Goal: Communication & Community: Share content

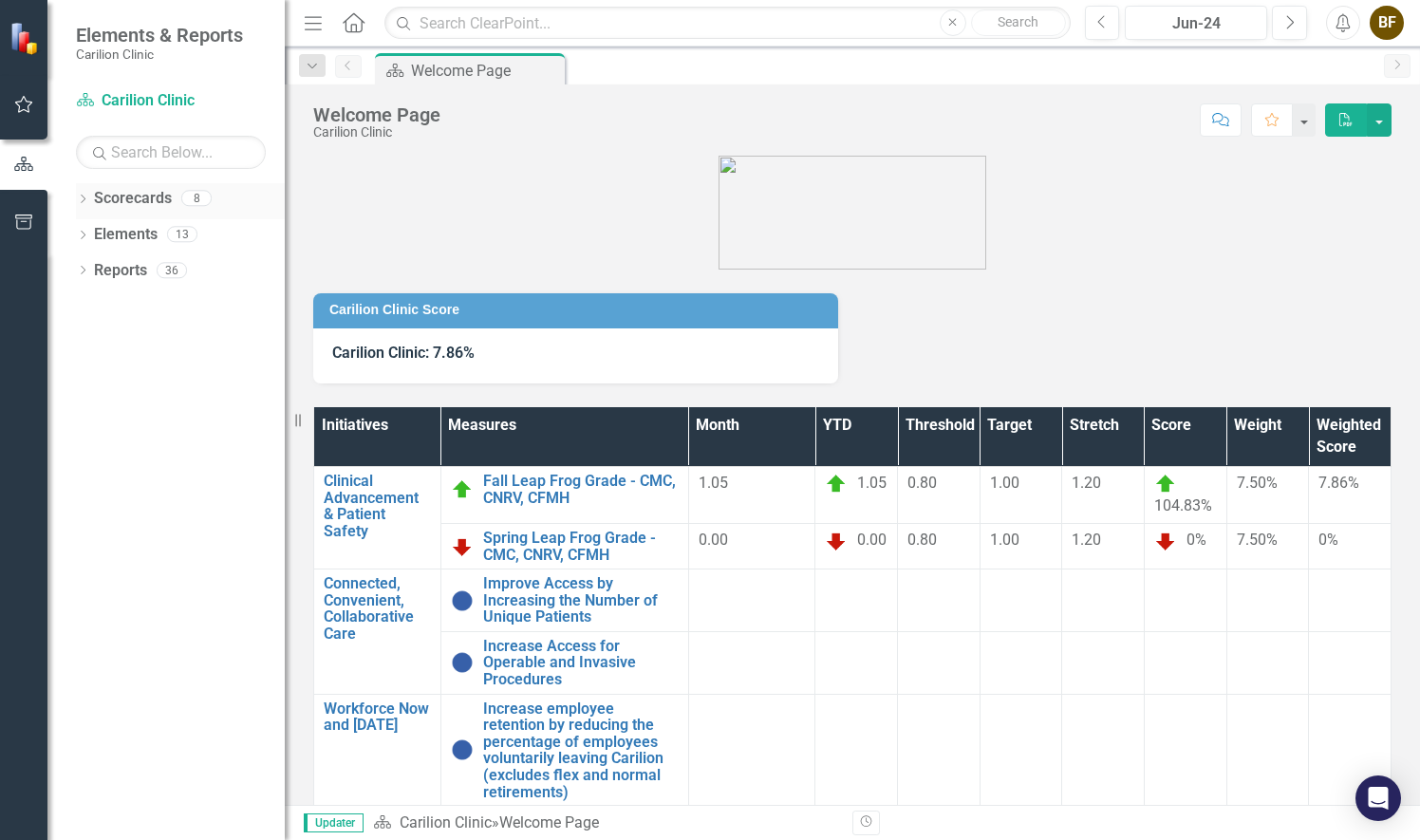
click at [84, 195] on icon "Dropdown" at bounding box center [83, 200] width 14 height 11
click at [161, 275] on link "[MEDICAL_DATA]" at bounding box center [194, 270] width 180 height 21
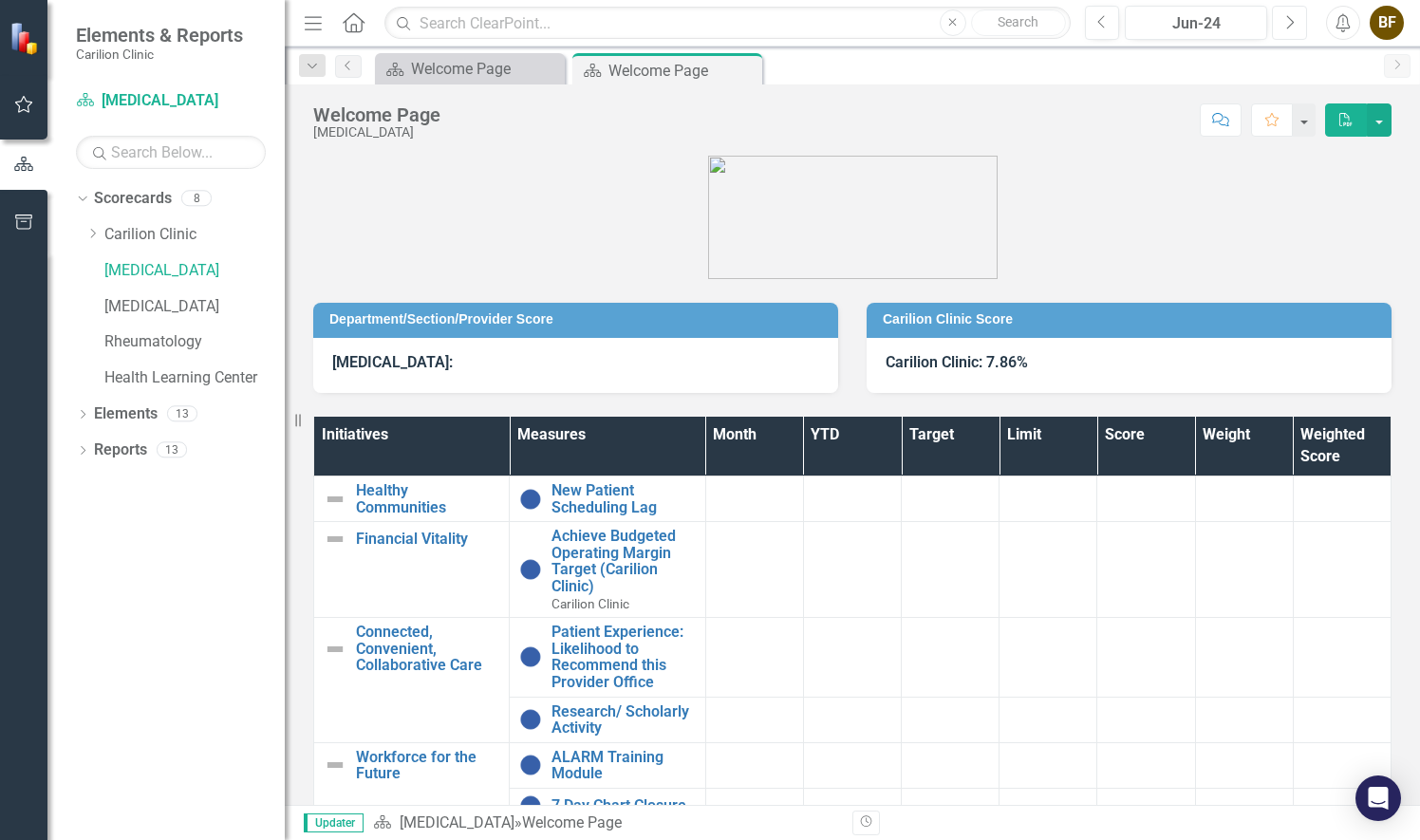
click at [1287, 23] on icon "Next" at bounding box center [1289, 23] width 11 height 18
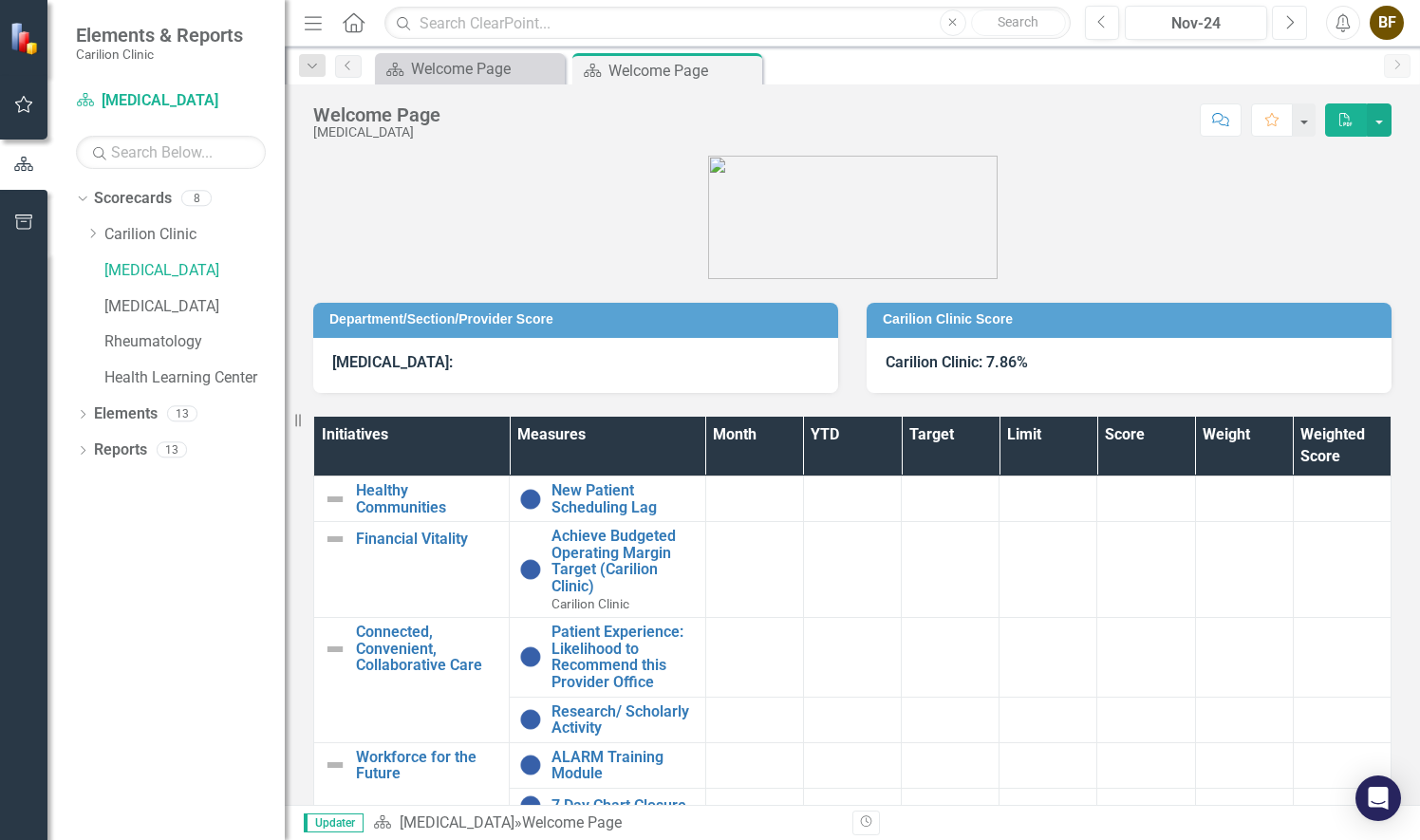
click at [1287, 23] on icon "Next" at bounding box center [1289, 23] width 11 height 18
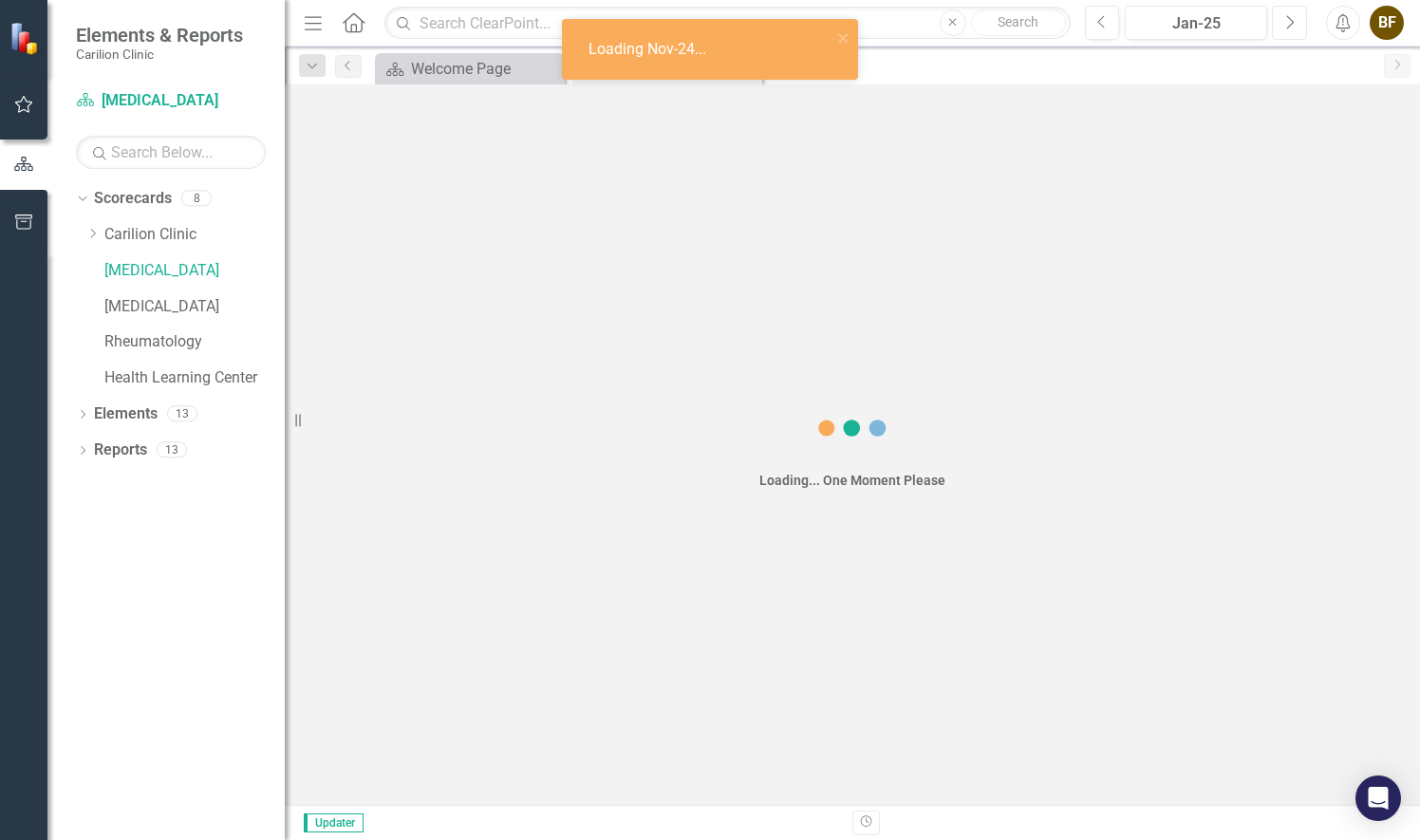
click at [1287, 23] on icon "Next" at bounding box center [1289, 23] width 11 height 18
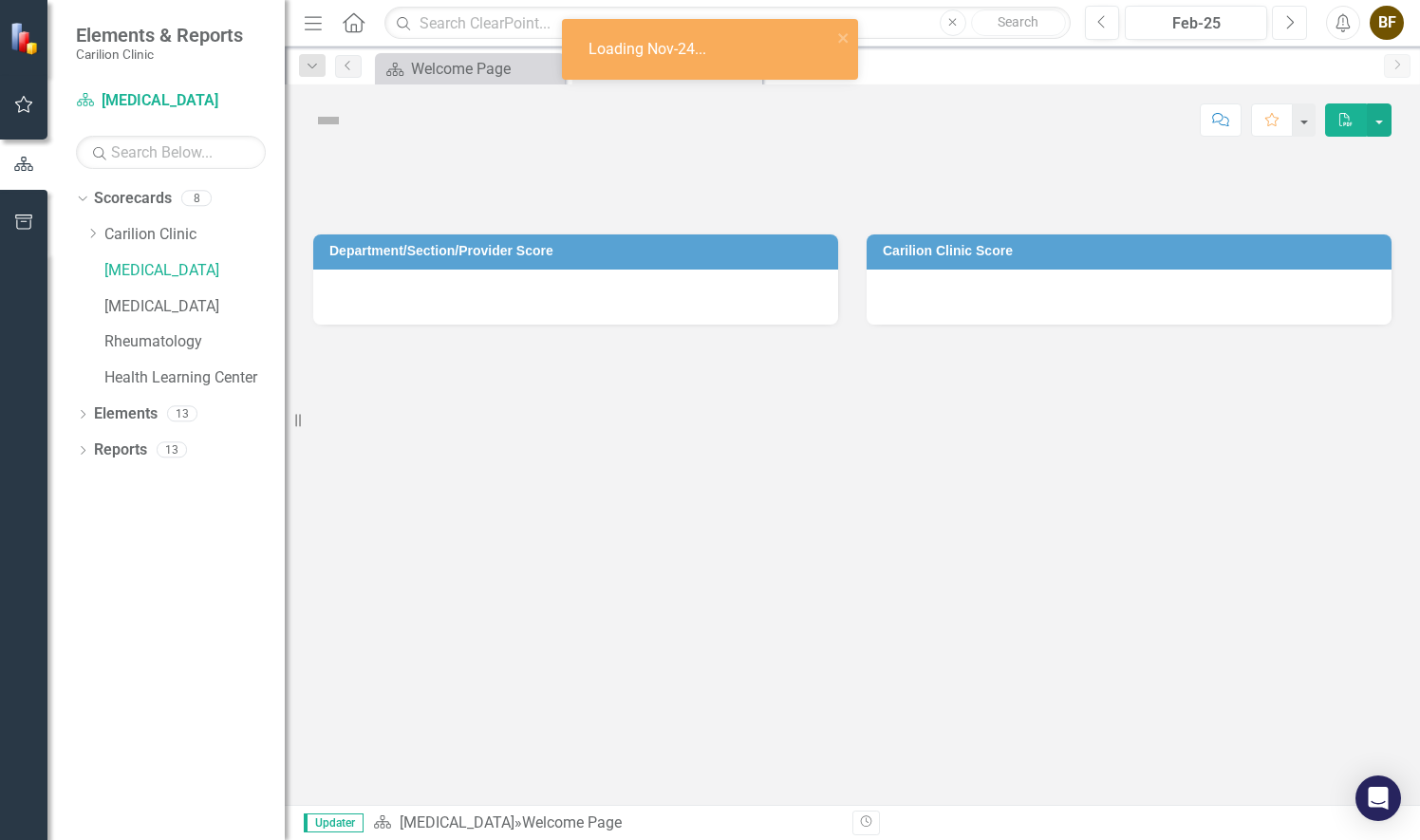
click at [1287, 23] on icon "Next" at bounding box center [1289, 23] width 11 height 18
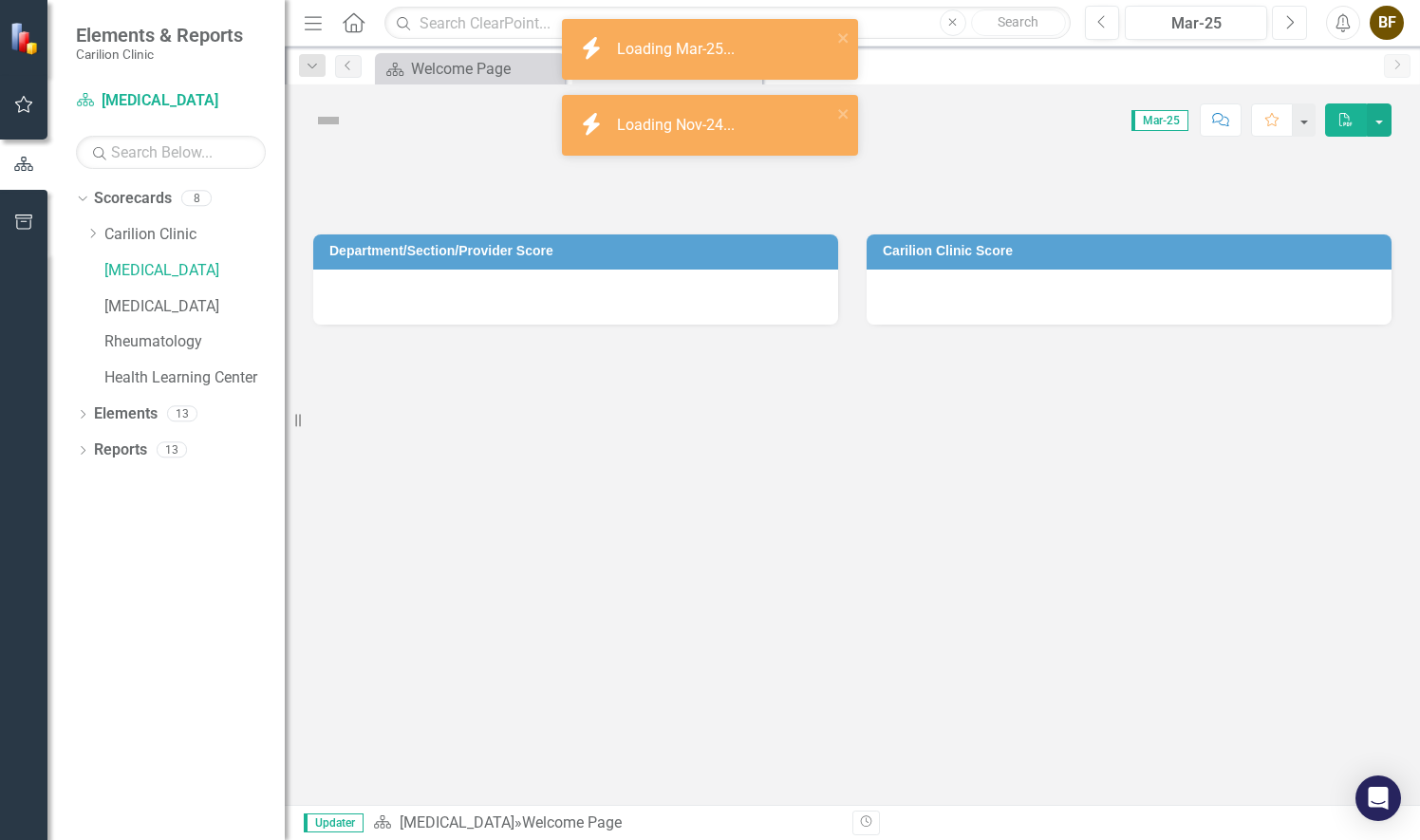
click at [1287, 23] on icon "Next" at bounding box center [1289, 23] width 11 height 18
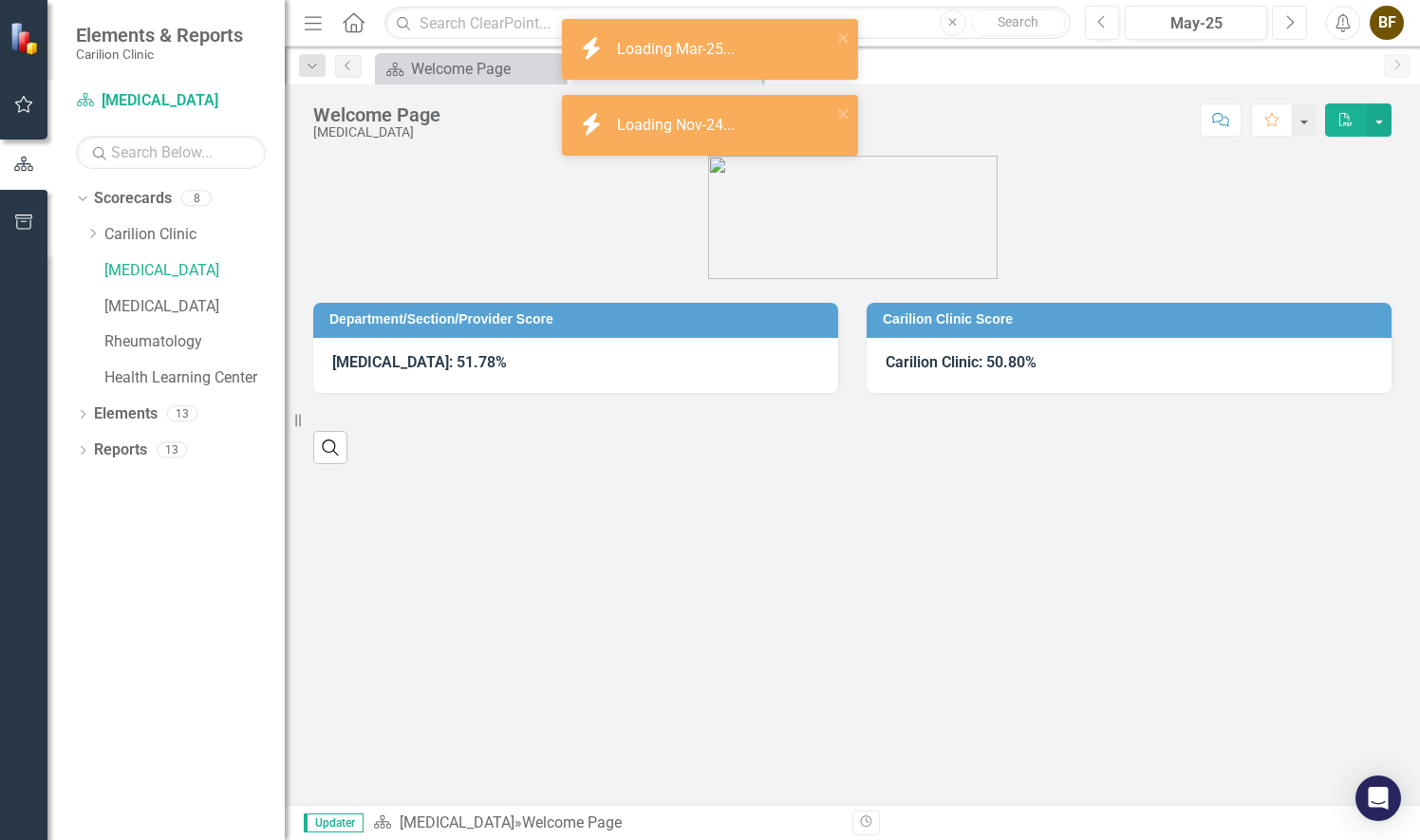
click at [1287, 23] on icon "Next" at bounding box center [1289, 23] width 11 height 18
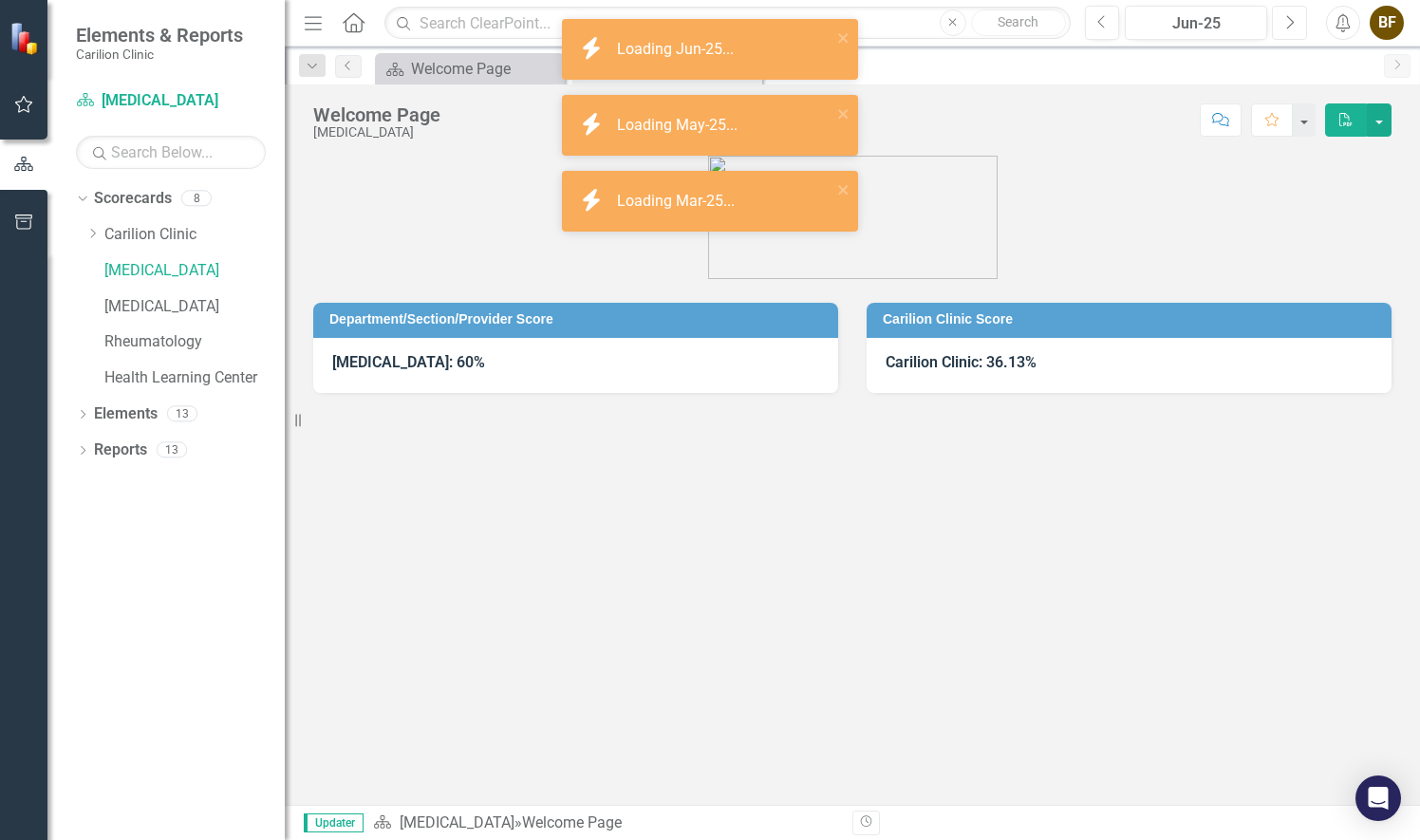
click at [1287, 23] on icon "Next" at bounding box center [1289, 23] width 11 height 18
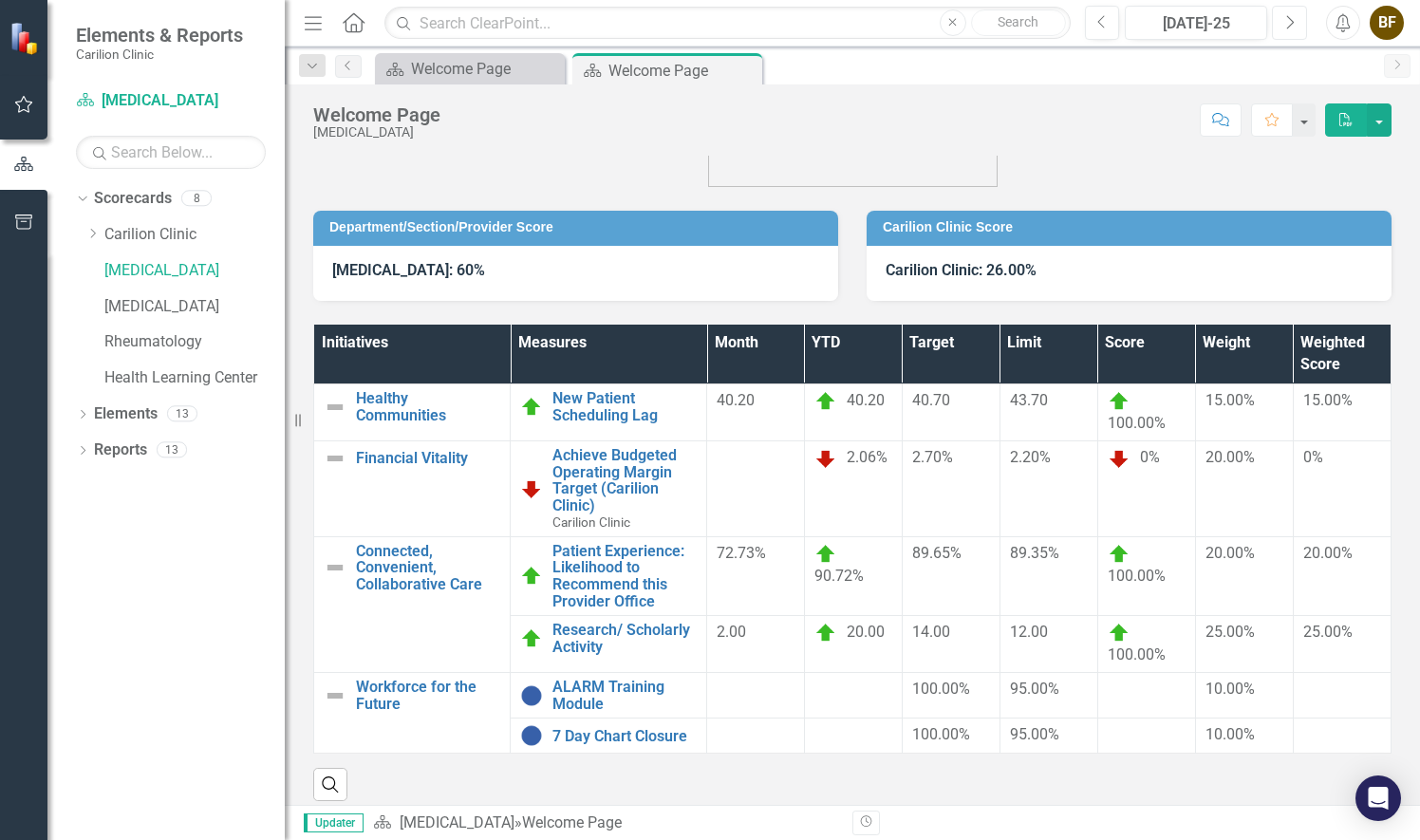
scroll to position [103, 0]
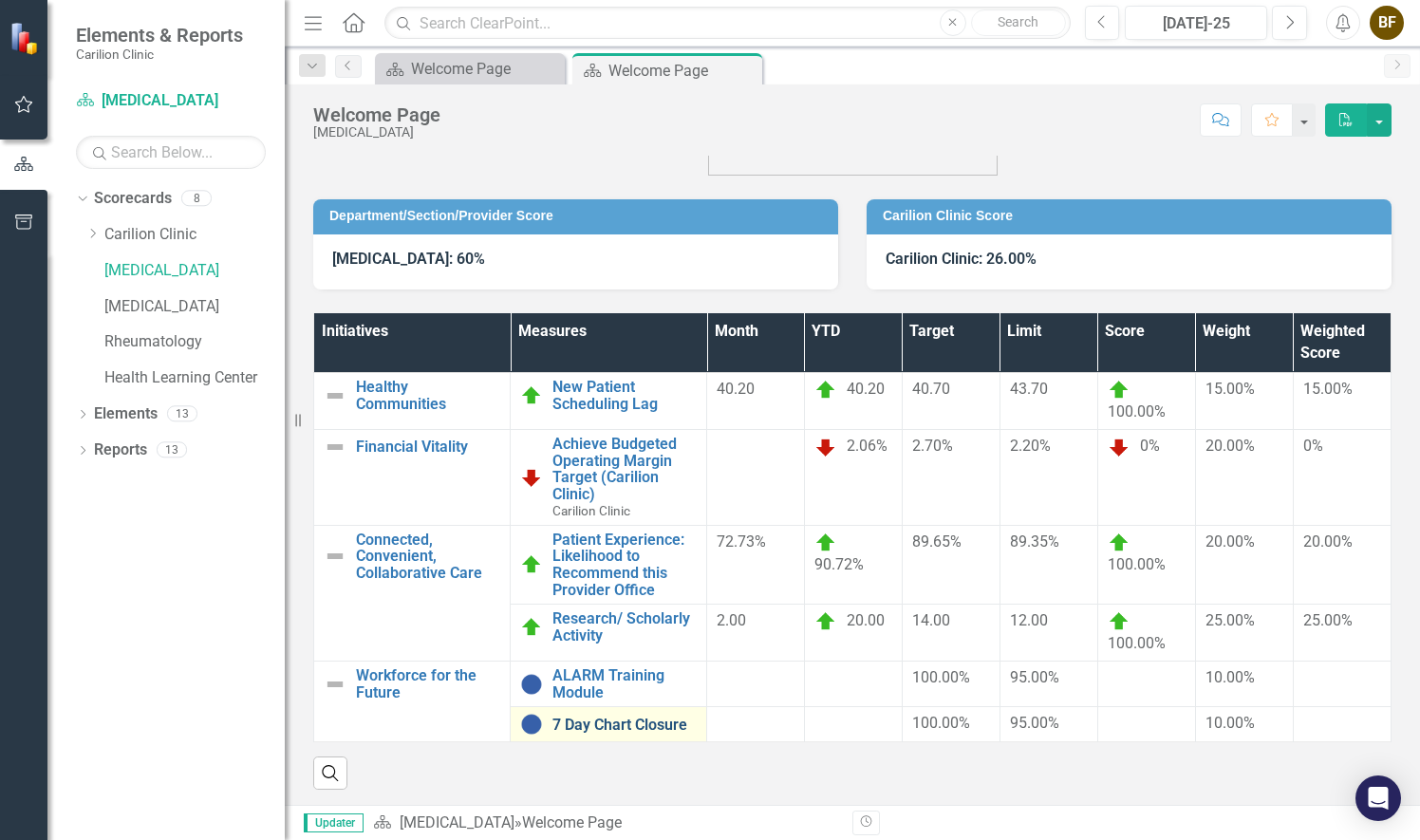
click at [616, 727] on link "7 Day Chart Closure" at bounding box center [624, 725] width 144 height 18
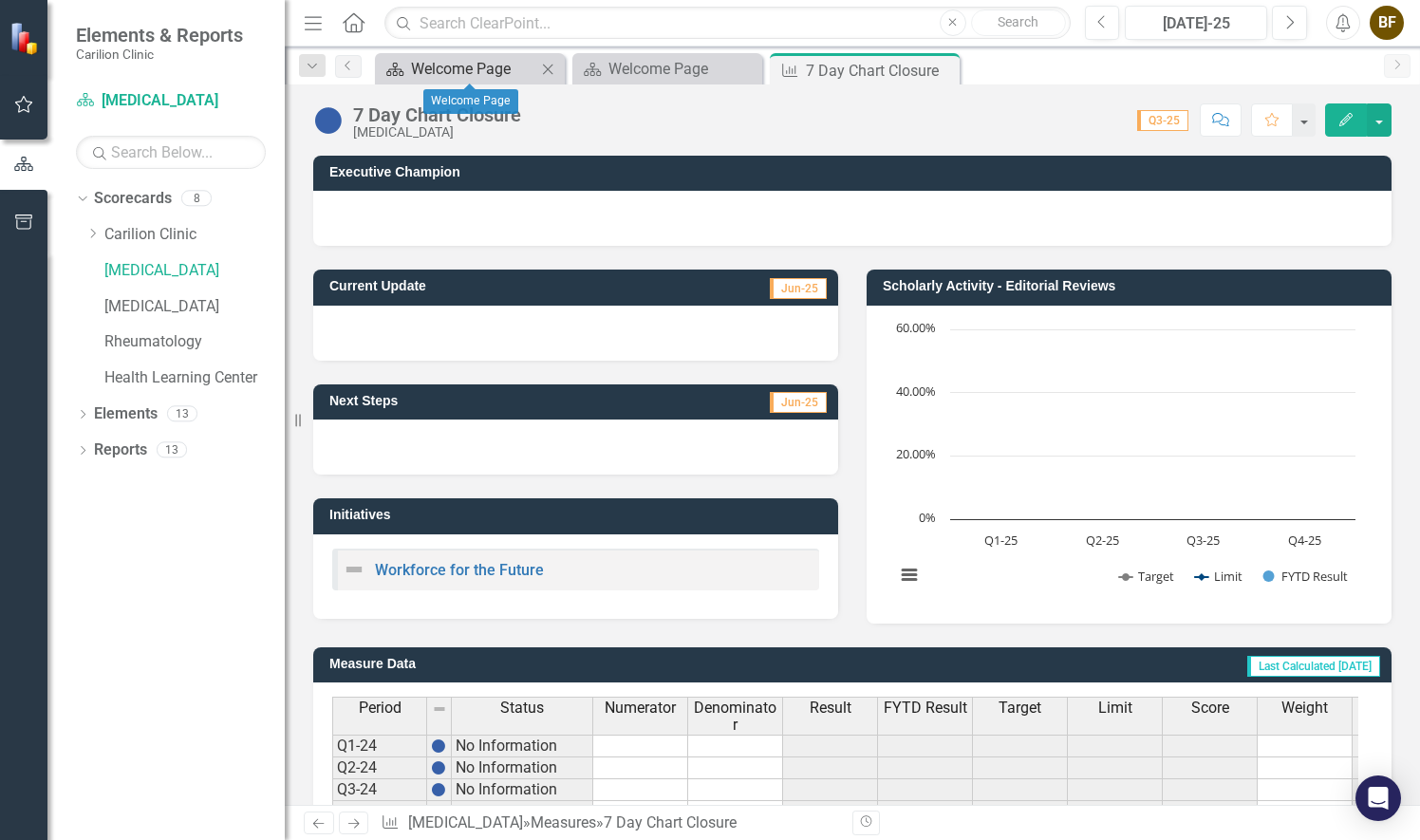
click at [507, 78] on div "Welcome Page" at bounding box center [474, 69] width 125 height 23
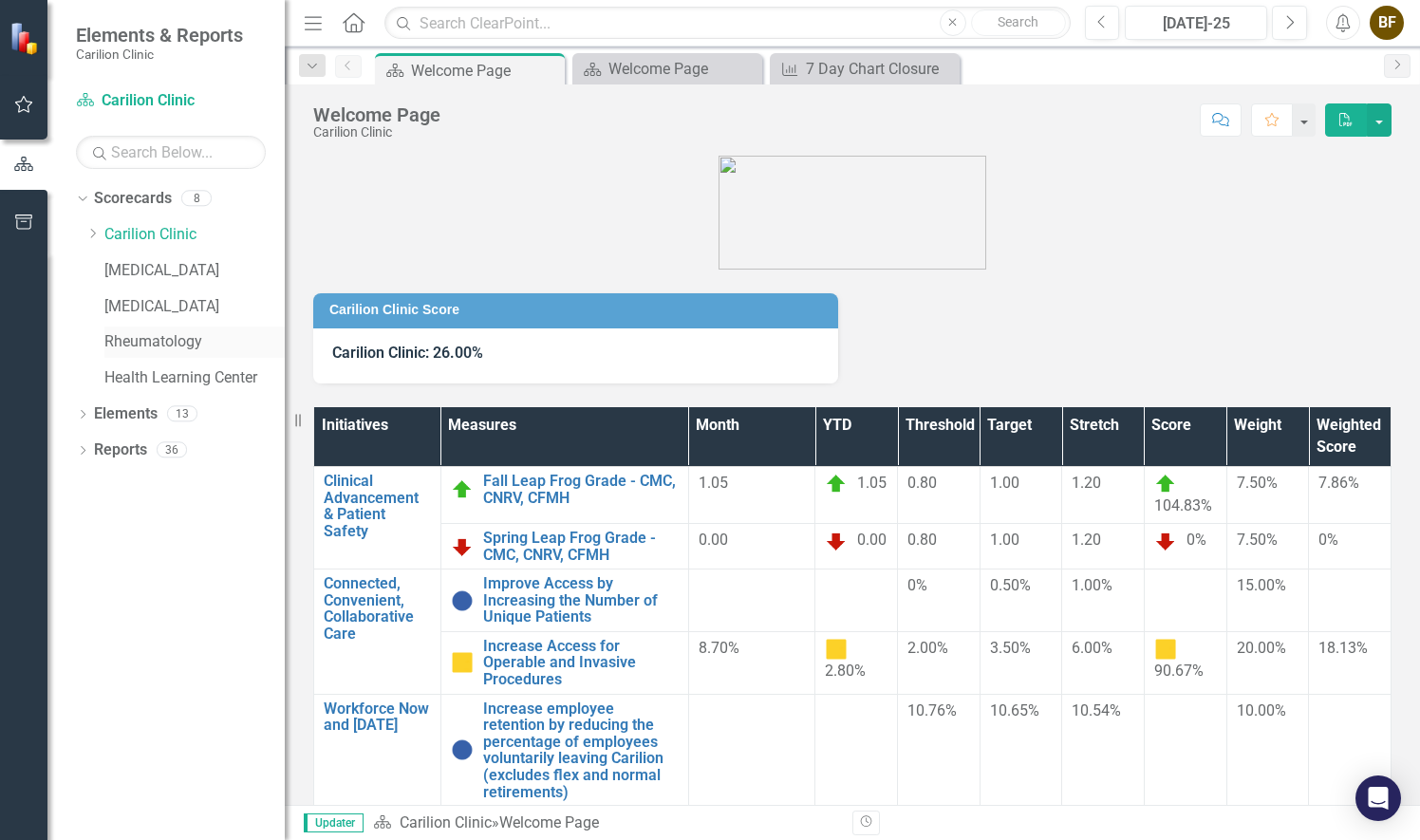
click at [180, 339] on link "Rheumatology" at bounding box center [194, 342] width 180 height 21
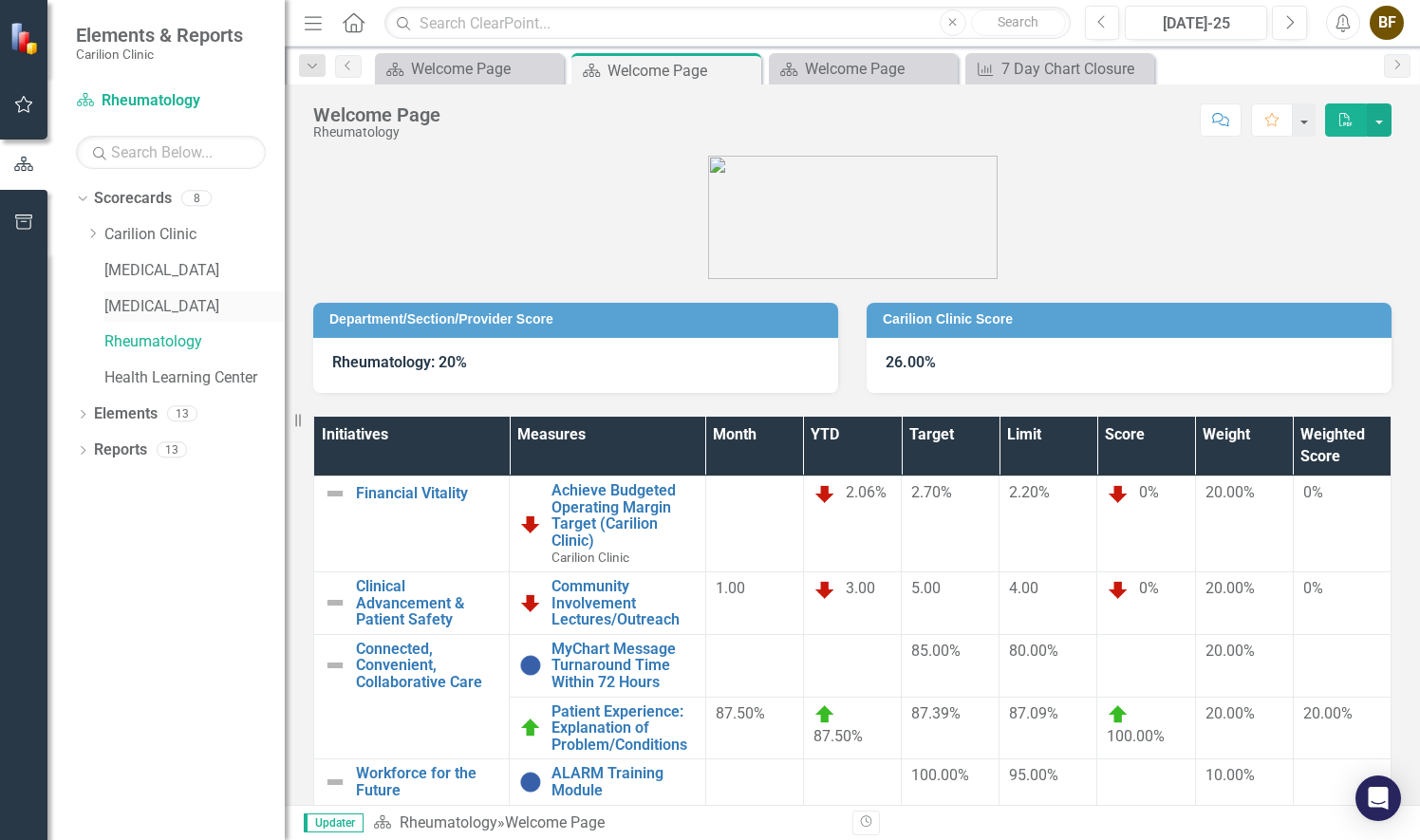
click at [188, 299] on link "[MEDICAL_DATA]" at bounding box center [194, 306] width 180 height 21
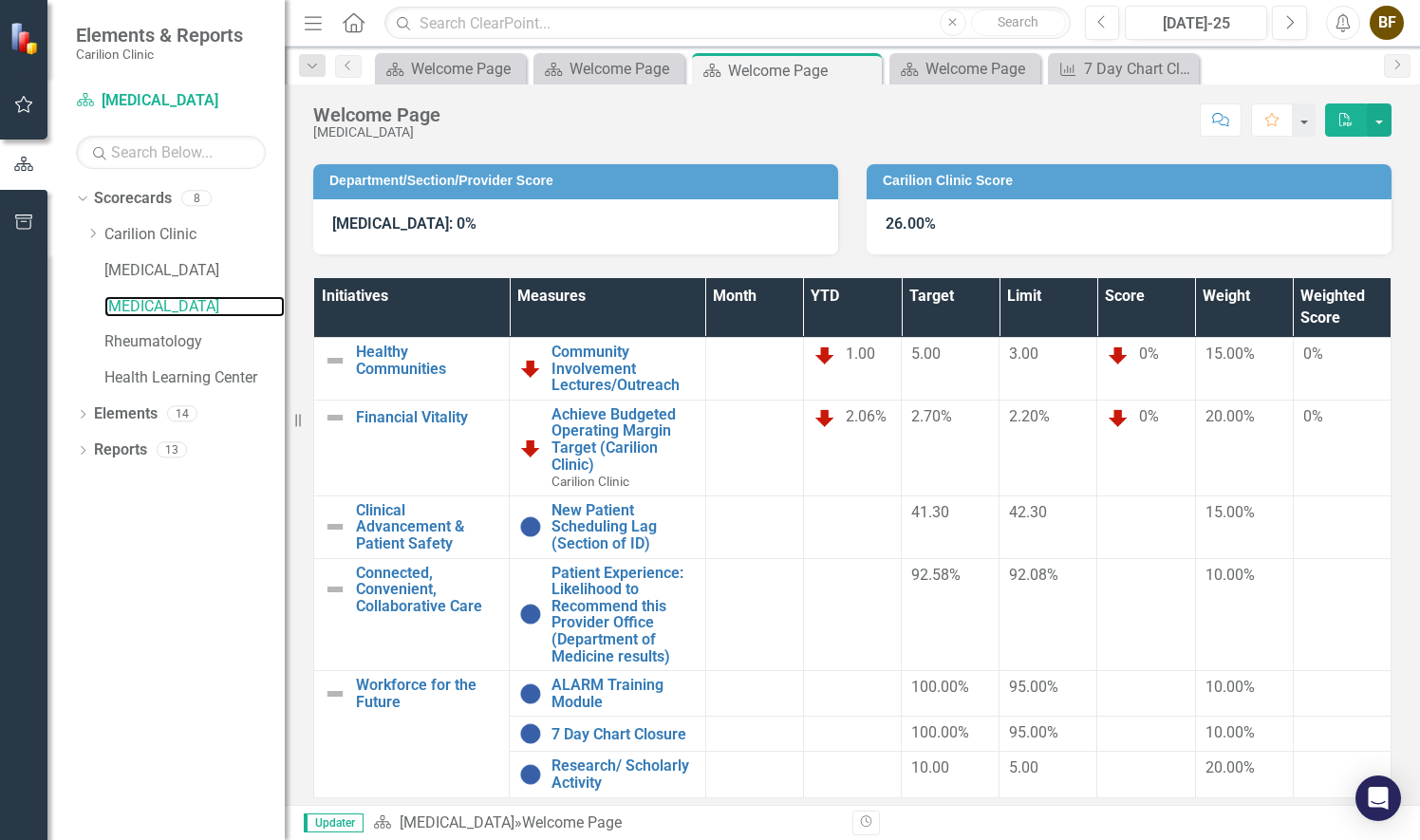
scroll to position [147, 0]
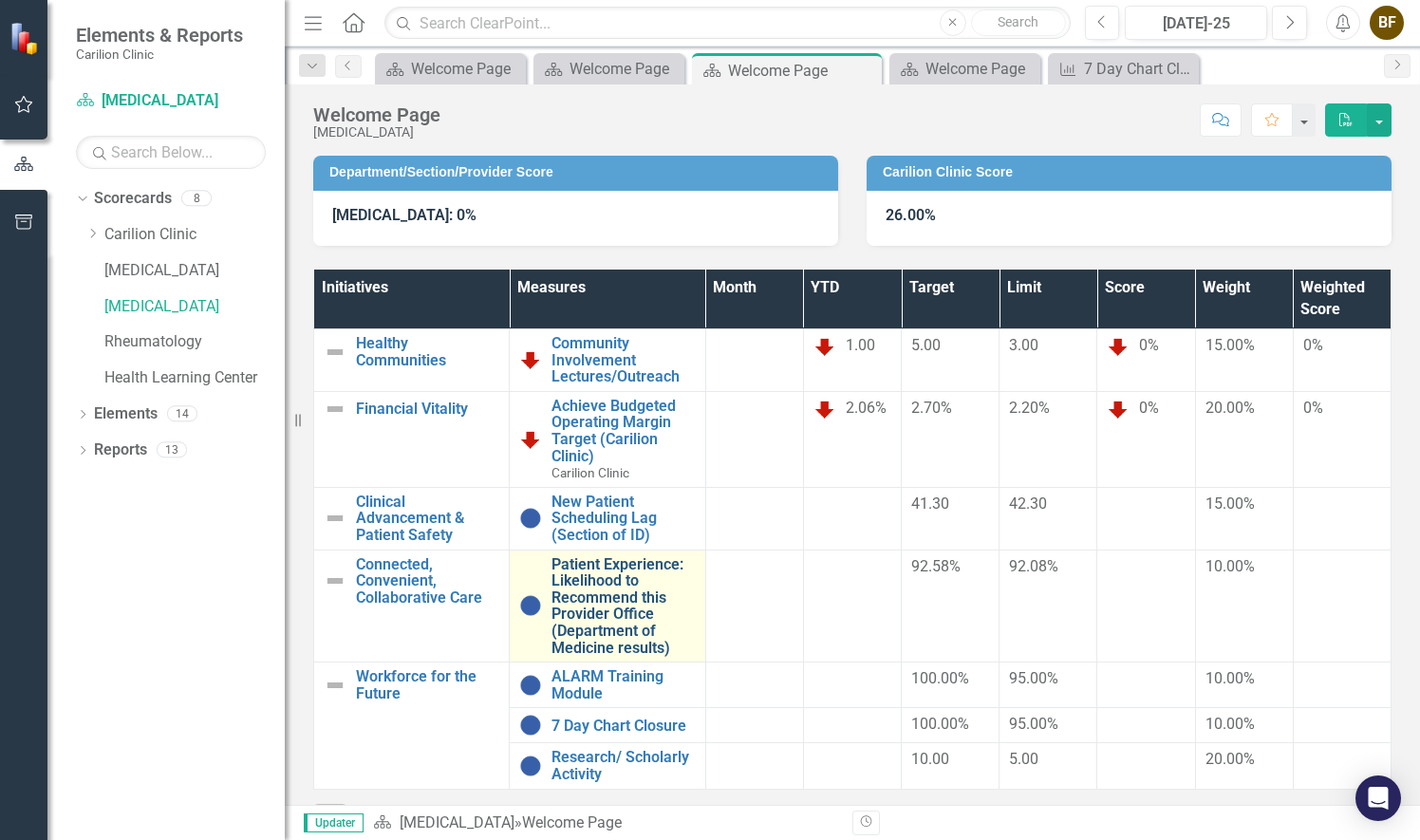
click at [632, 600] on link "Patient Experience: Likelihood to Recommend this Provider Office (Department of…" at bounding box center [622, 606] width 143 height 100
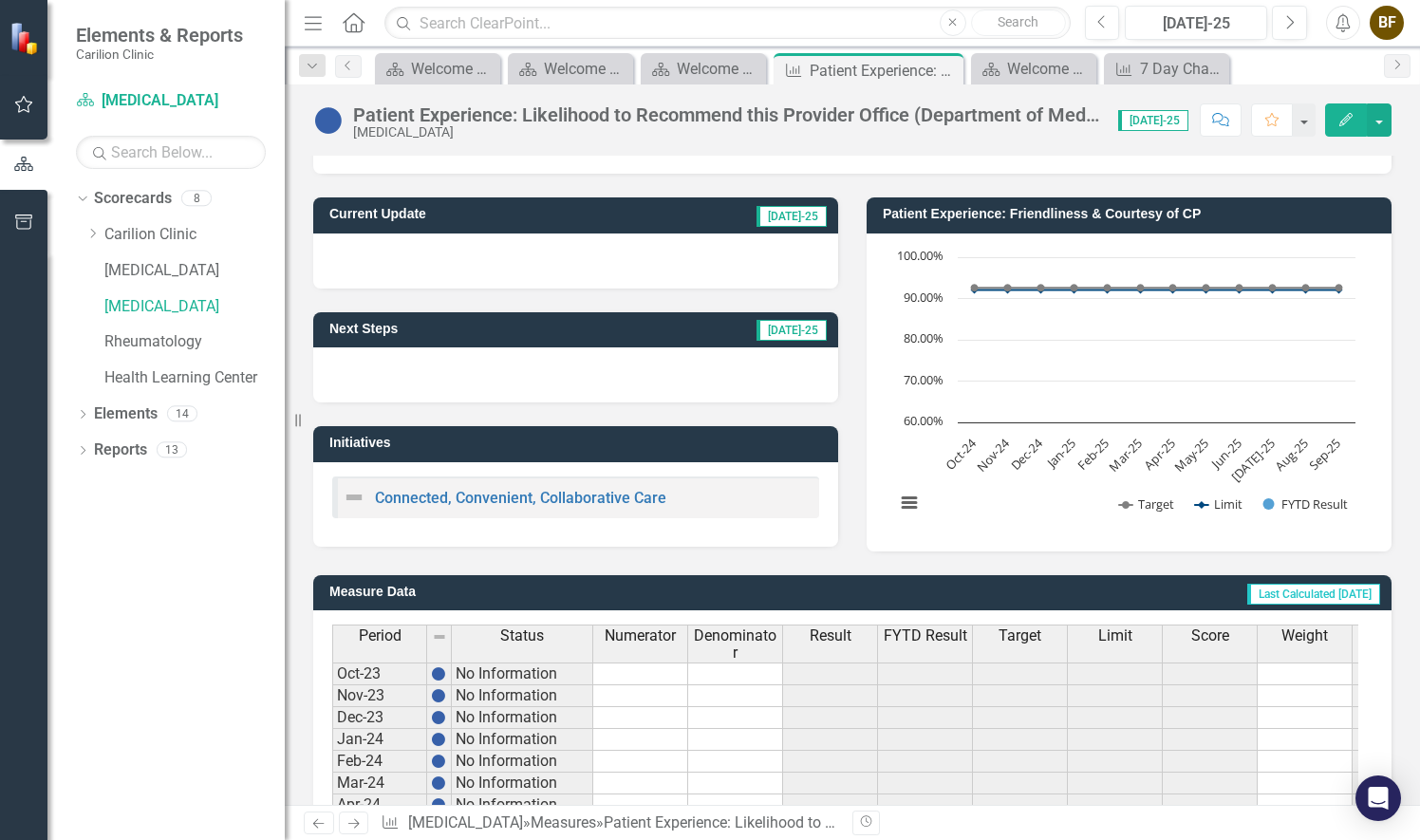
scroll to position [323, 0]
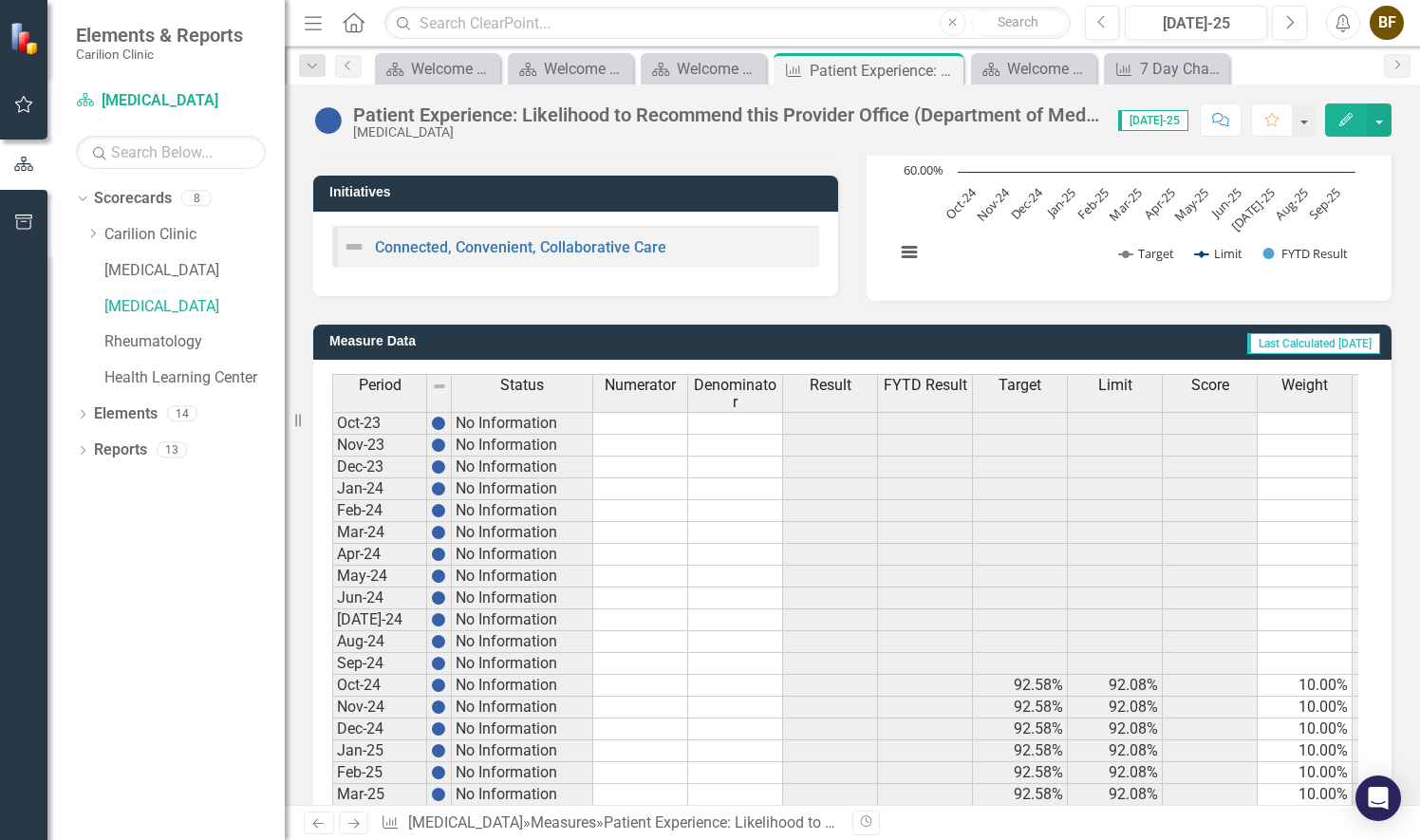
click at [645, 685] on td at bounding box center [641, 685] width 95 height 21
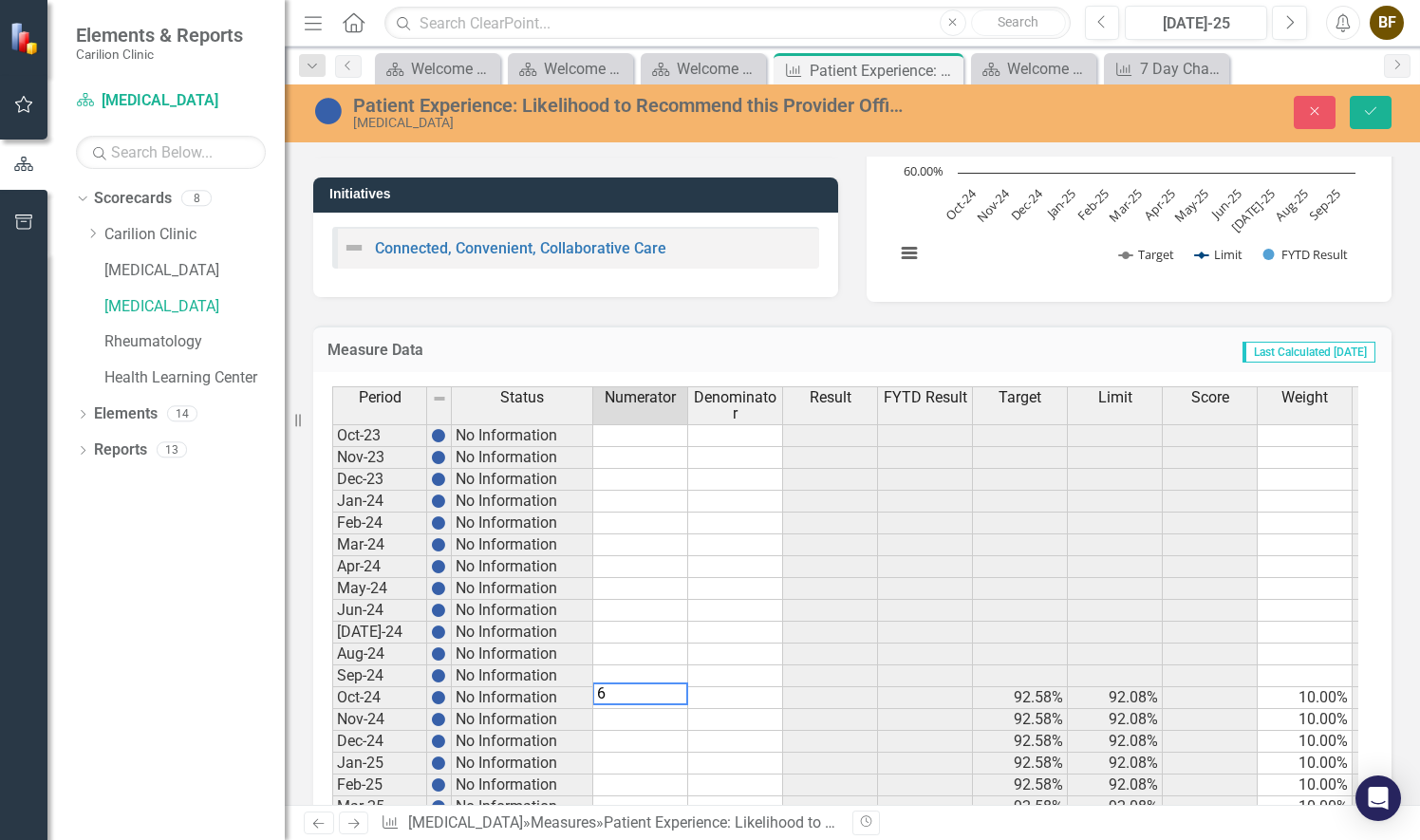
type textarea "6"
click at [753, 689] on td at bounding box center [736, 698] width 95 height 21
type textarea "6"
click at [668, 714] on td at bounding box center [641, 719] width 95 height 21
type textarea "2"
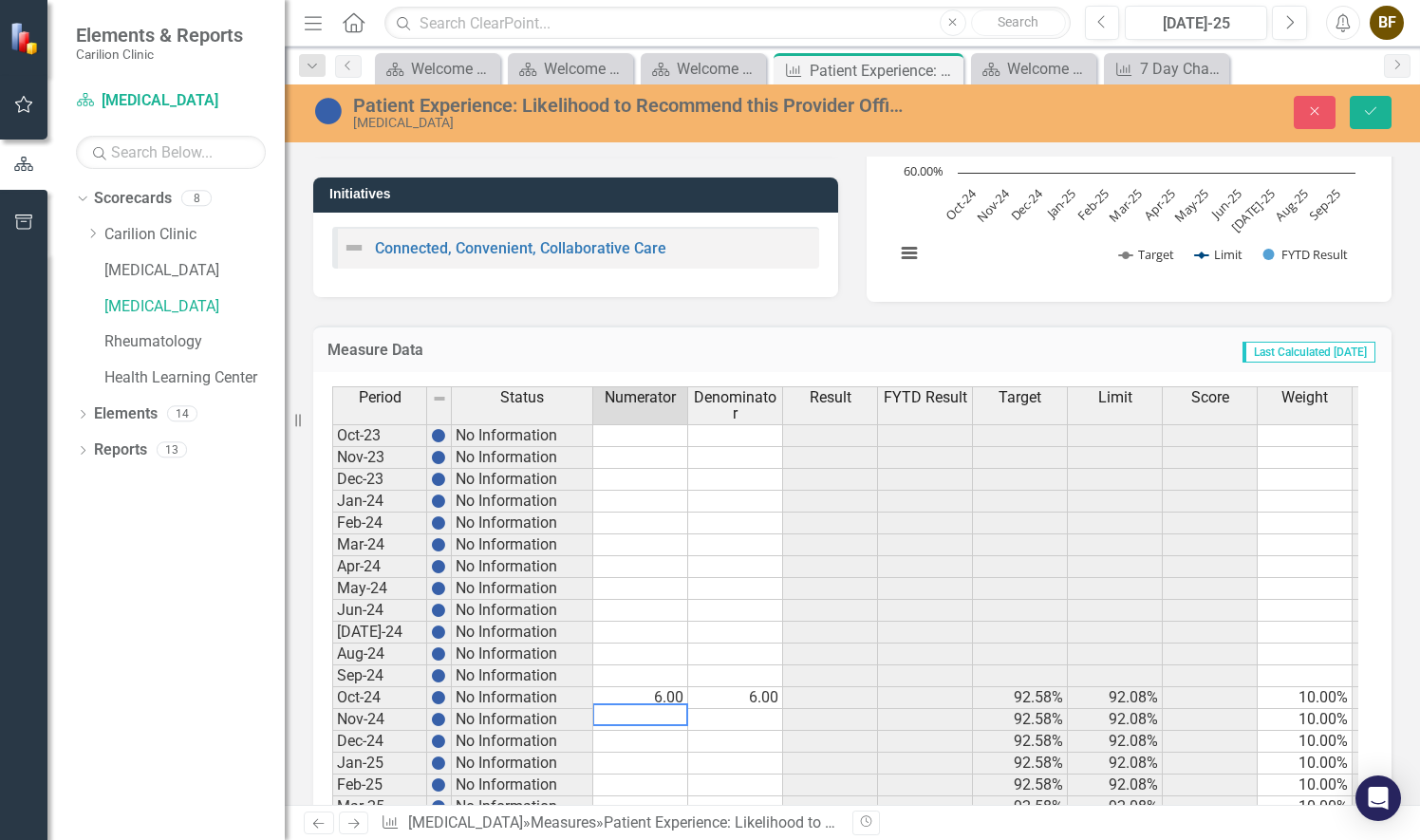
click at [737, 716] on td at bounding box center [736, 719] width 95 height 21
type textarea "2"
click at [652, 730] on td at bounding box center [641, 741] width 95 height 21
type textarea "8"
click at [755, 730] on td at bounding box center [736, 741] width 95 height 21
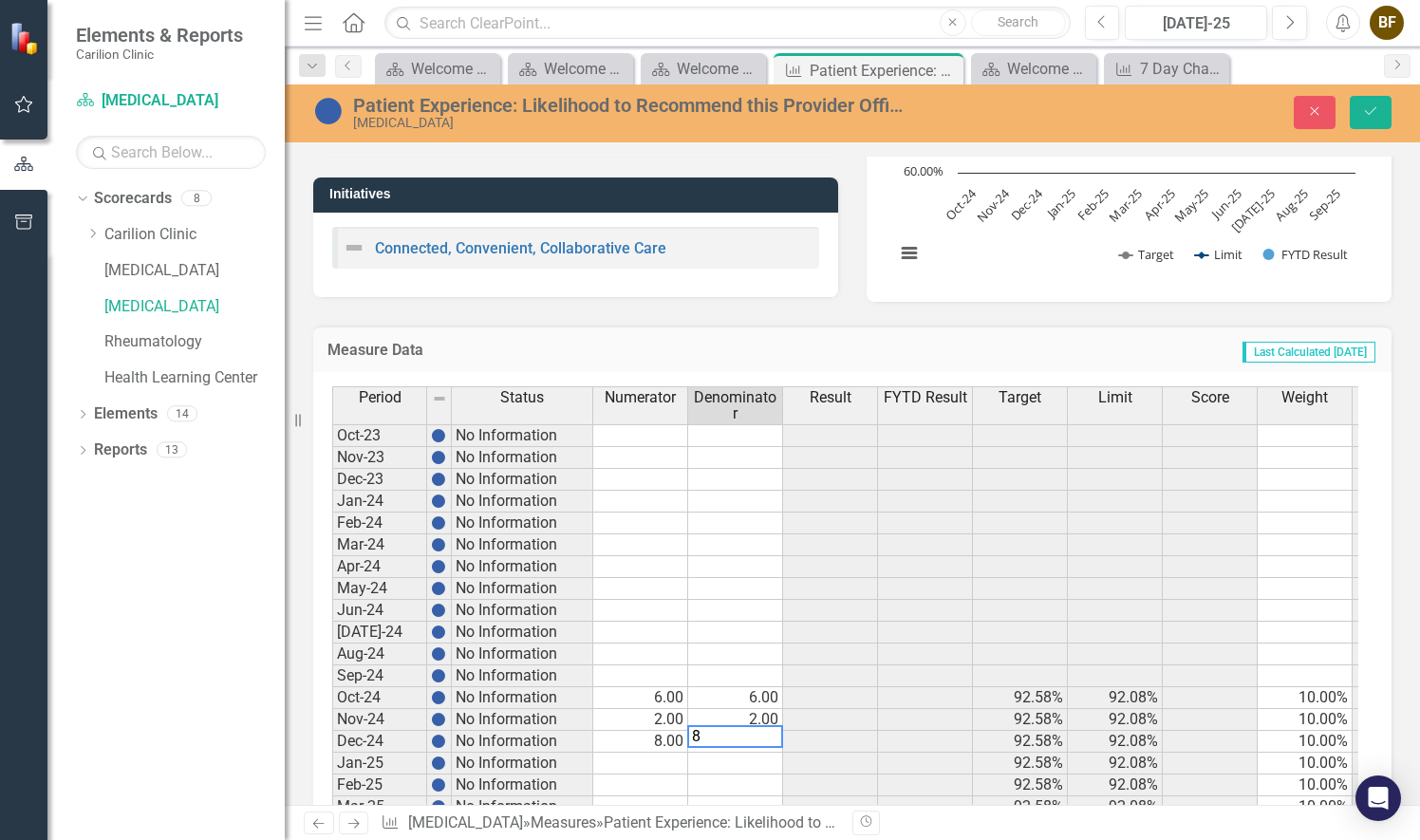
type textarea "8"
click at [658, 756] on td at bounding box center [641, 763] width 95 height 21
type textarea "3"
click at [740, 757] on td at bounding box center [736, 763] width 95 height 21
type textarea "3"
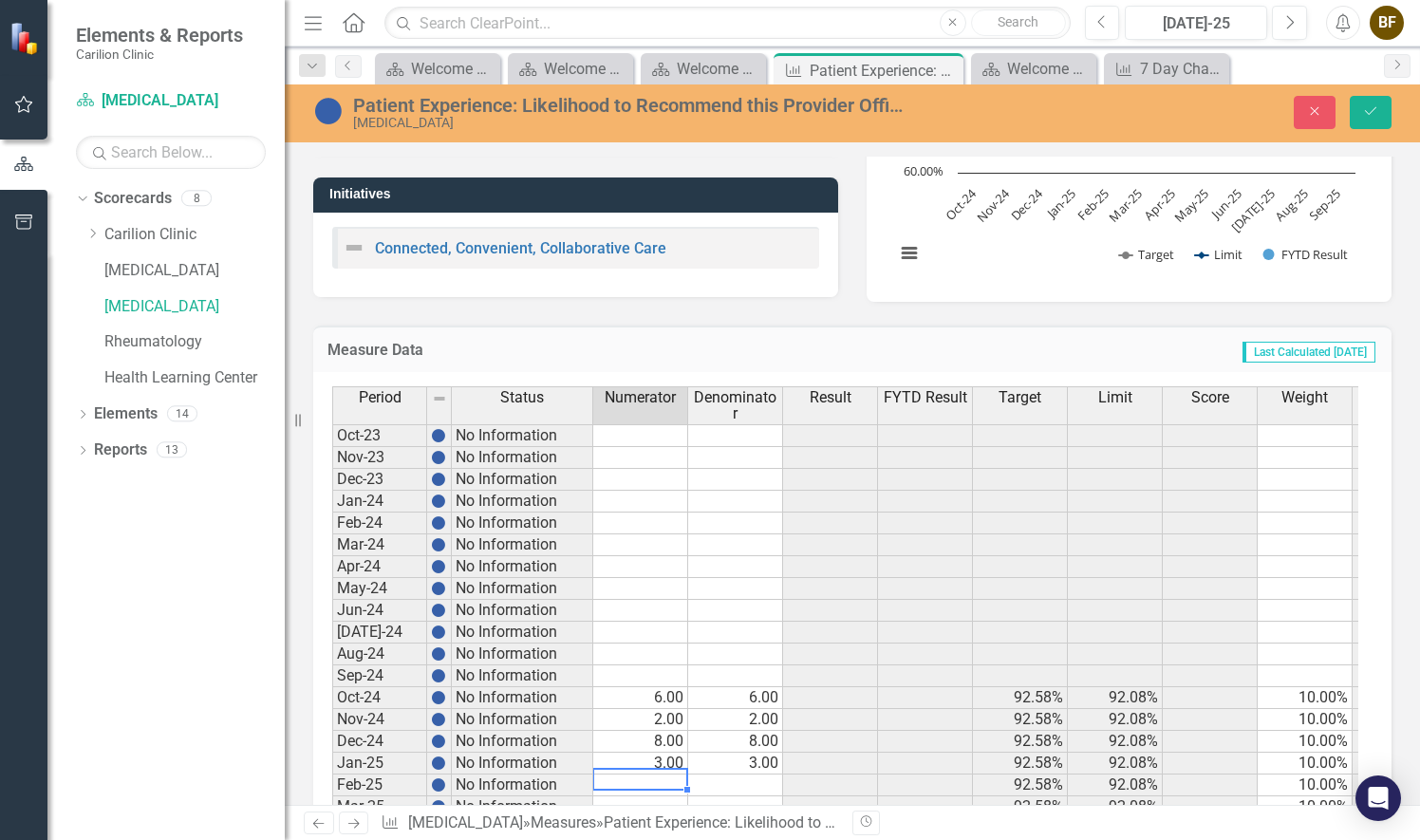
click at [670, 774] on td at bounding box center [641, 785] width 95 height 21
type textarea "8"
click at [744, 774] on td at bounding box center [736, 785] width 95 height 21
click at [730, 776] on td at bounding box center [736, 785] width 95 height 21
click at [738, 775] on td at bounding box center [736, 785] width 95 height 21
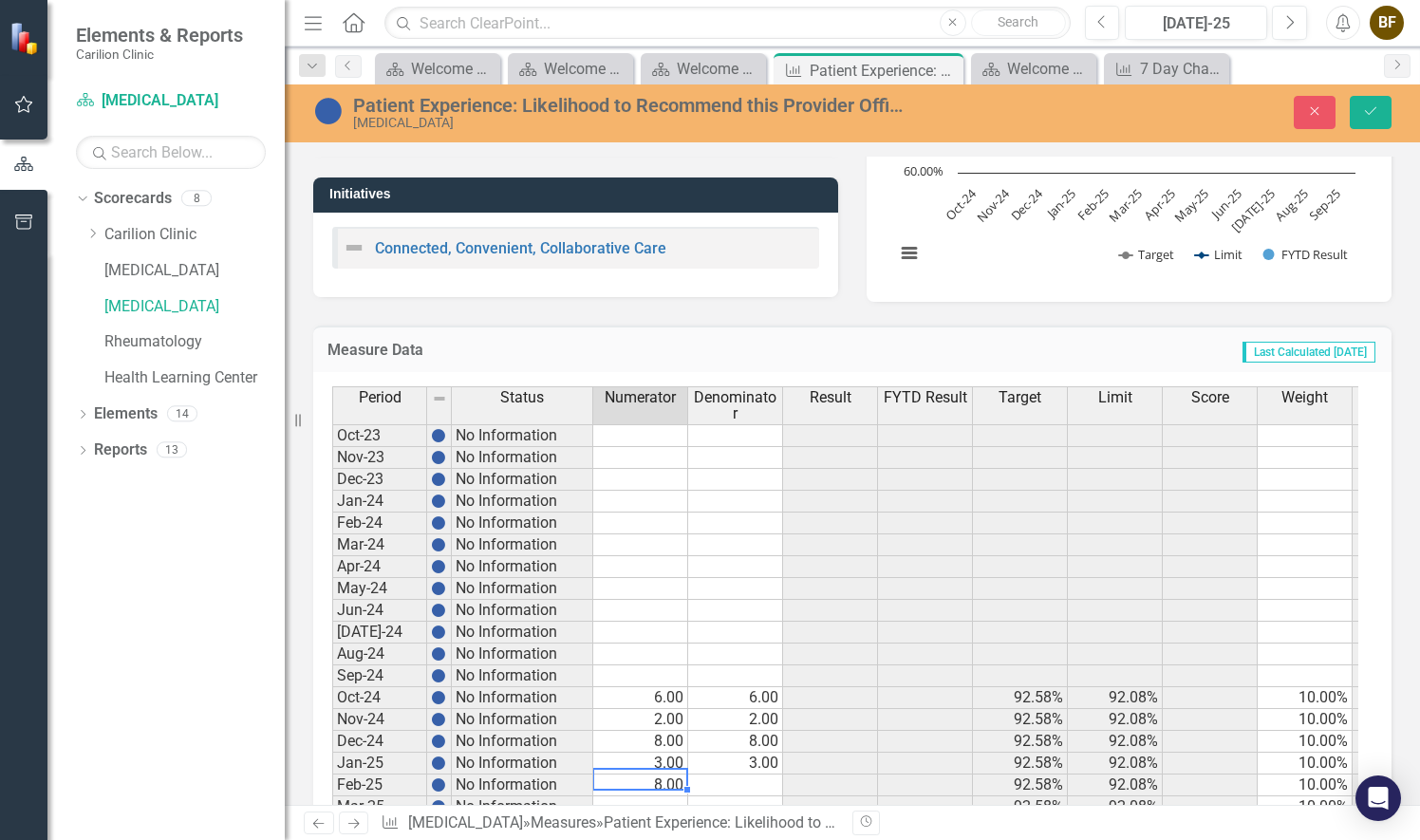
click at [663, 777] on td "8.00" at bounding box center [641, 785] width 95 height 21
type textarea "7"
click at [757, 783] on td at bounding box center [736, 785] width 95 height 21
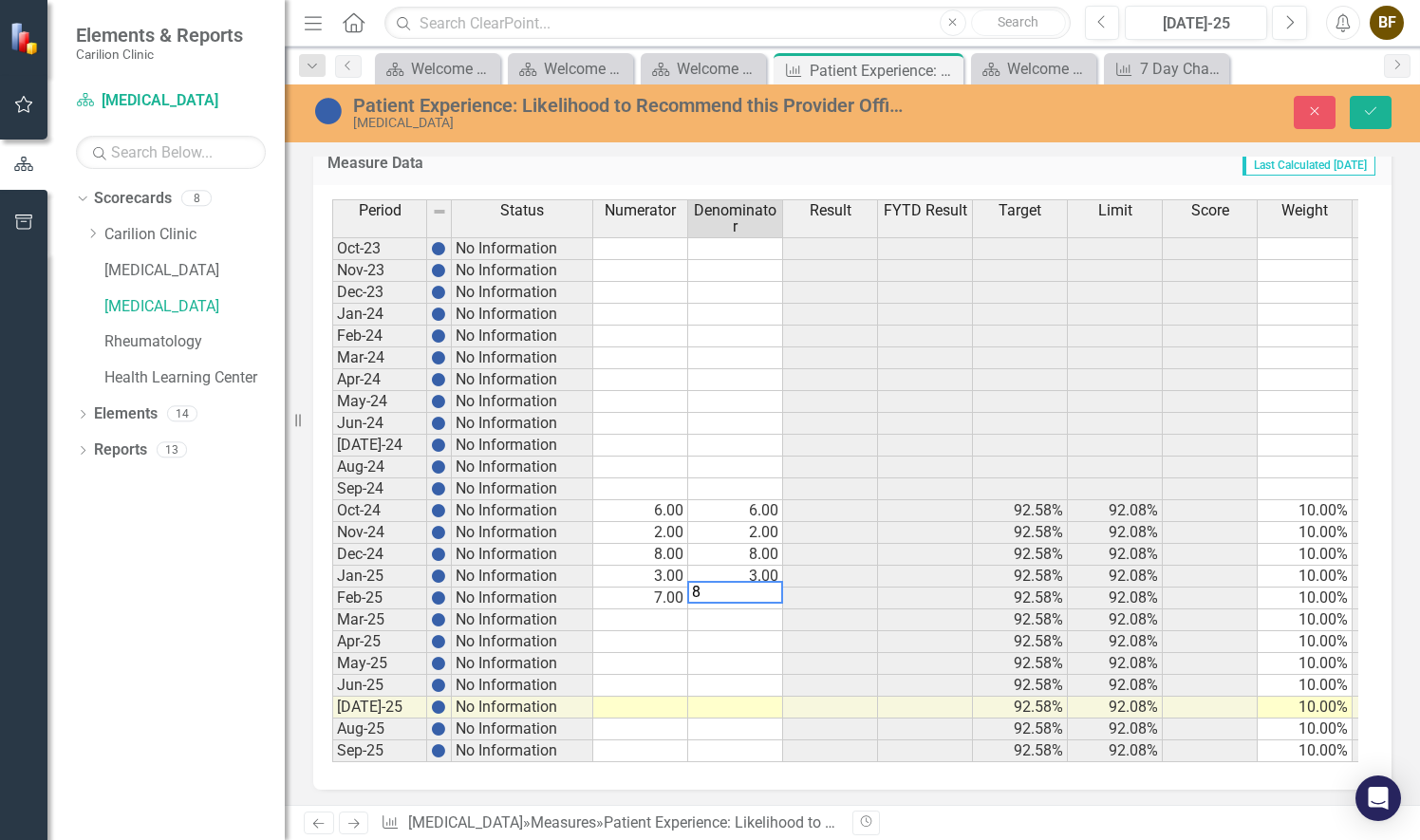
scroll to position [512, 0]
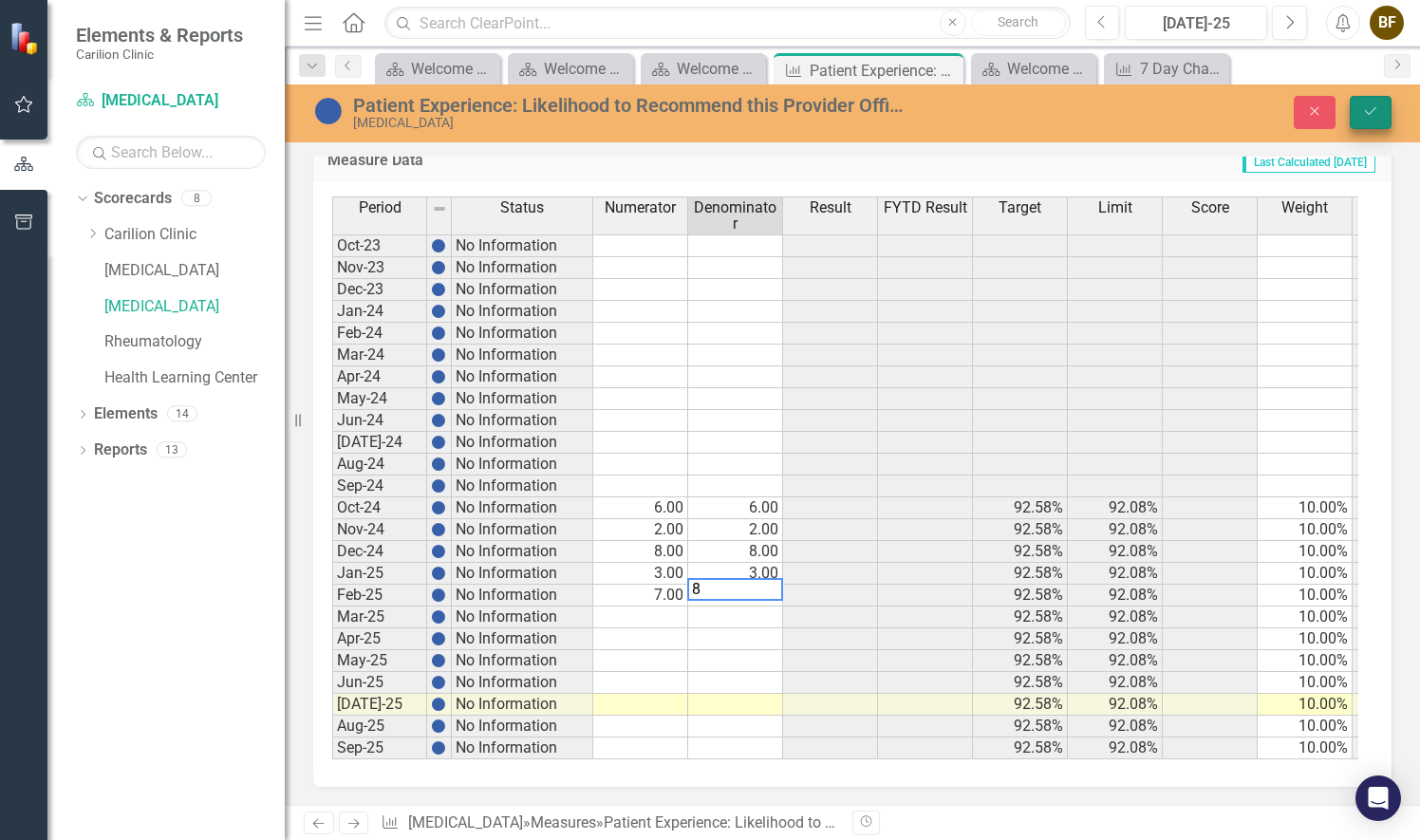
type textarea "8"
click at [1363, 108] on icon "Save" at bounding box center [1370, 111] width 18 height 14
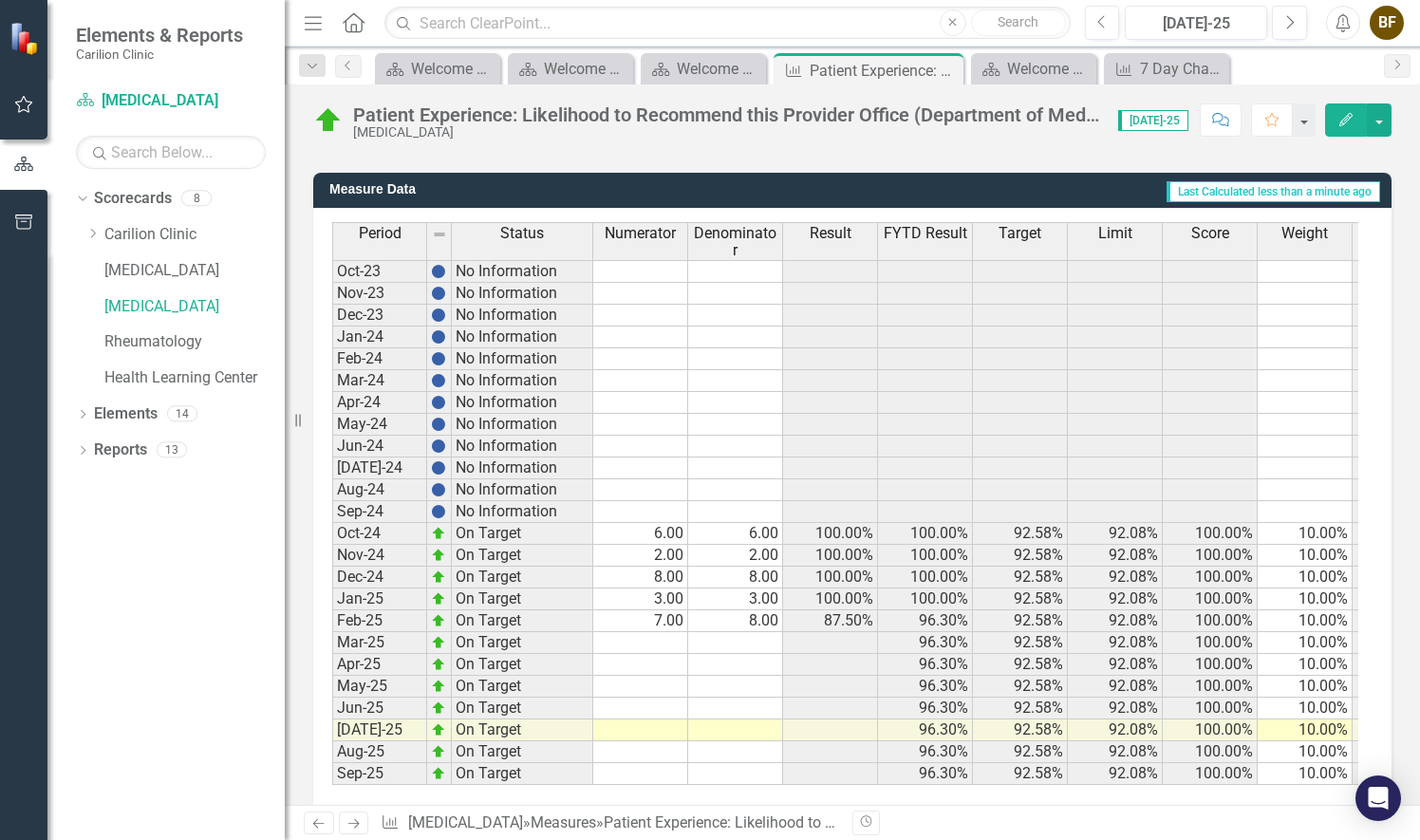
scroll to position [513, 0]
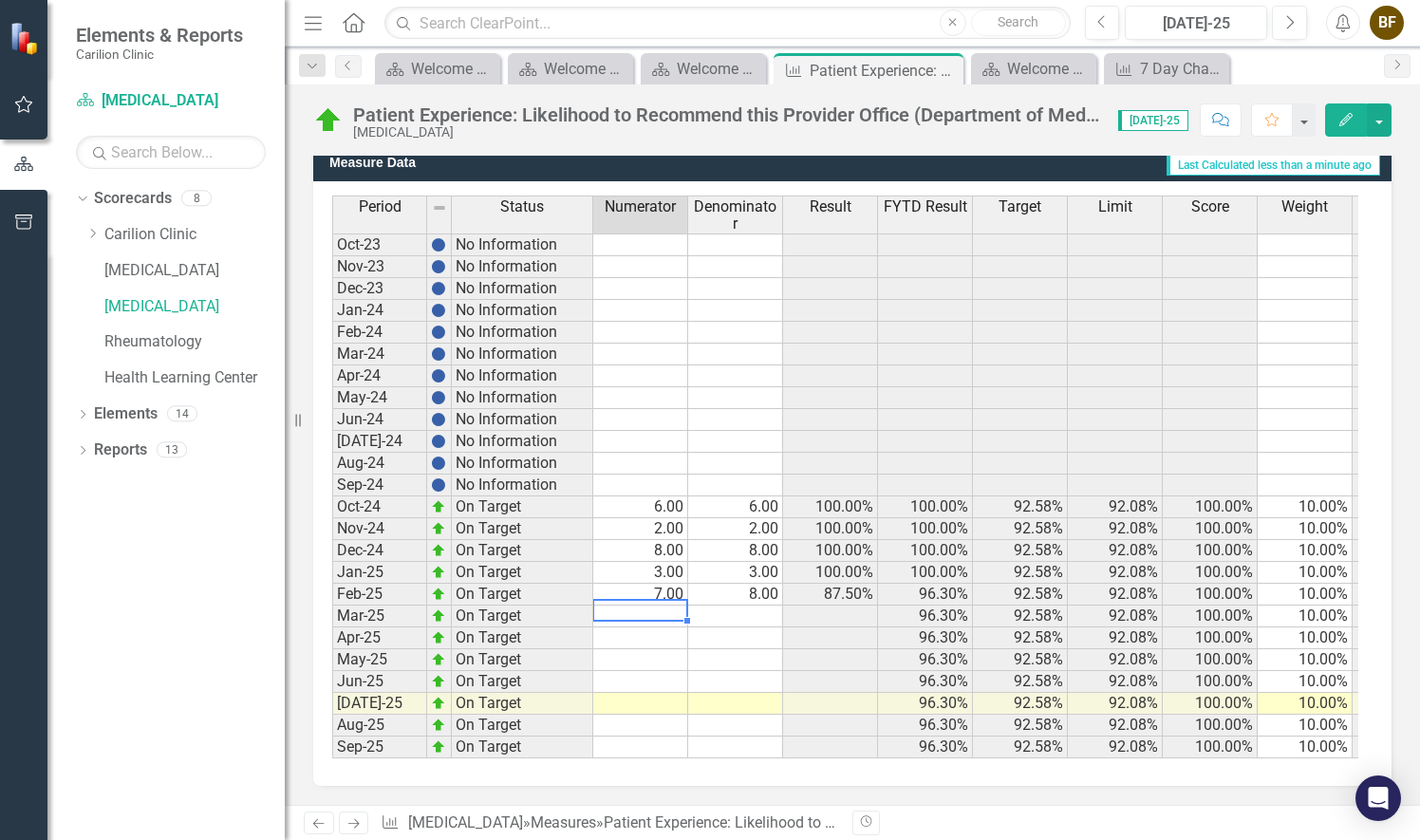
click at [653, 606] on td at bounding box center [641, 616] width 95 height 21
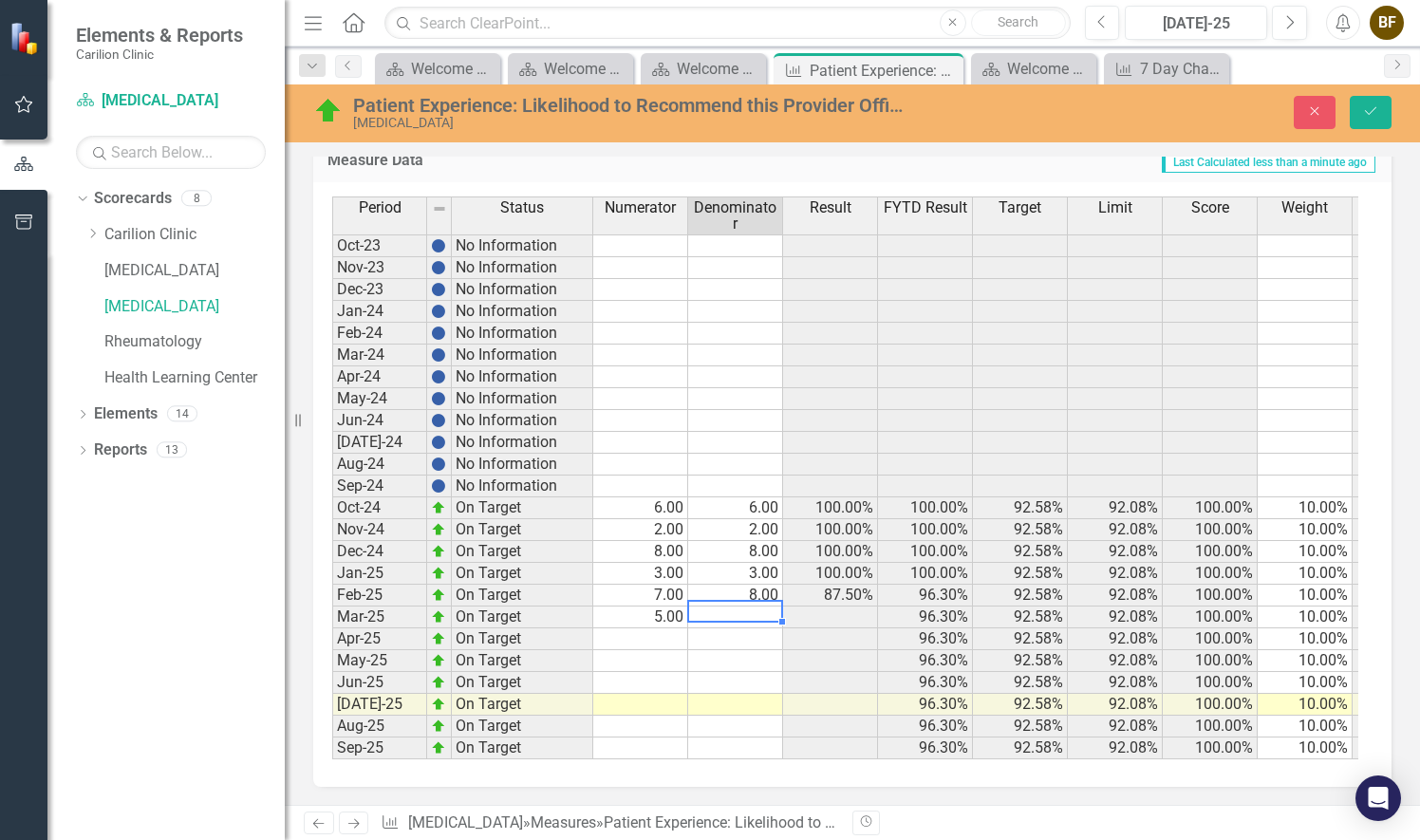
click at [766, 608] on td at bounding box center [736, 617] width 95 height 21
click at [668, 628] on td at bounding box center [641, 639] width 95 height 21
click at [753, 628] on td at bounding box center [736, 639] width 95 height 21
type textarea "0"
click at [661, 650] on td at bounding box center [641, 660] width 95 height 21
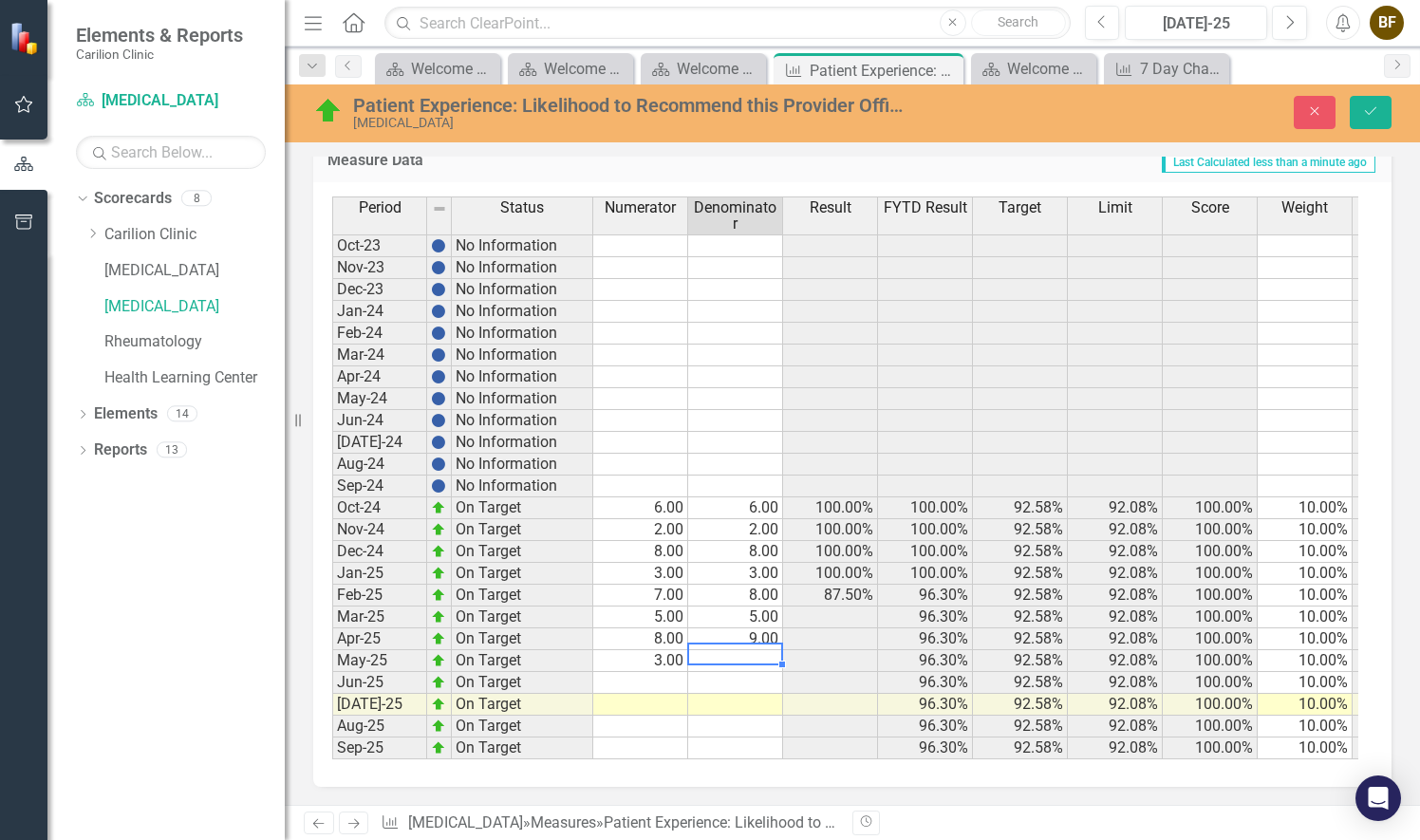
click at [750, 651] on td at bounding box center [736, 660] width 95 height 21
click at [670, 672] on td at bounding box center [641, 682] width 95 height 21
click at [710, 673] on td at bounding box center [736, 682] width 95 height 21
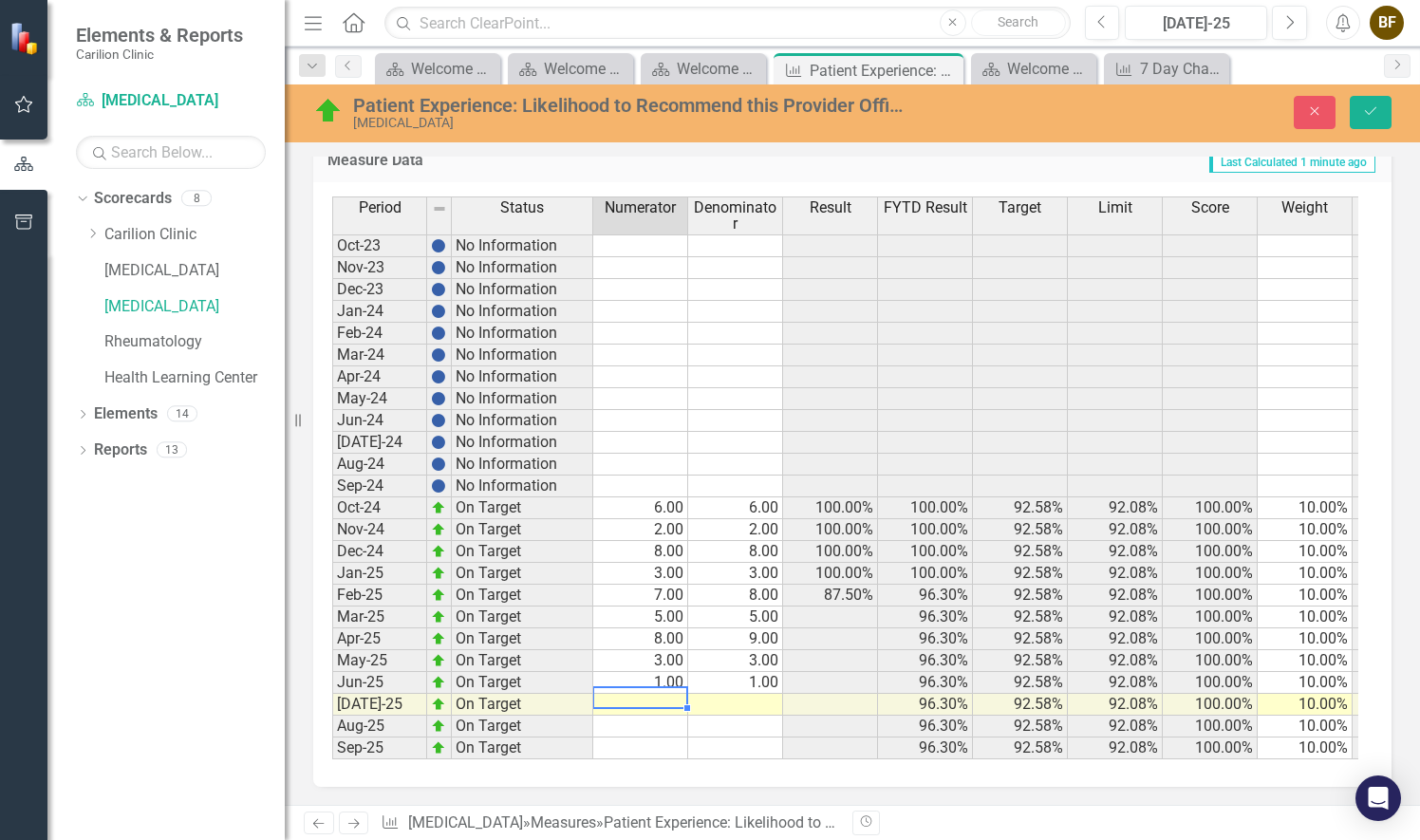
click at [672, 694] on td at bounding box center [641, 704] width 95 height 21
click at [729, 694] on td at bounding box center [736, 704] width 95 height 21
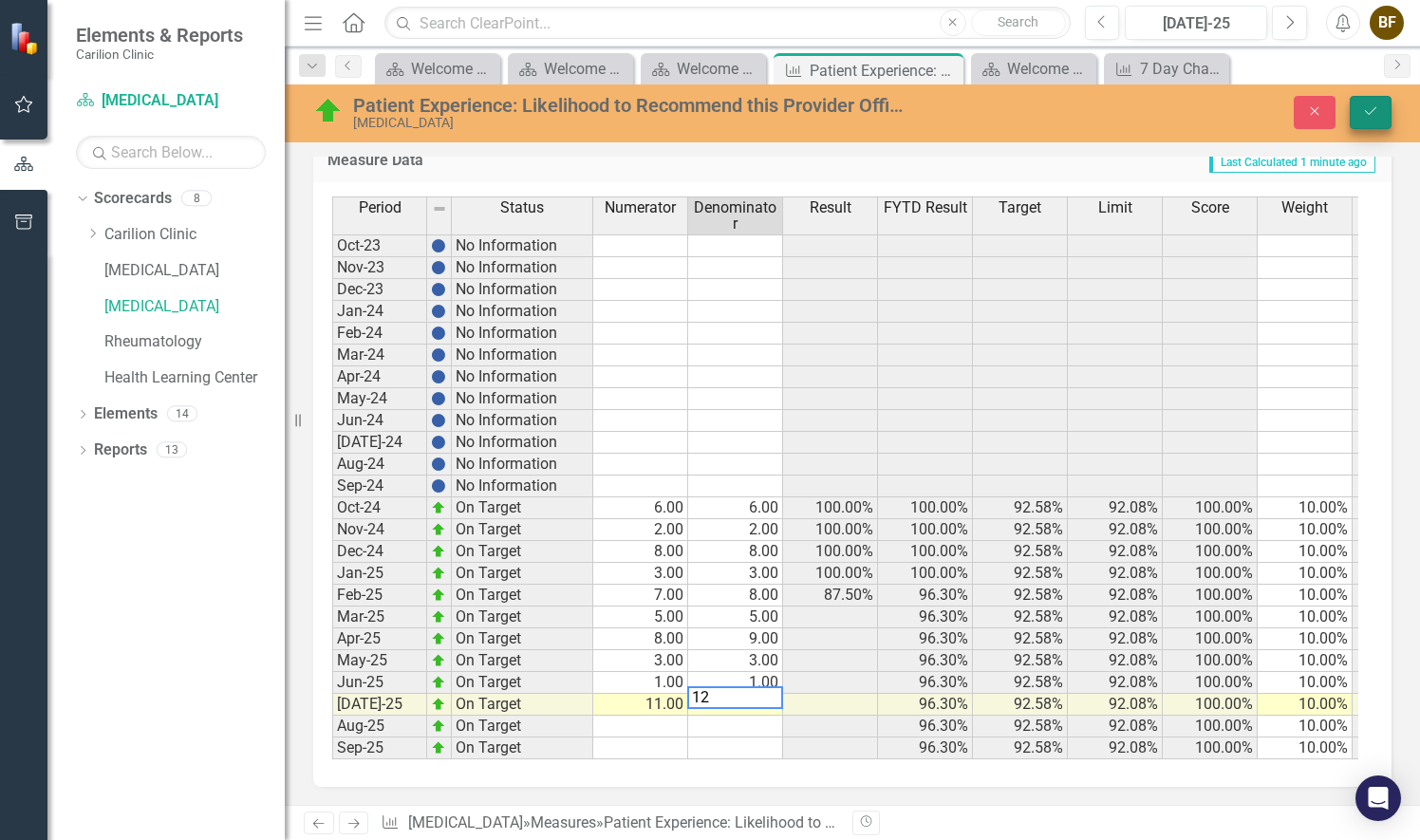
type textarea "12"
click at [1379, 101] on button "Save" at bounding box center [1370, 113] width 42 height 33
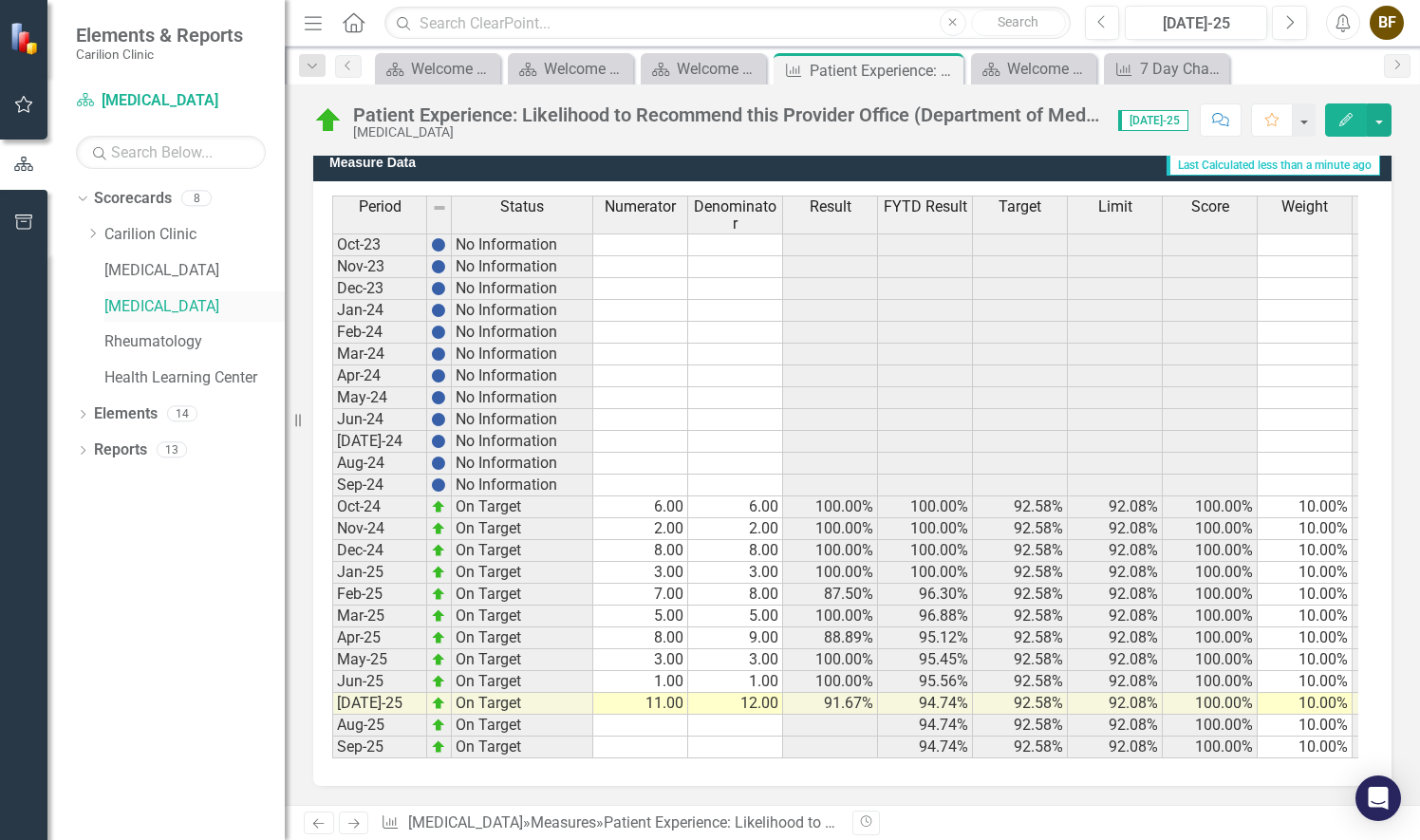
click at [211, 307] on link "[MEDICAL_DATA]" at bounding box center [194, 306] width 180 height 21
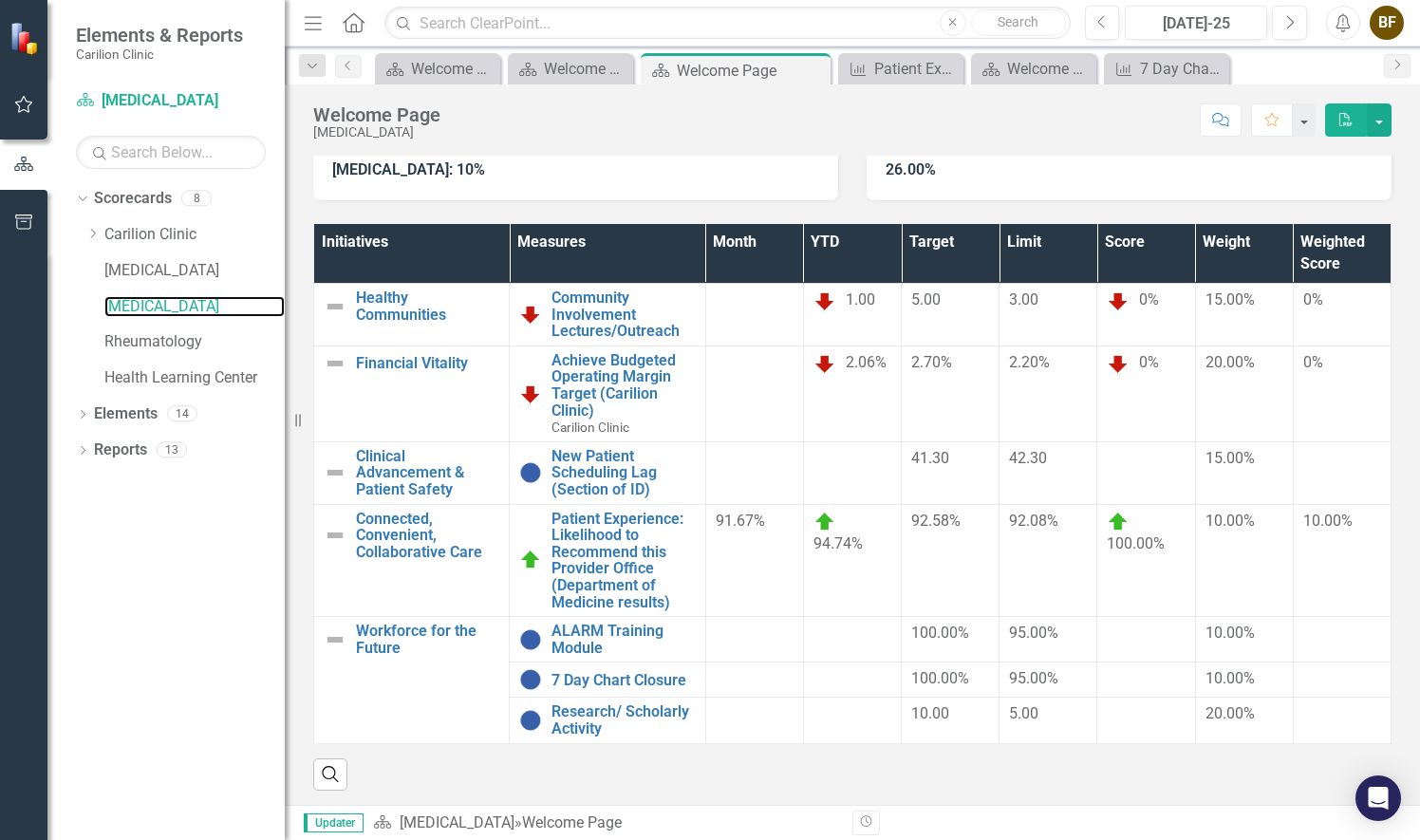
scroll to position [92, 0]
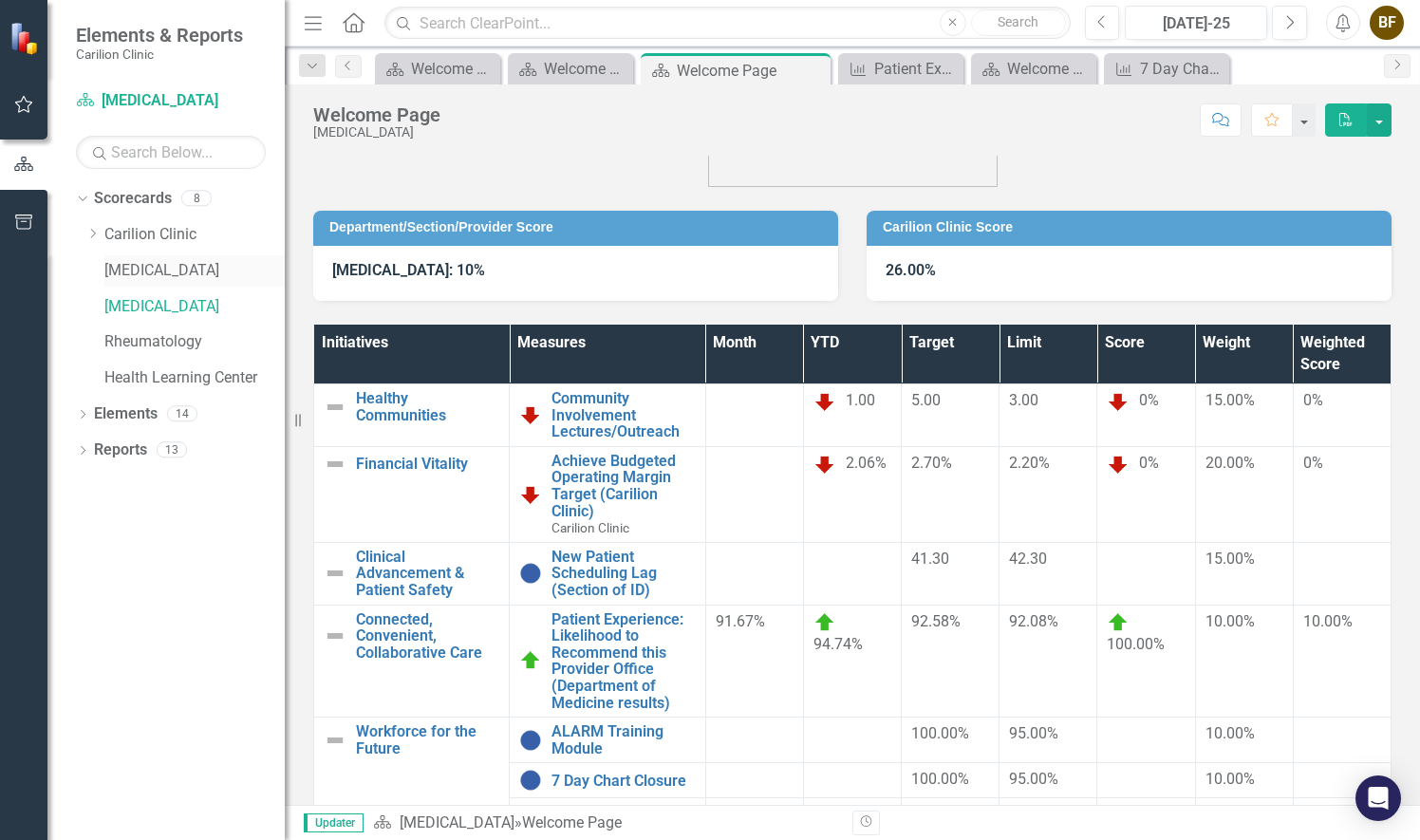
click at [152, 273] on link "[MEDICAL_DATA]" at bounding box center [194, 270] width 180 height 21
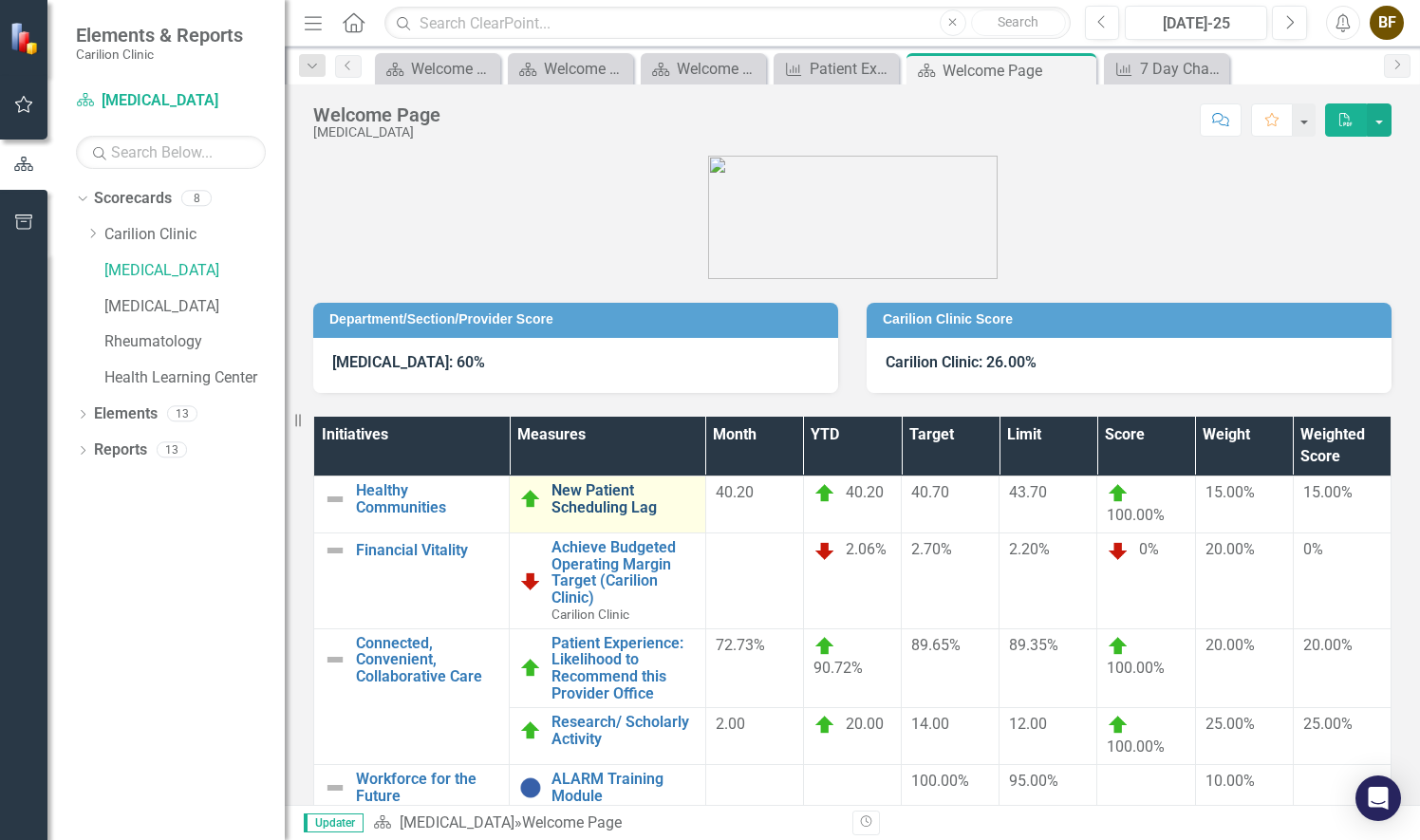
click at [616, 508] on link "New Patient Scheduling Lag" at bounding box center [622, 499] width 143 height 33
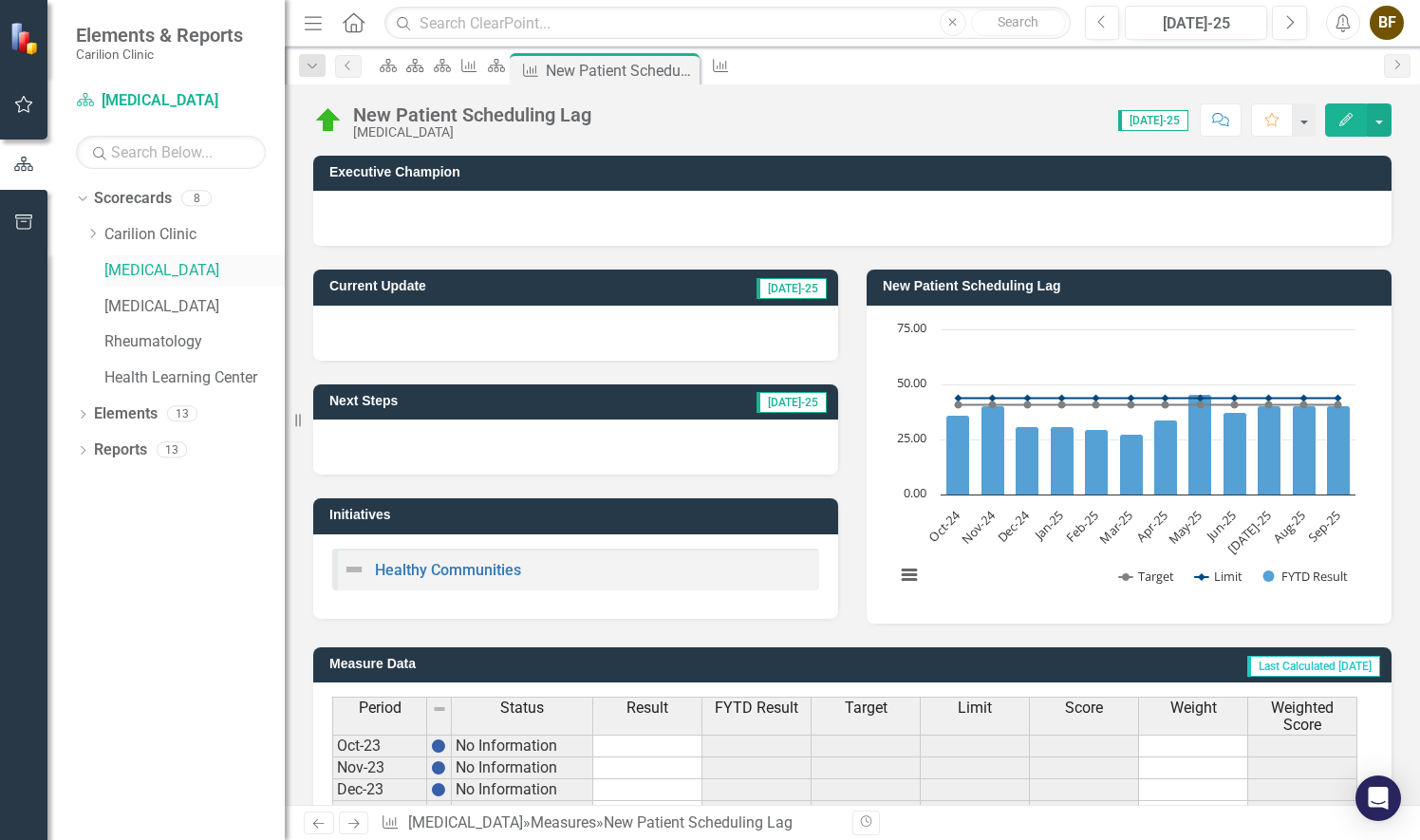
click at [138, 271] on link "[MEDICAL_DATA]" at bounding box center [194, 270] width 180 height 21
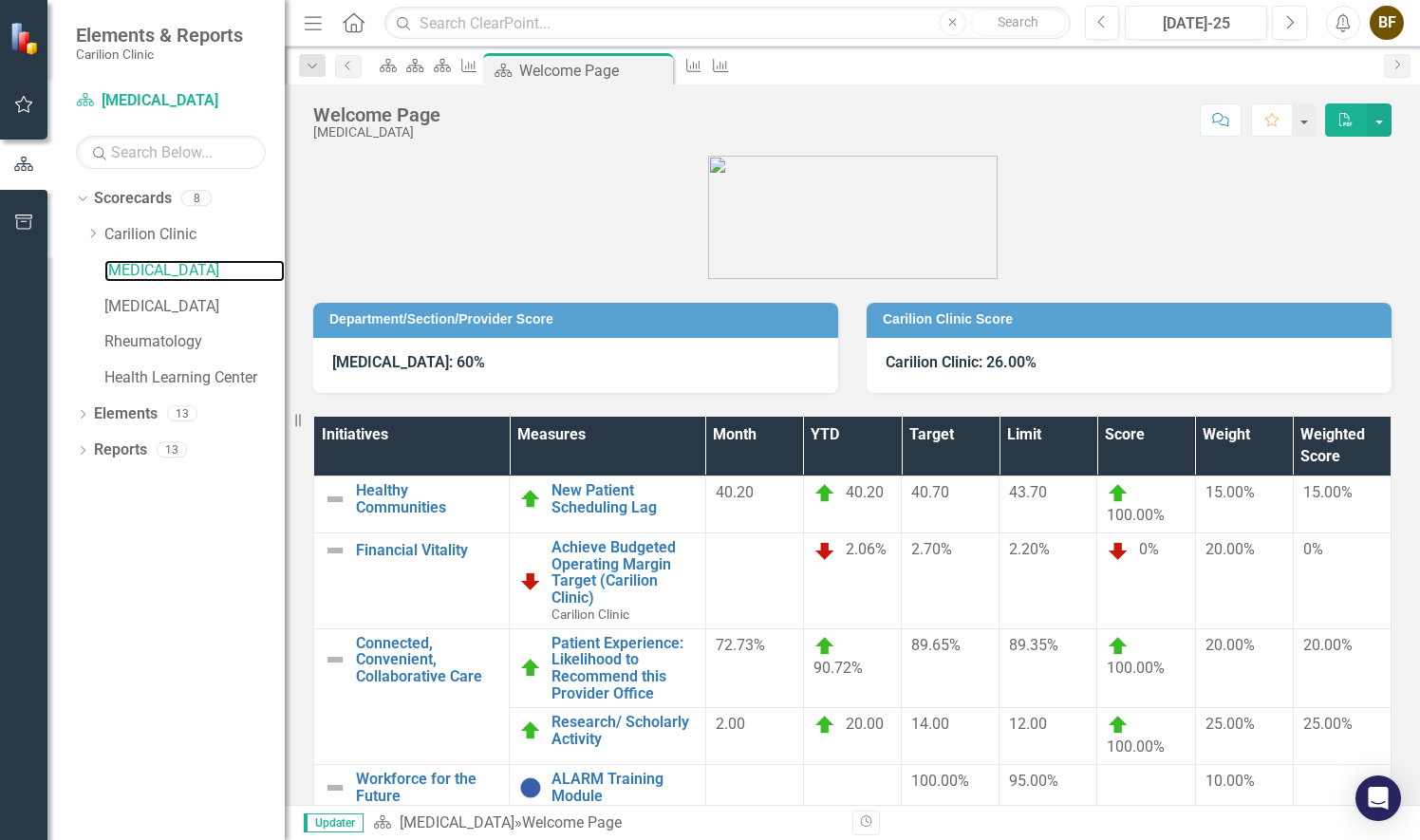
scroll to position [103, 0]
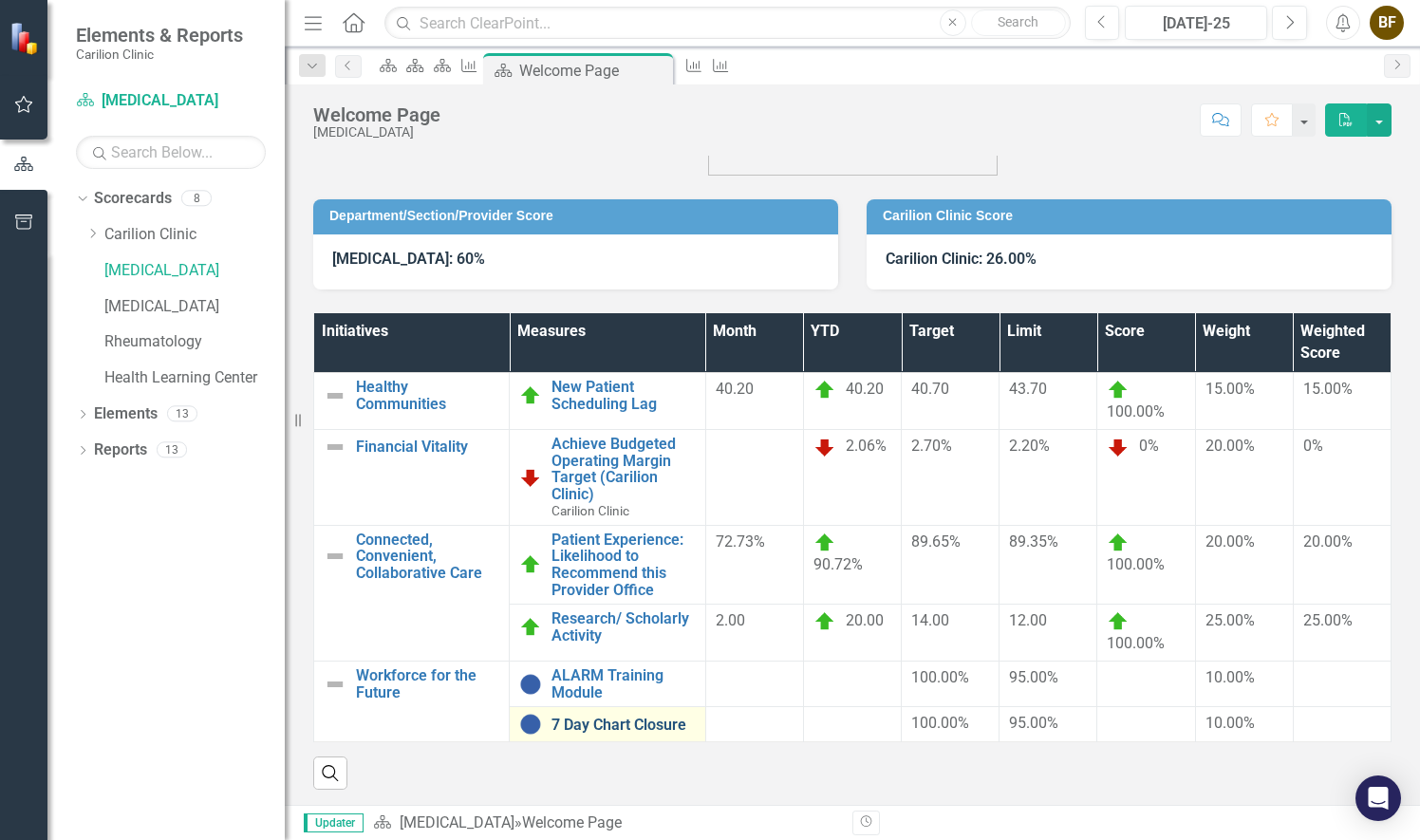
click at [640, 720] on link "7 Day Chart Closure" at bounding box center [622, 725] width 143 height 18
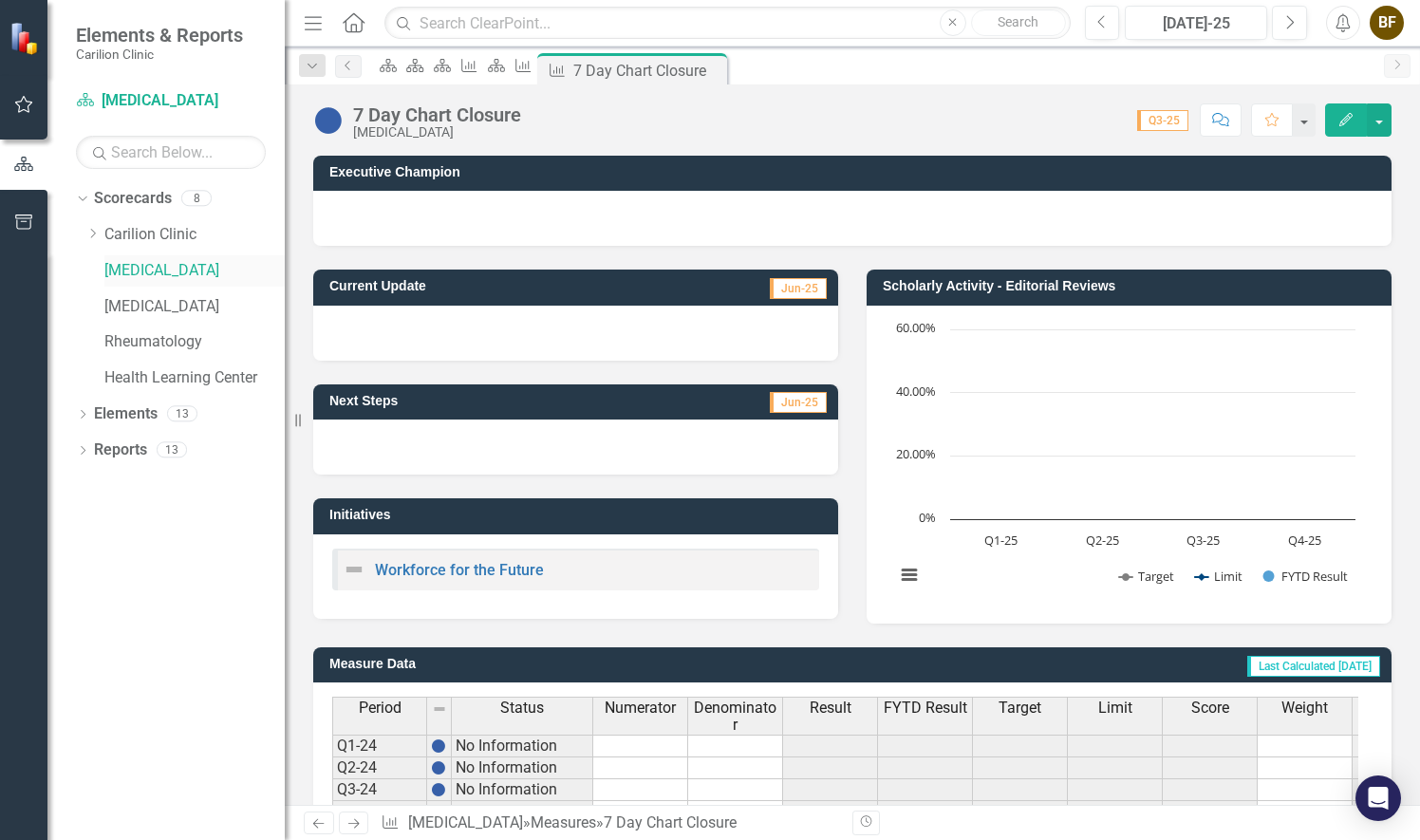
click at [150, 272] on link "[MEDICAL_DATA]" at bounding box center [194, 270] width 180 height 21
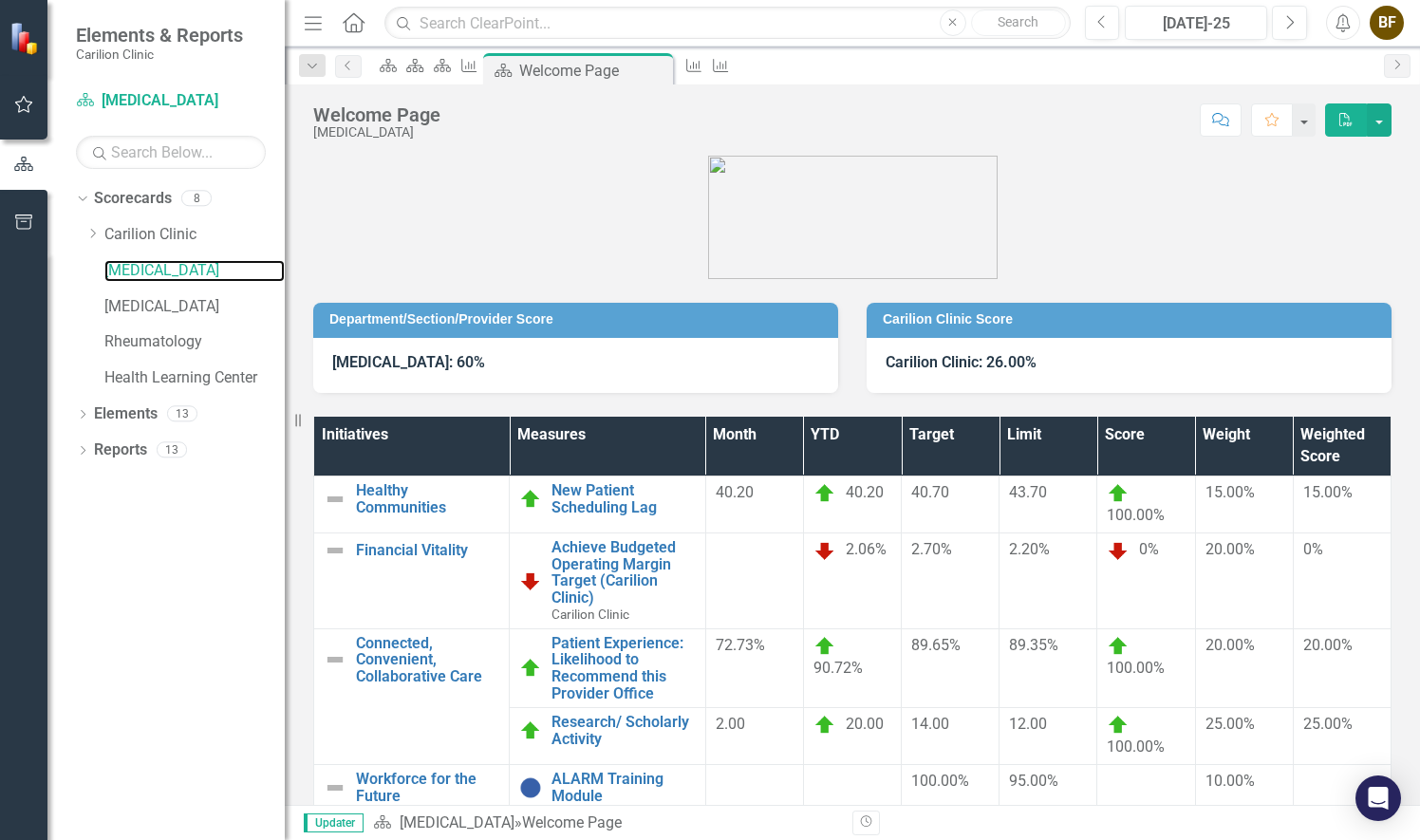
scroll to position [103, 0]
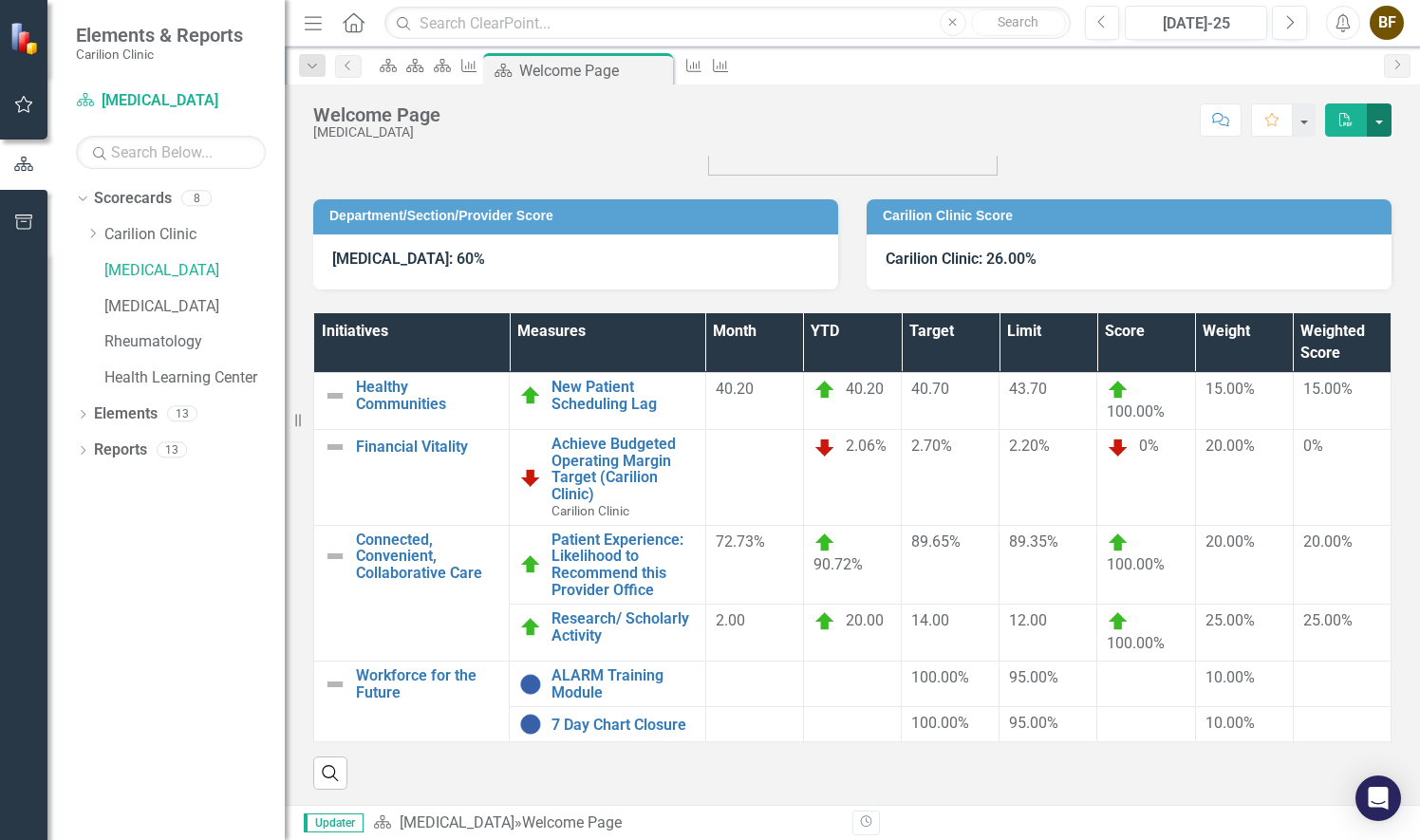
click at [1386, 127] on button "button" at bounding box center [1378, 120] width 24 height 33
click at [1357, 197] on link "PDF Export to PDF" at bounding box center [1314, 192] width 154 height 35
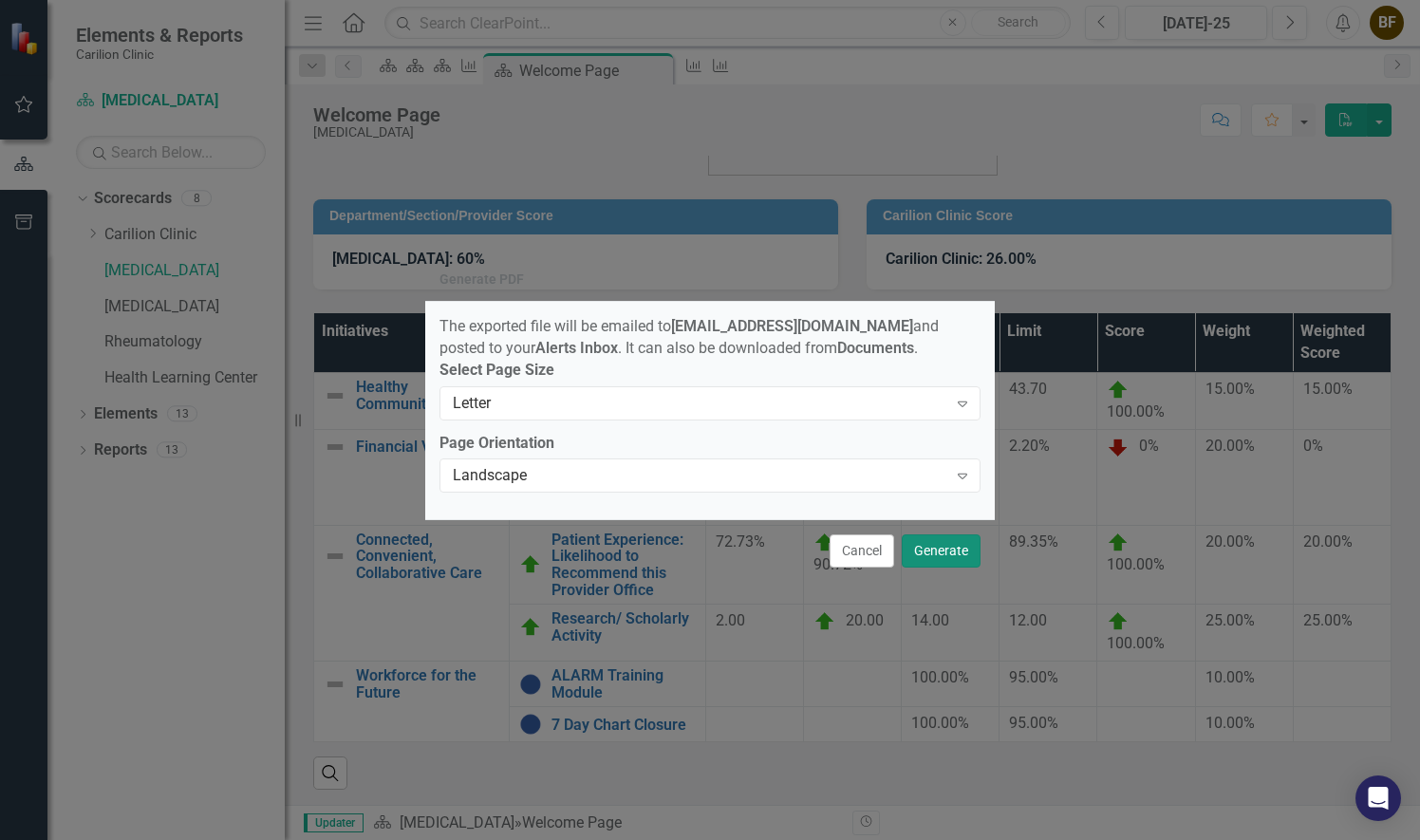
click at [943, 565] on button "Generate" at bounding box center [941, 550] width 79 height 33
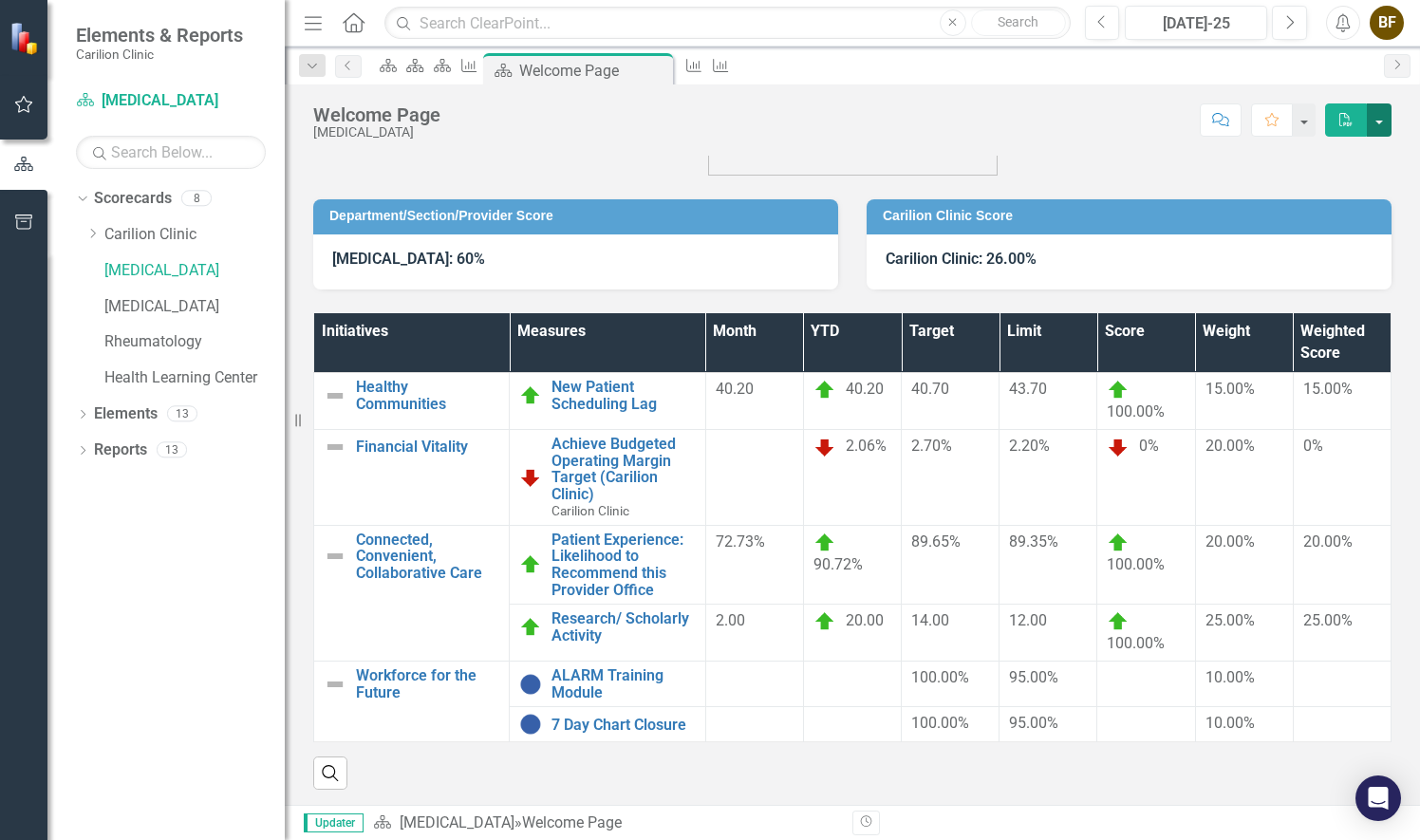
click at [1384, 128] on button "button" at bounding box center [1378, 120] width 24 height 33
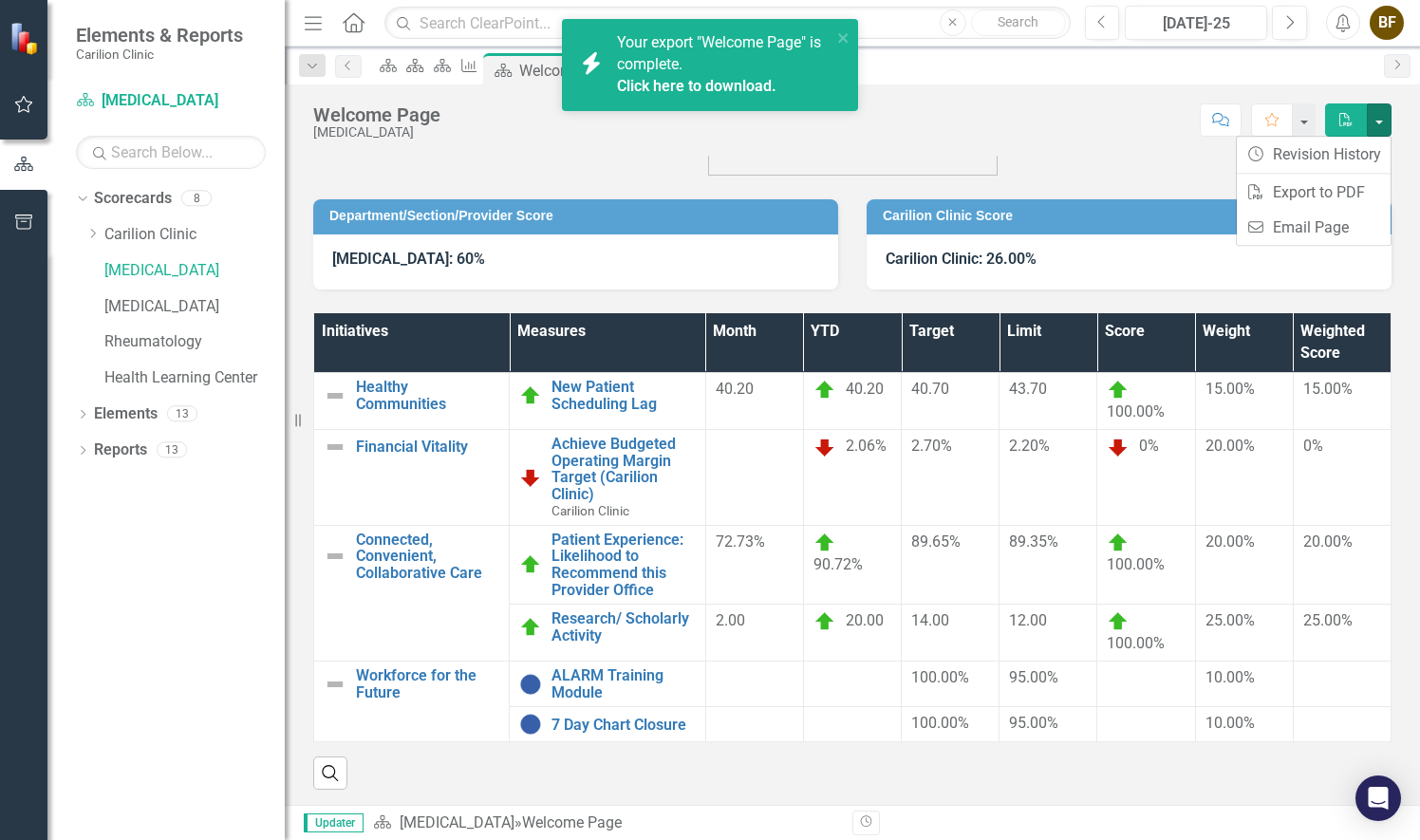
click at [739, 89] on link "Click here to download." at bounding box center [696, 86] width 160 height 18
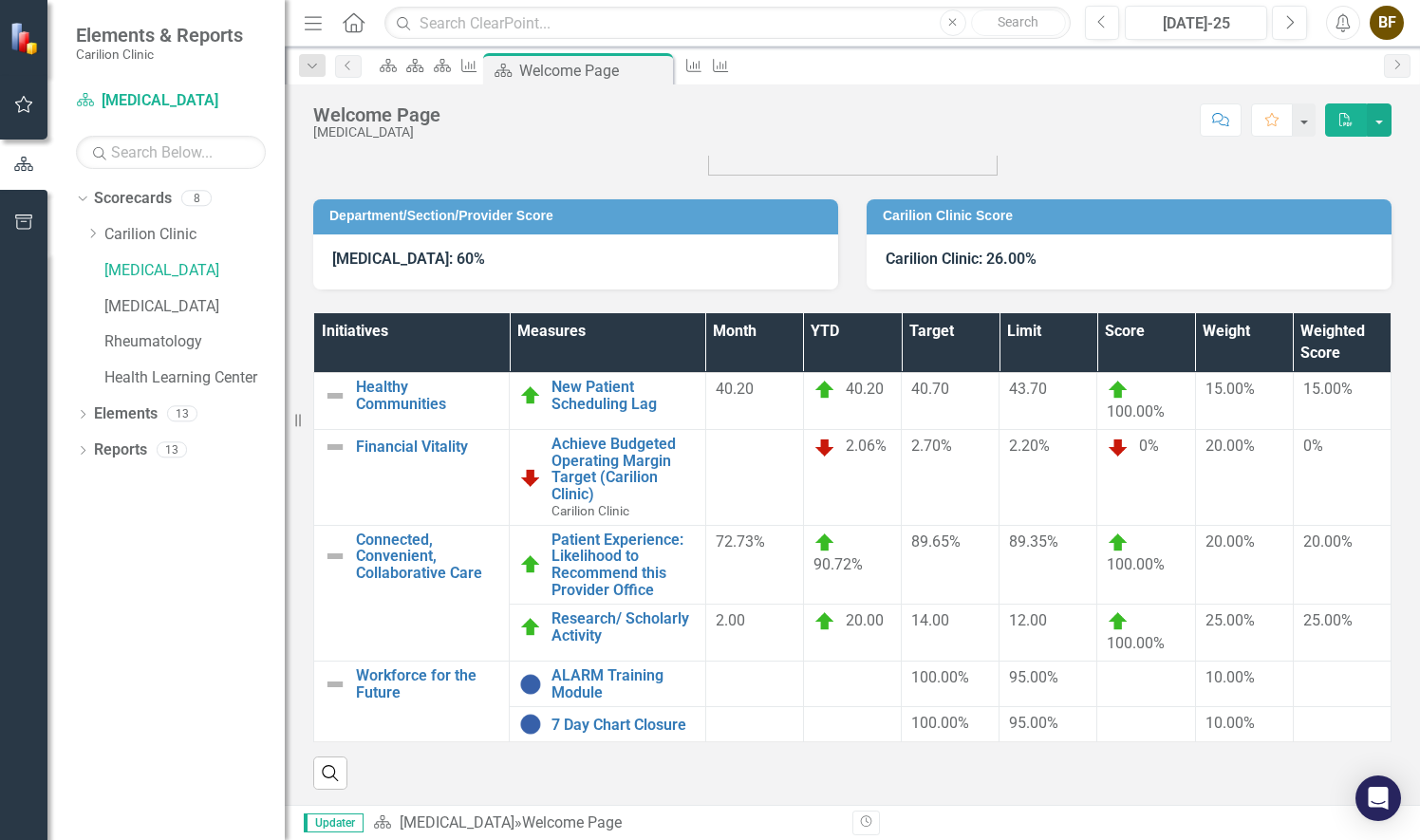
click at [925, 163] on img at bounding box center [853, 114] width 290 height 123
click at [1382, 125] on button "button" at bounding box center [1378, 120] width 24 height 33
click at [1308, 221] on link "Email Email Page" at bounding box center [1314, 228] width 154 height 35
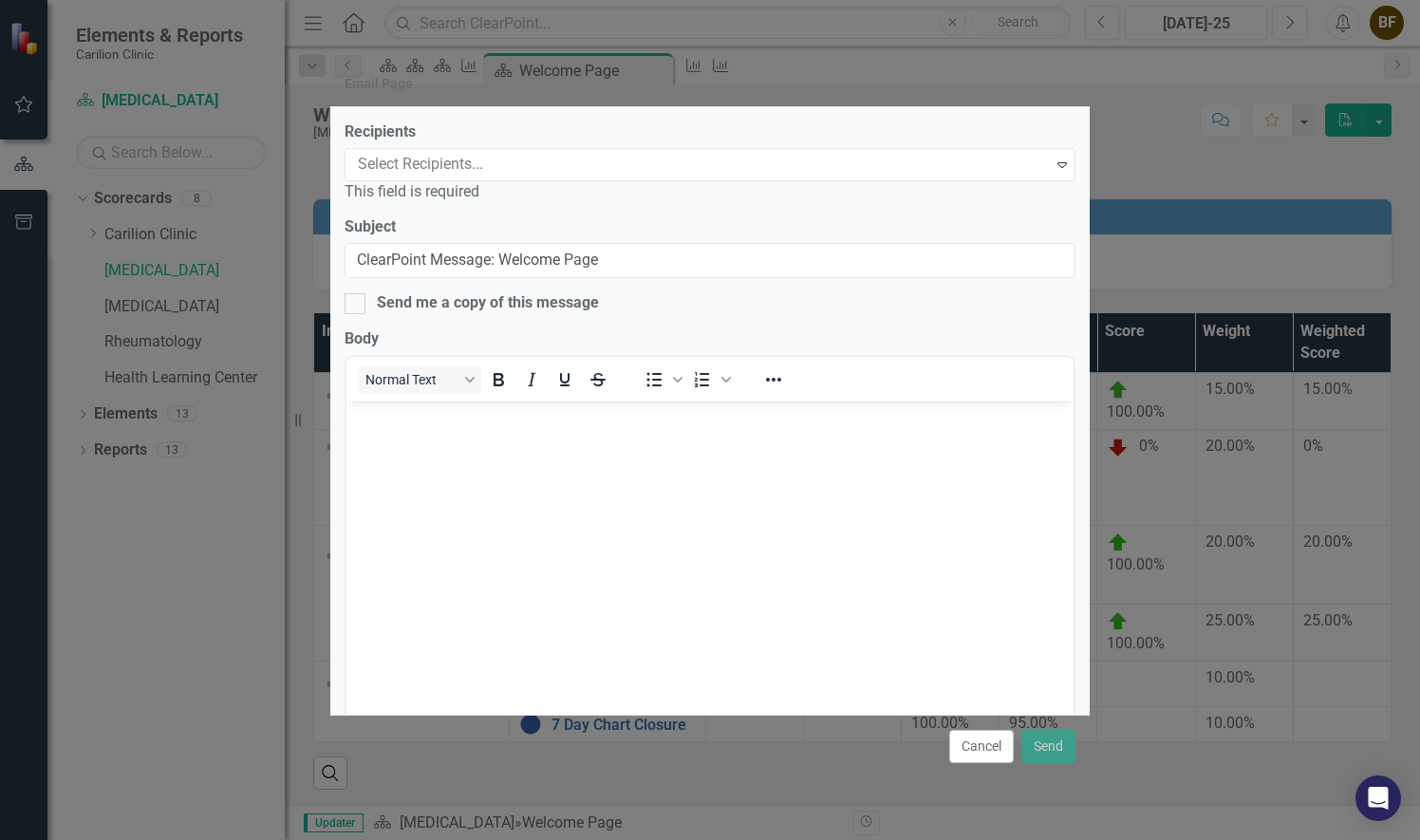
scroll to position [0, 0]
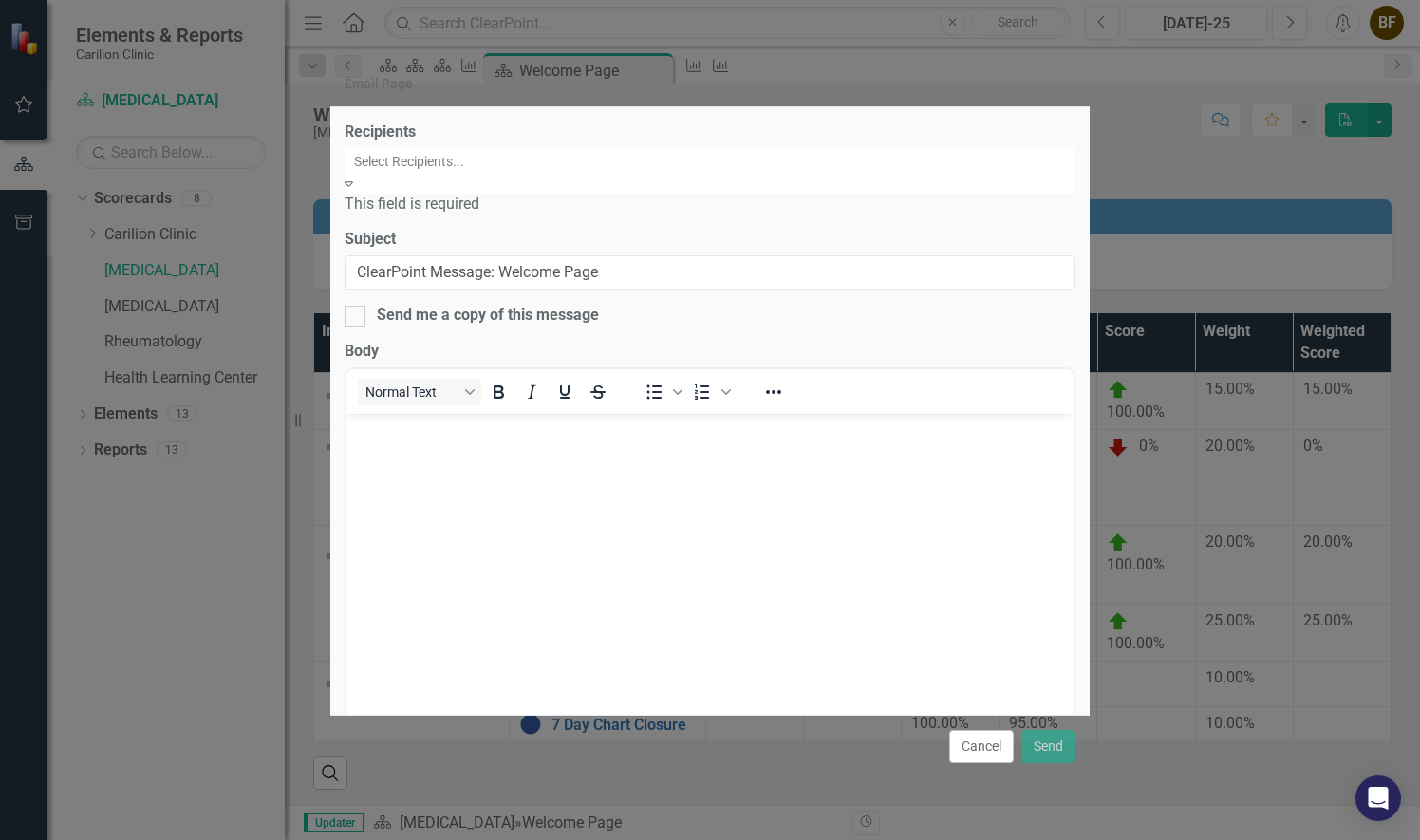
click at [949, 171] on div at bounding box center [711, 160] width 730 height 22
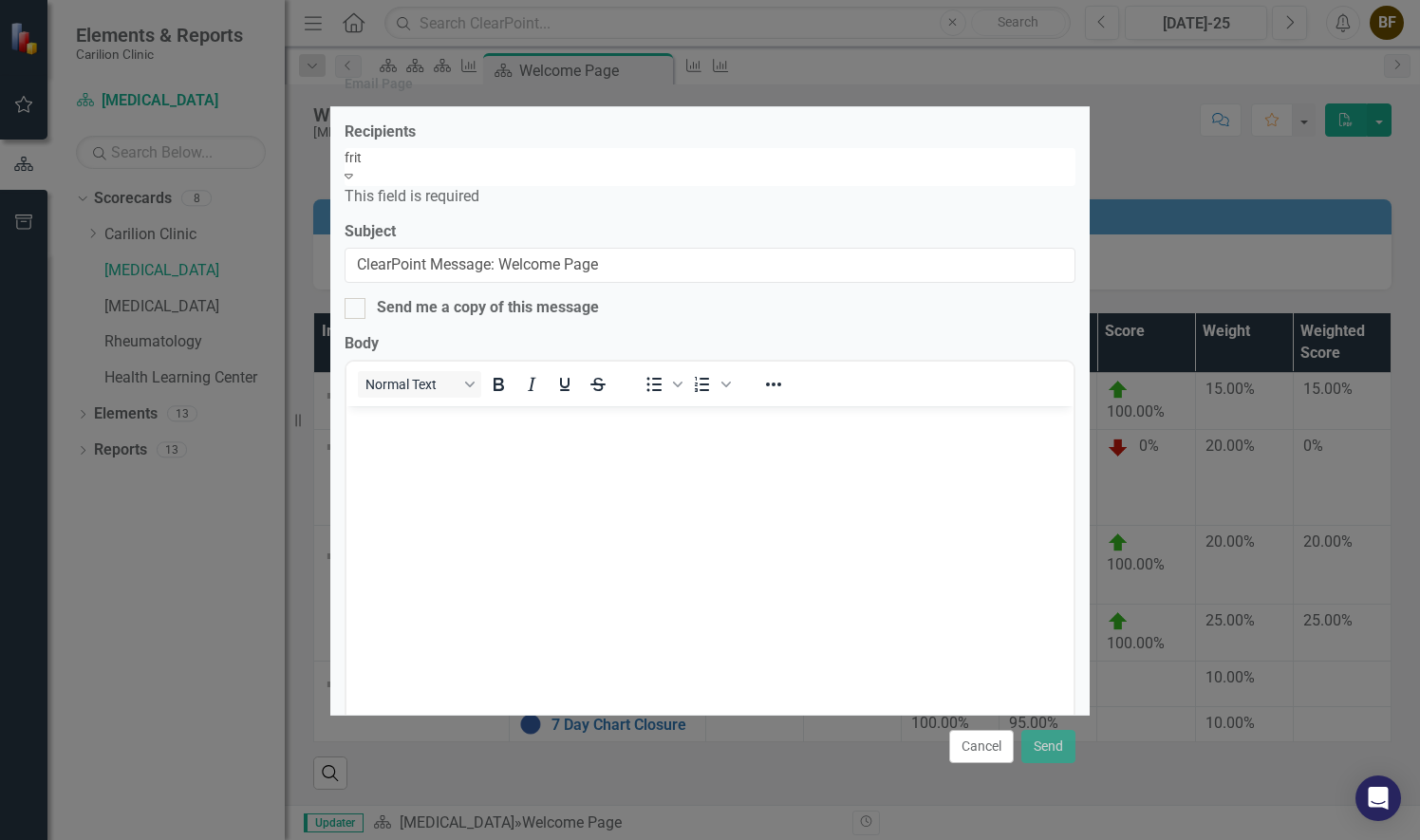
type input "[PERSON_NAME]"
click at [692, 839] on div "[PERSON_NAME]" at bounding box center [710, 851] width 1420 height 21
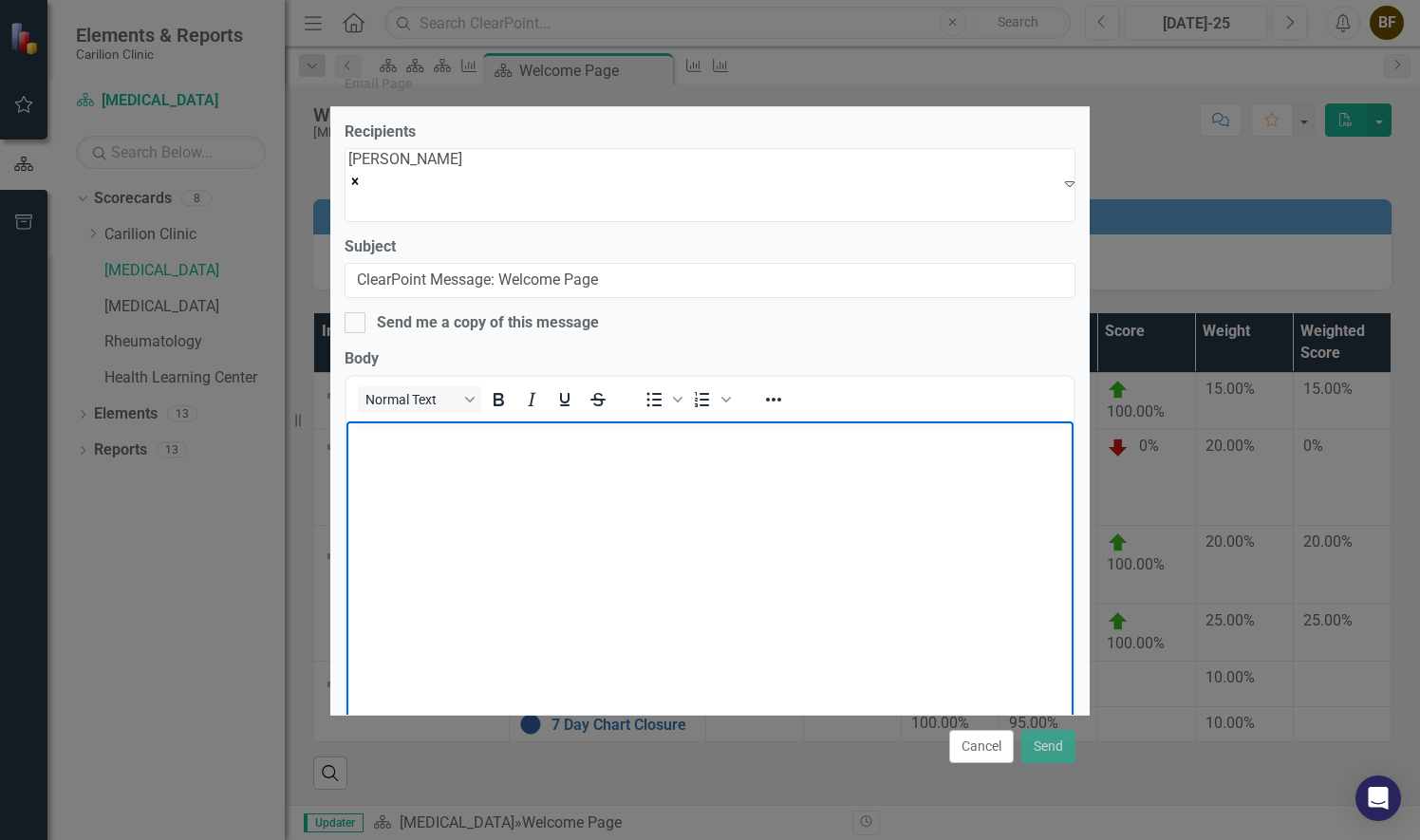
click at [444, 481] on body "Rich Text Area. Press ALT-0 for help." at bounding box center [710, 562] width 728 height 285
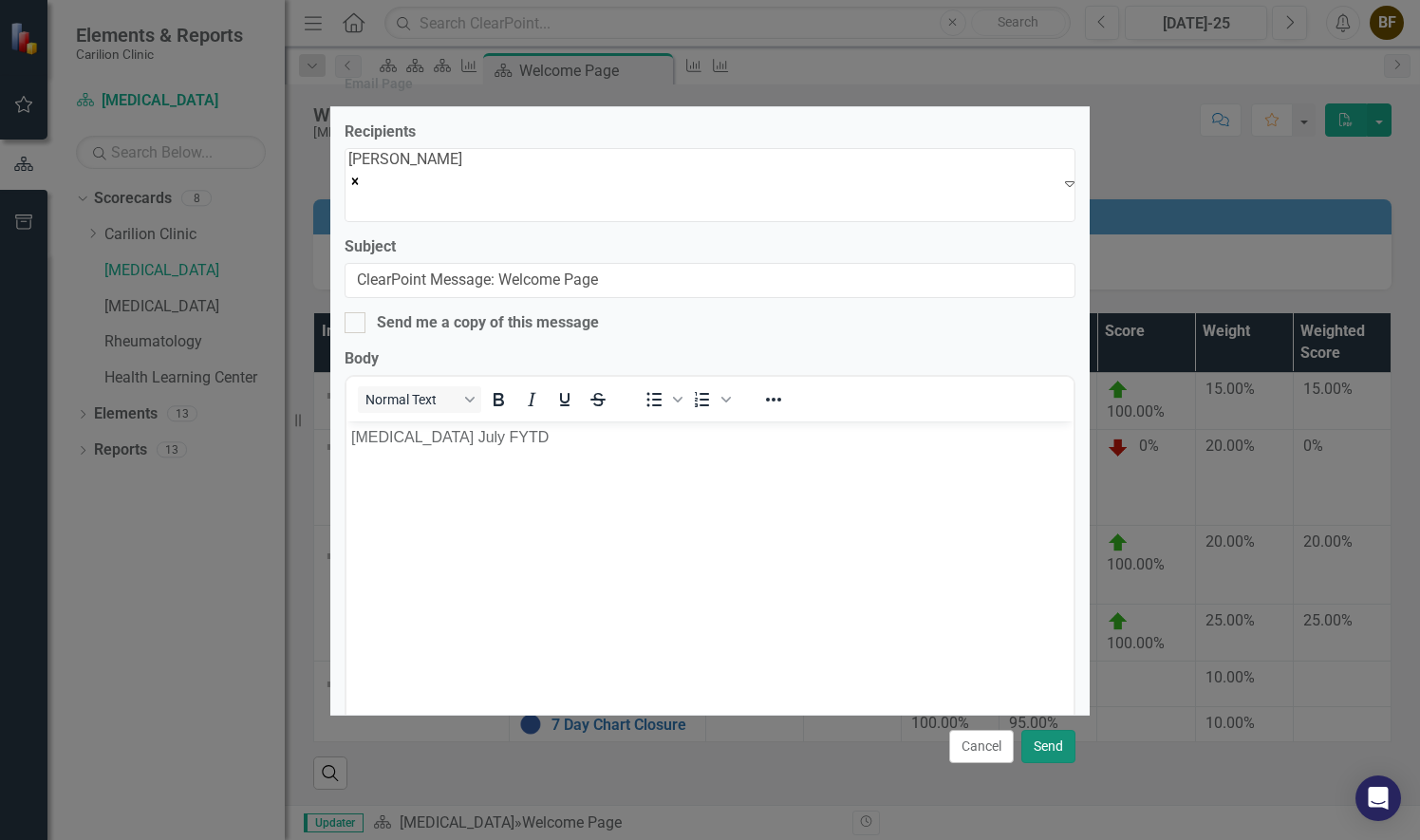
click at [1049, 750] on button "Send" at bounding box center [1048, 746] width 54 height 33
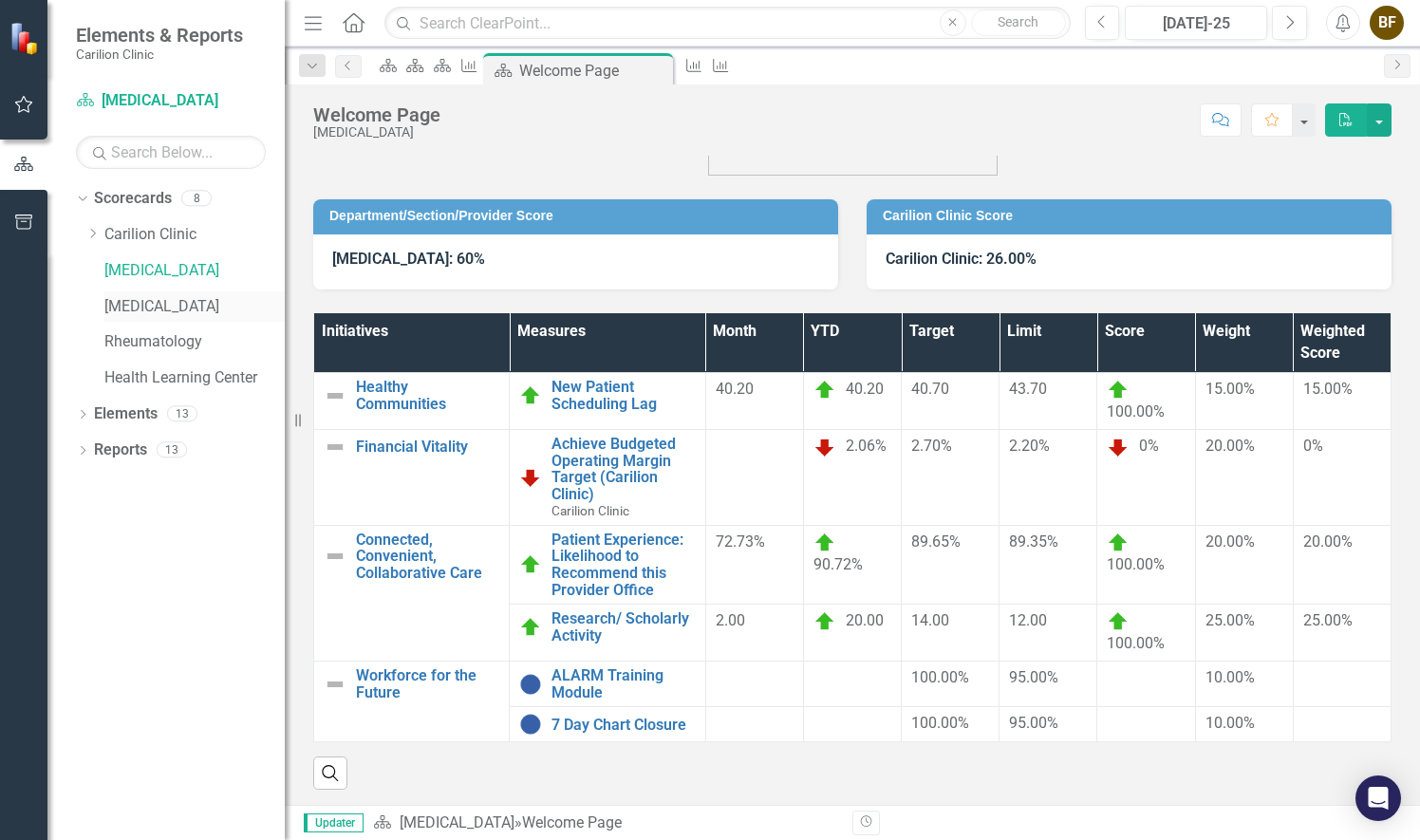
click at [209, 303] on link "[MEDICAL_DATA]" at bounding box center [194, 306] width 180 height 21
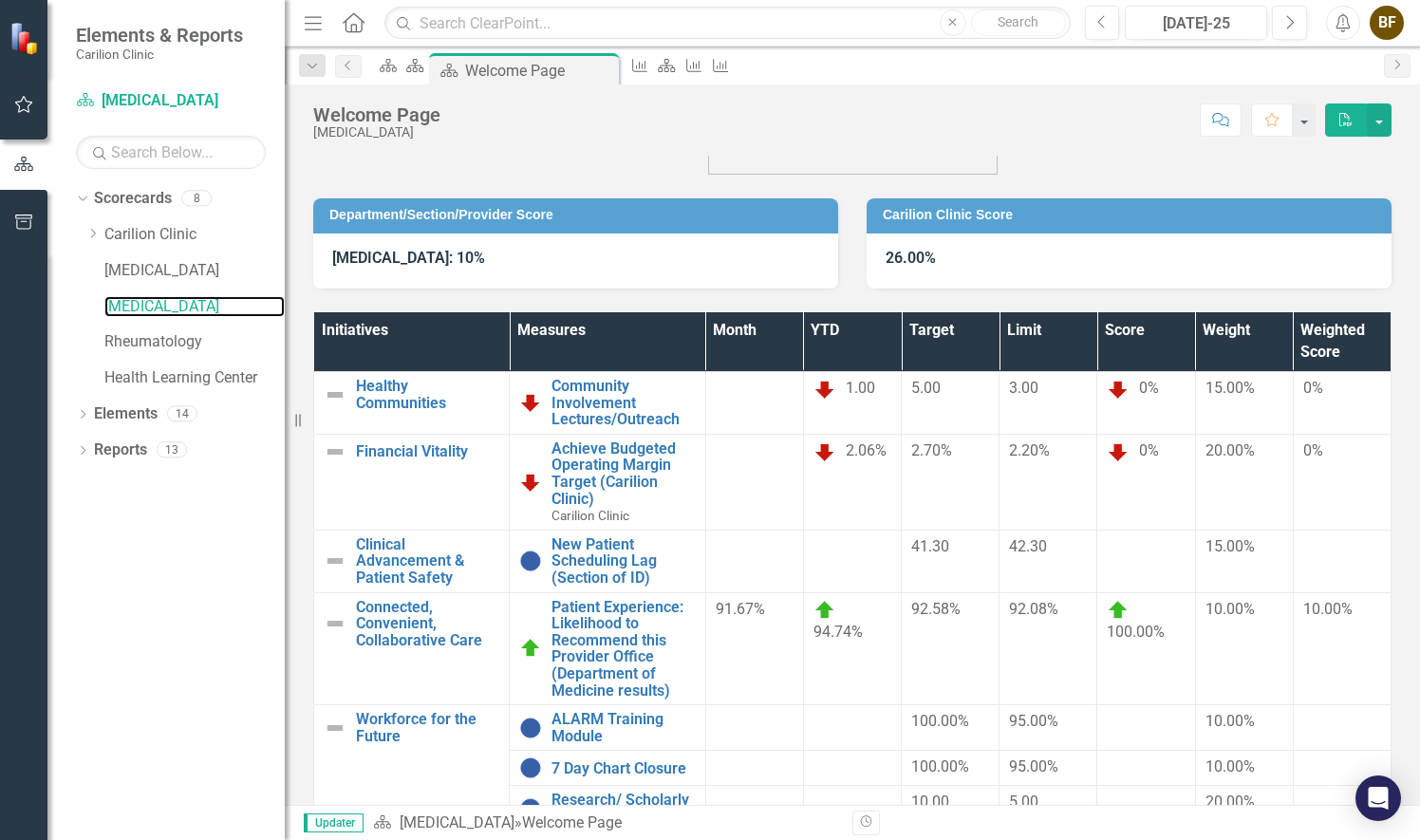
scroll to position [192, 0]
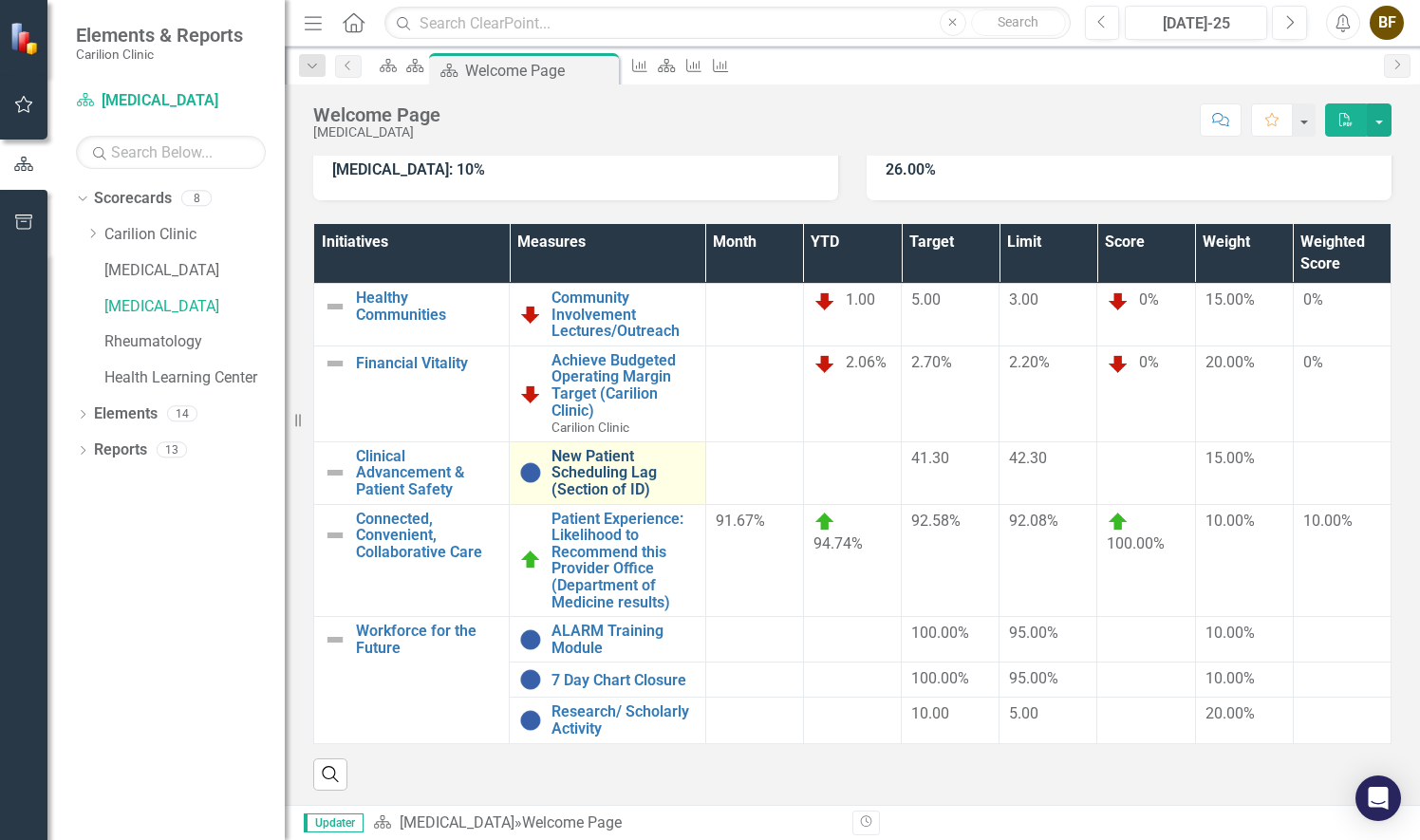
click at [628, 479] on link "New Patient Scheduling Lag (Section of ID)" at bounding box center [622, 473] width 143 height 51
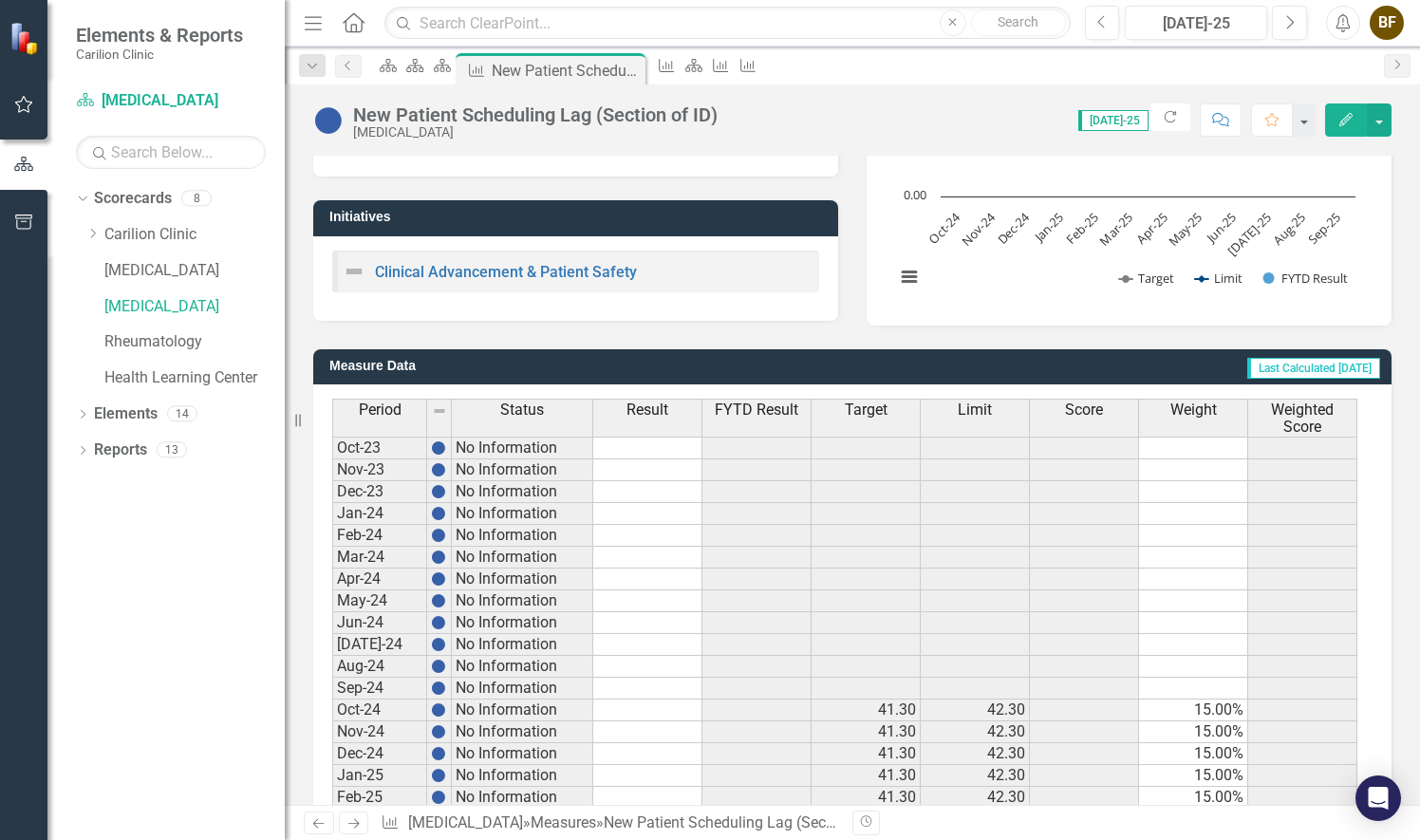
scroll to position [402, 0]
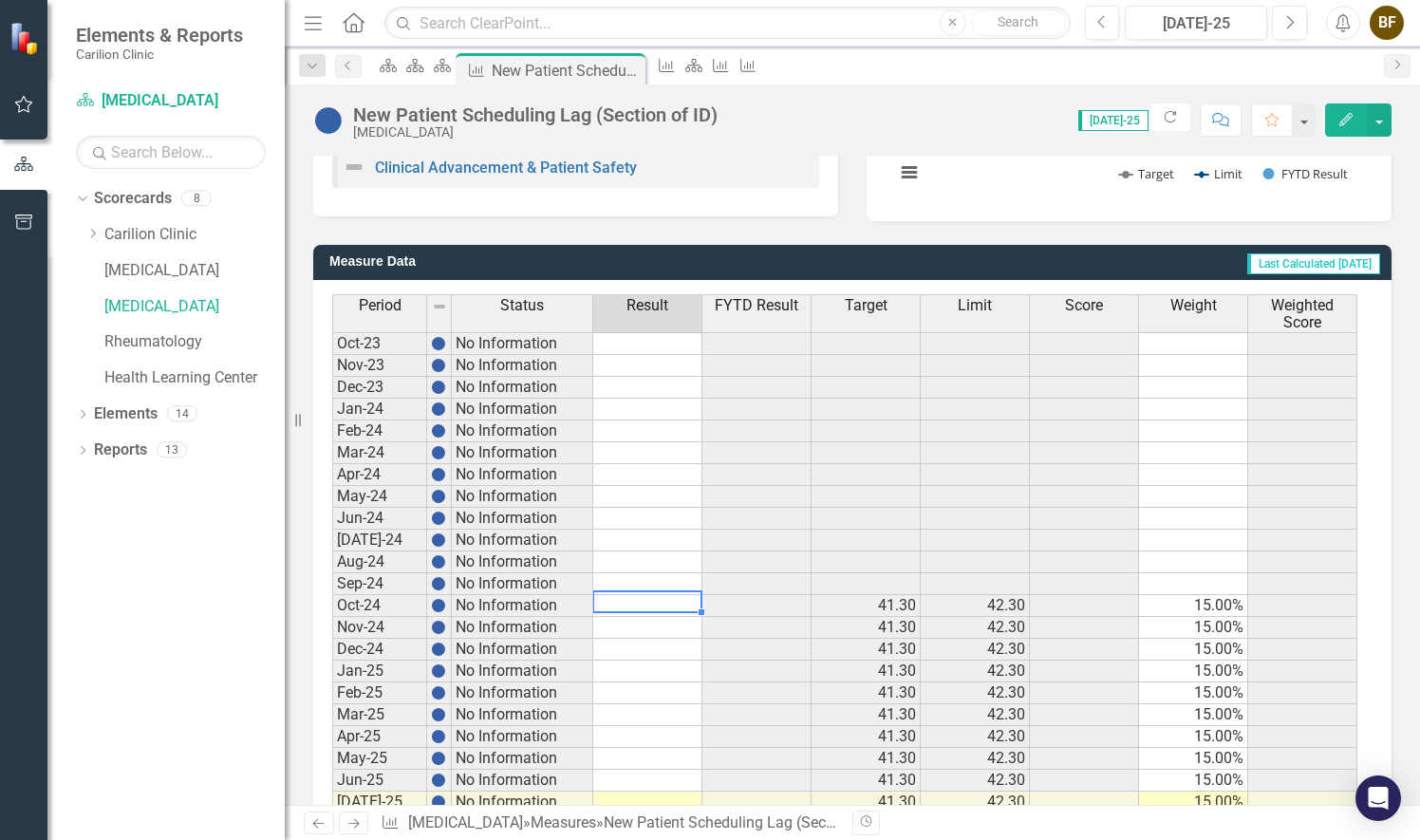
click at [644, 598] on td at bounding box center [648, 606] width 109 height 21
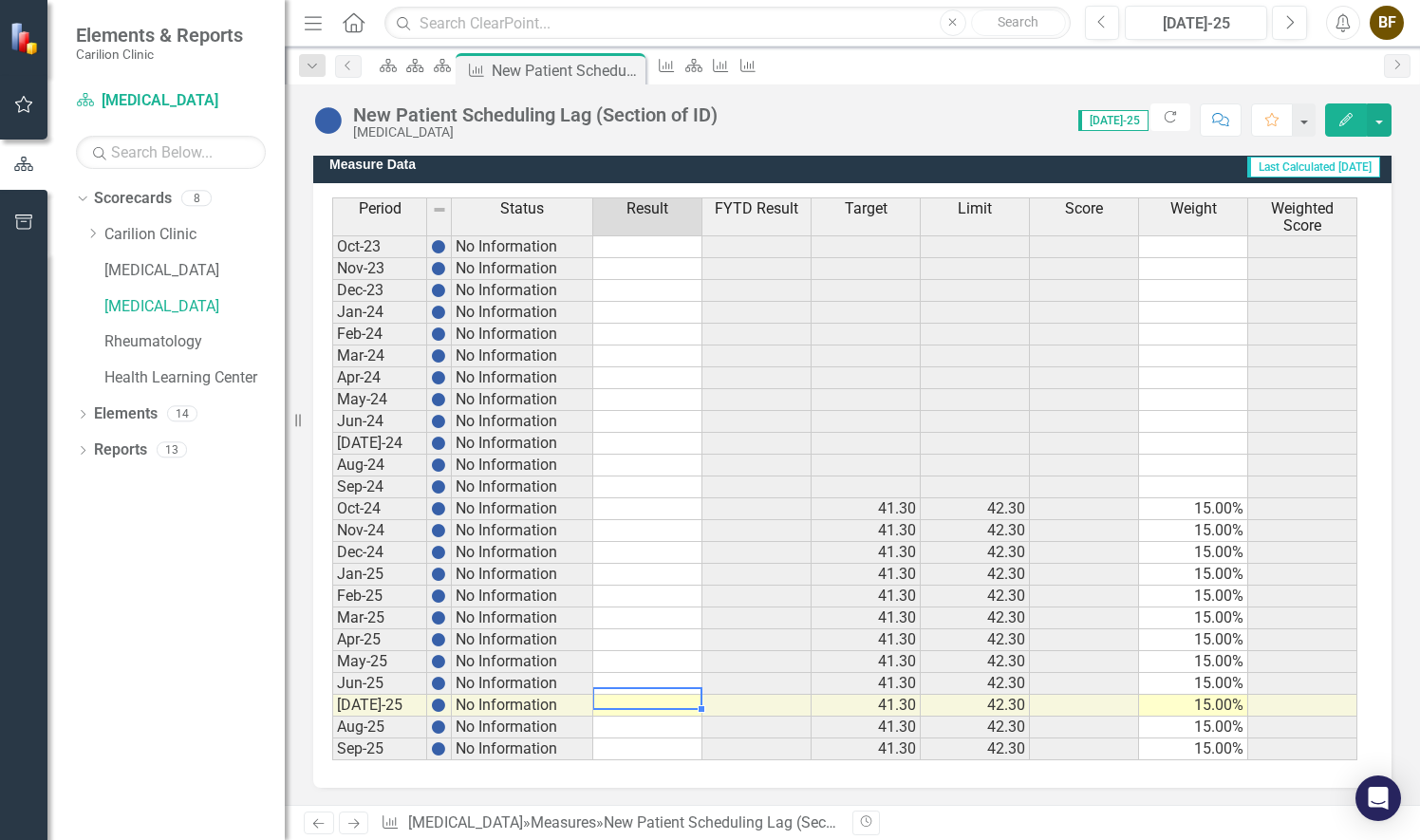
click at [658, 698] on td at bounding box center [648, 705] width 109 height 21
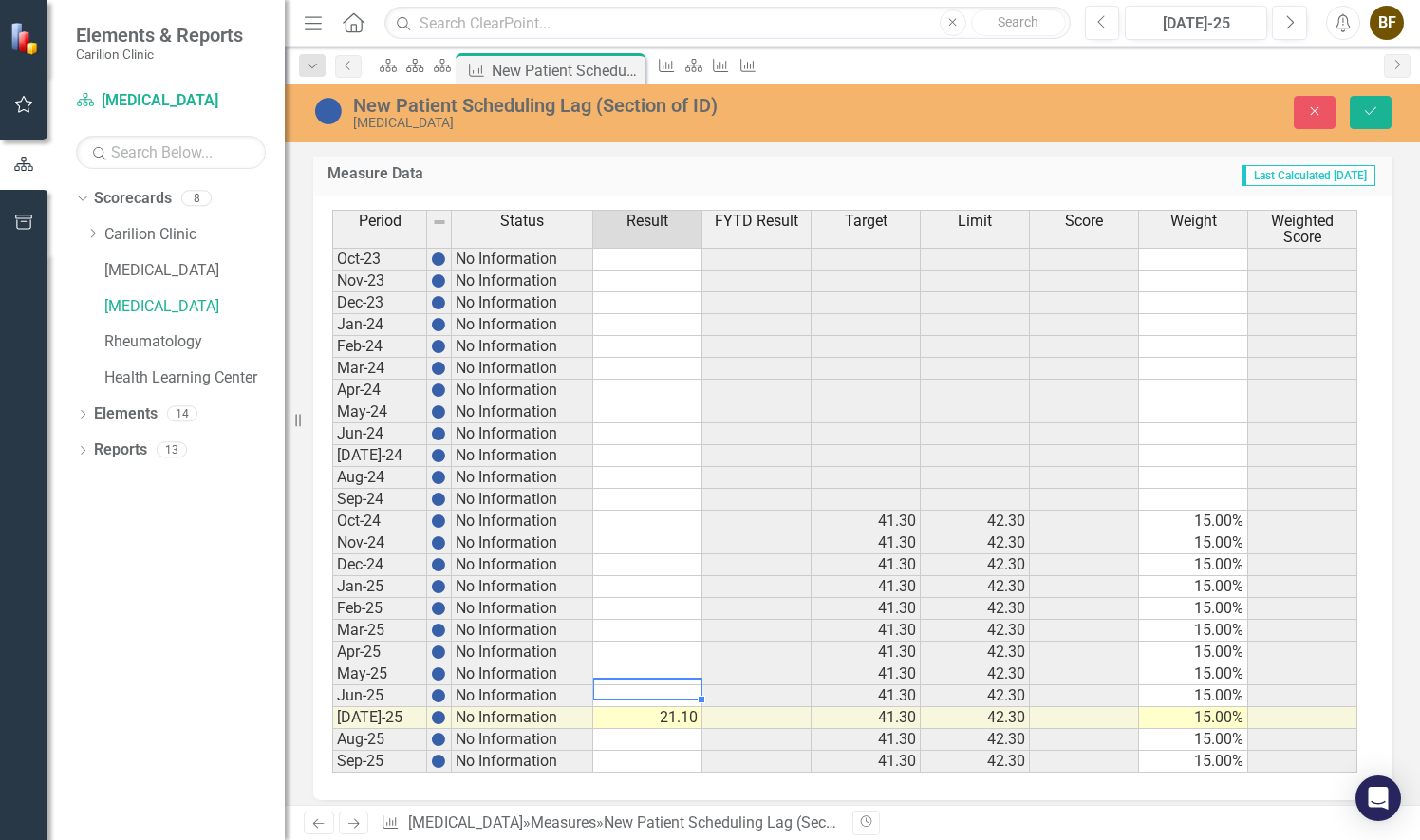
click at [682, 685] on td at bounding box center [648, 696] width 109 height 21
click at [676, 685] on td at bounding box center [648, 696] width 109 height 21
click at [678, 664] on td at bounding box center [648, 674] width 109 height 21
click at [649, 665] on td at bounding box center [648, 674] width 109 height 21
click at [333, 634] on div "Period Status Result FYTD Result Target Limit Score Weight Weighted Score Oct-2…" at bounding box center [333, 491] width 0 height 563
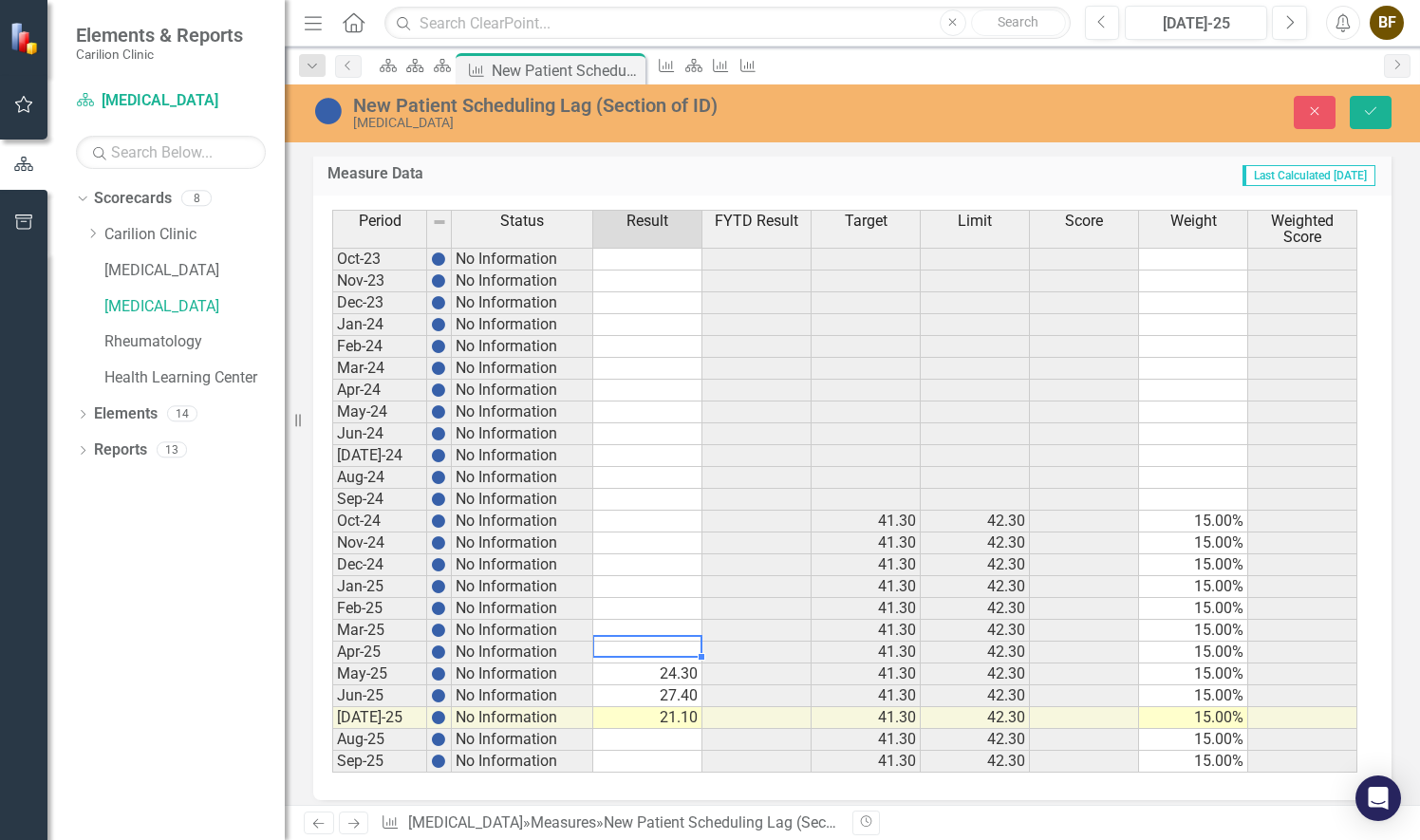
click at [652, 644] on td at bounding box center [648, 652] width 109 height 21
click at [678, 663] on td "24.30" at bounding box center [648, 674] width 109 height 21
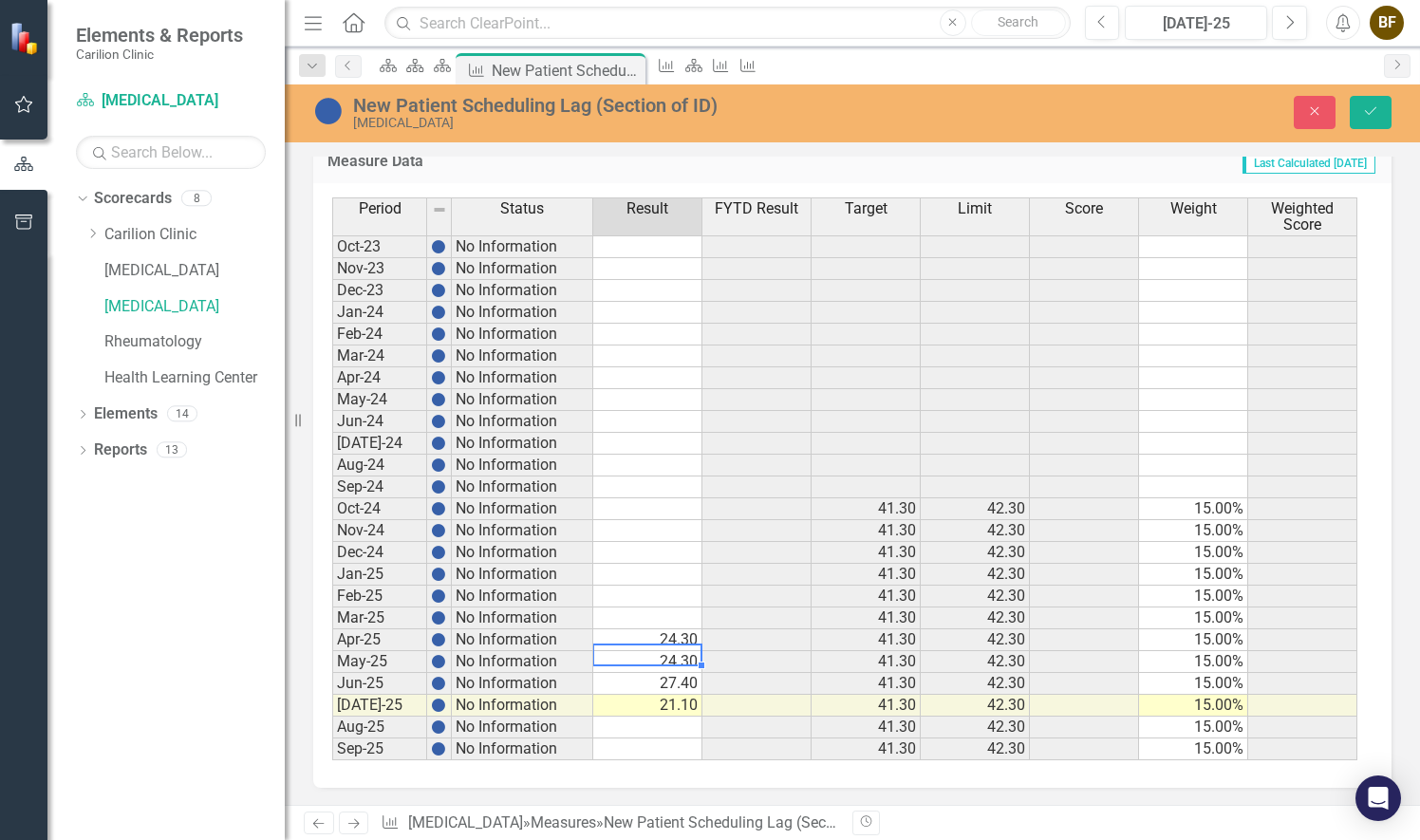
scroll to position [470, 0]
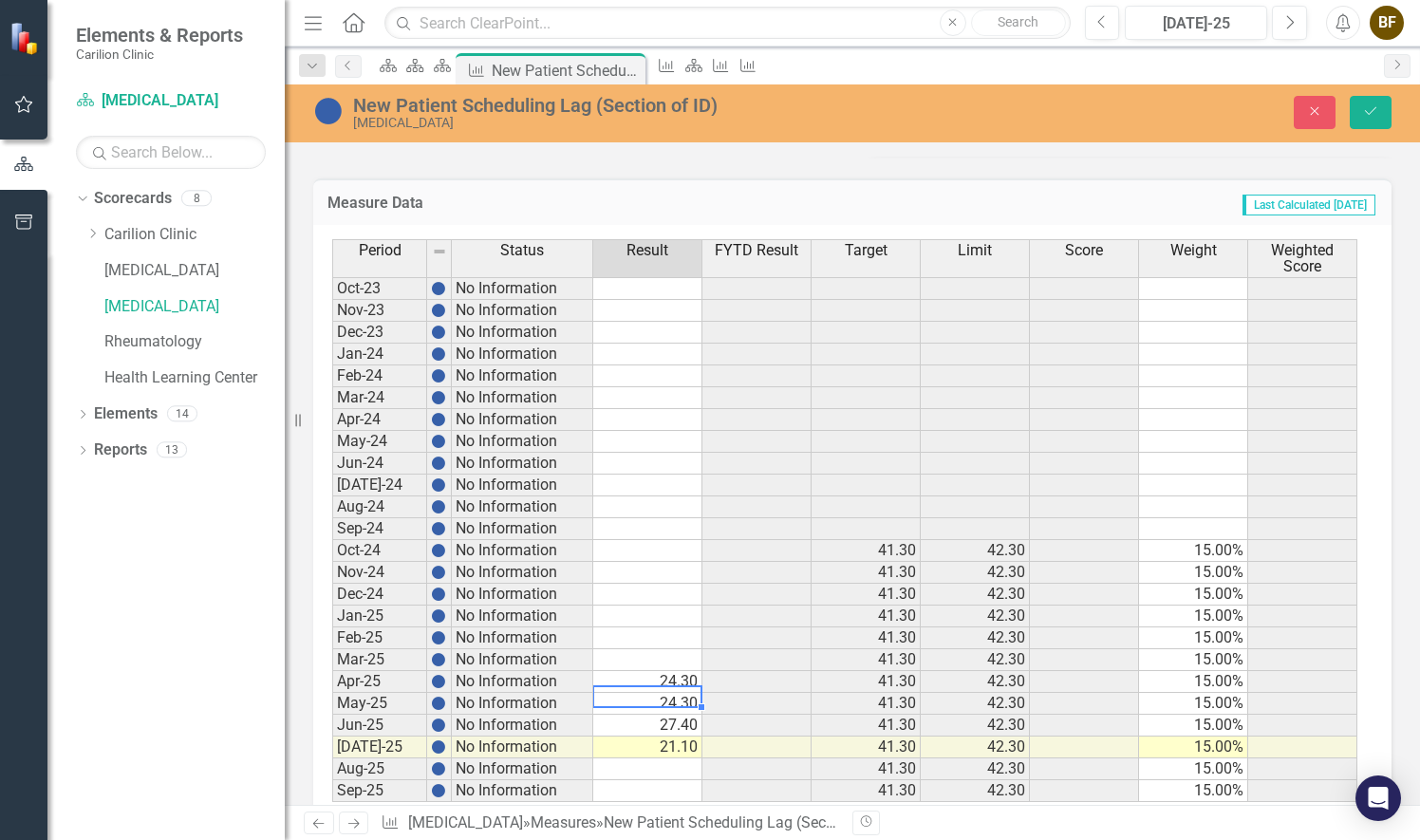
click at [680, 692] on td "24.30" at bounding box center [648, 703] width 109 height 21
click at [684, 719] on td "27.40" at bounding box center [648, 725] width 109 height 21
click at [677, 718] on td "27.40" at bounding box center [648, 725] width 109 height 21
click at [670, 758] on td at bounding box center [648, 769] width 109 height 21
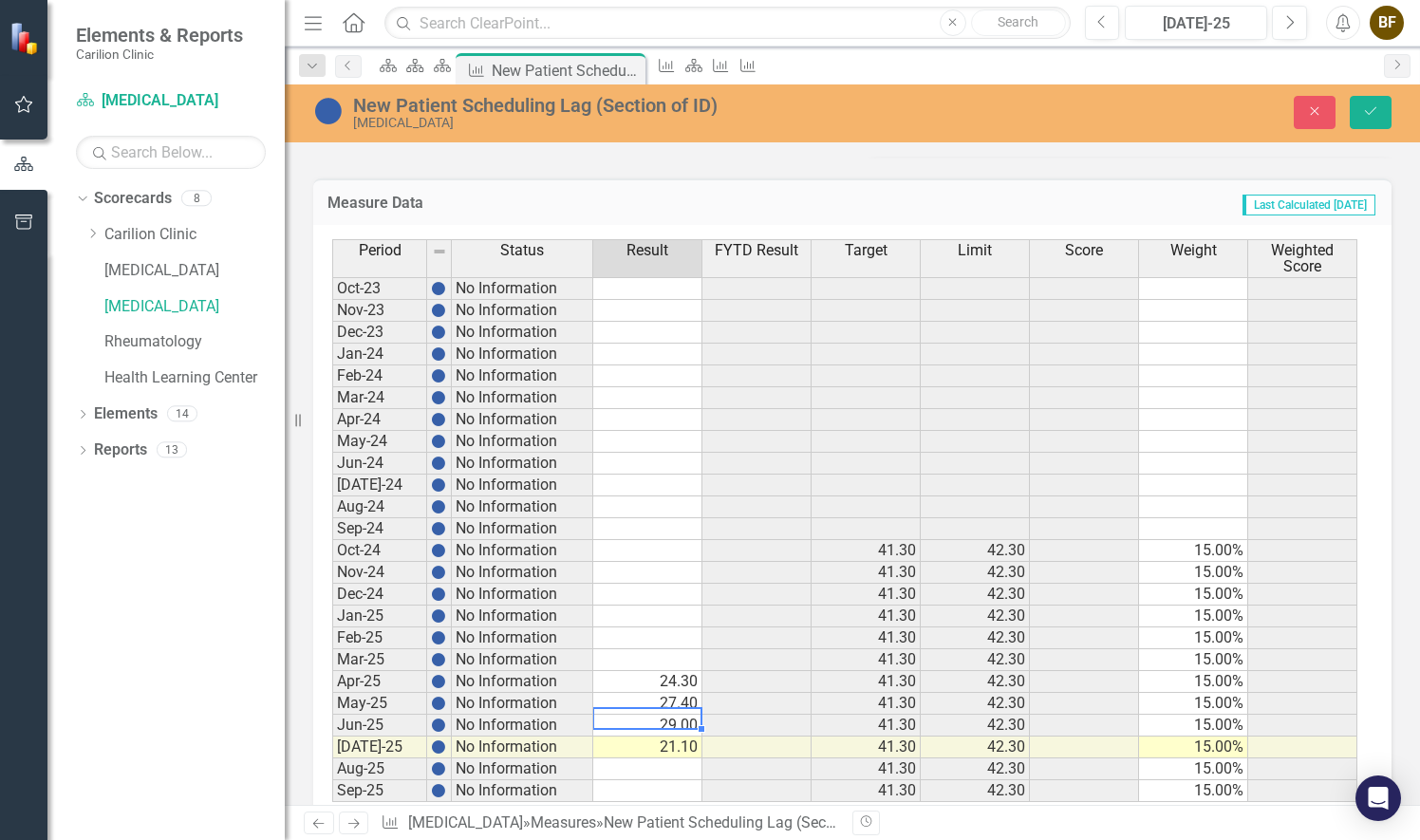
click at [684, 716] on td "29.00" at bounding box center [648, 725] width 109 height 21
click at [680, 660] on td at bounding box center [648, 660] width 109 height 21
click at [662, 651] on td at bounding box center [648, 660] width 109 height 21
click at [682, 634] on td at bounding box center [648, 638] width 109 height 21
click at [653, 628] on td at bounding box center [648, 638] width 109 height 21
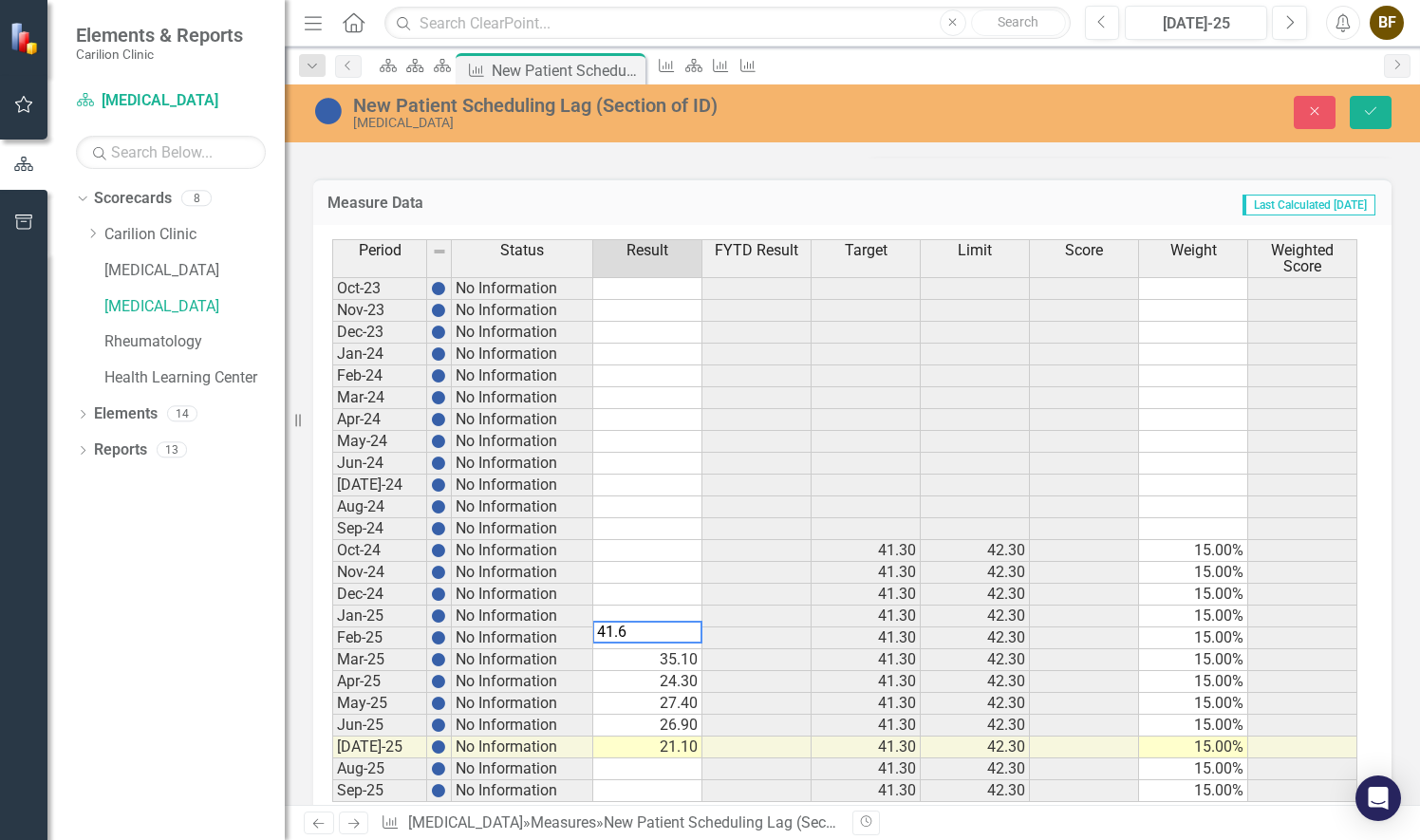
click at [686, 610] on td at bounding box center [648, 616] width 109 height 21
click at [647, 607] on td at bounding box center [648, 616] width 109 height 21
click at [672, 587] on td at bounding box center [648, 594] width 109 height 21
click at [678, 590] on td at bounding box center [648, 594] width 109 height 21
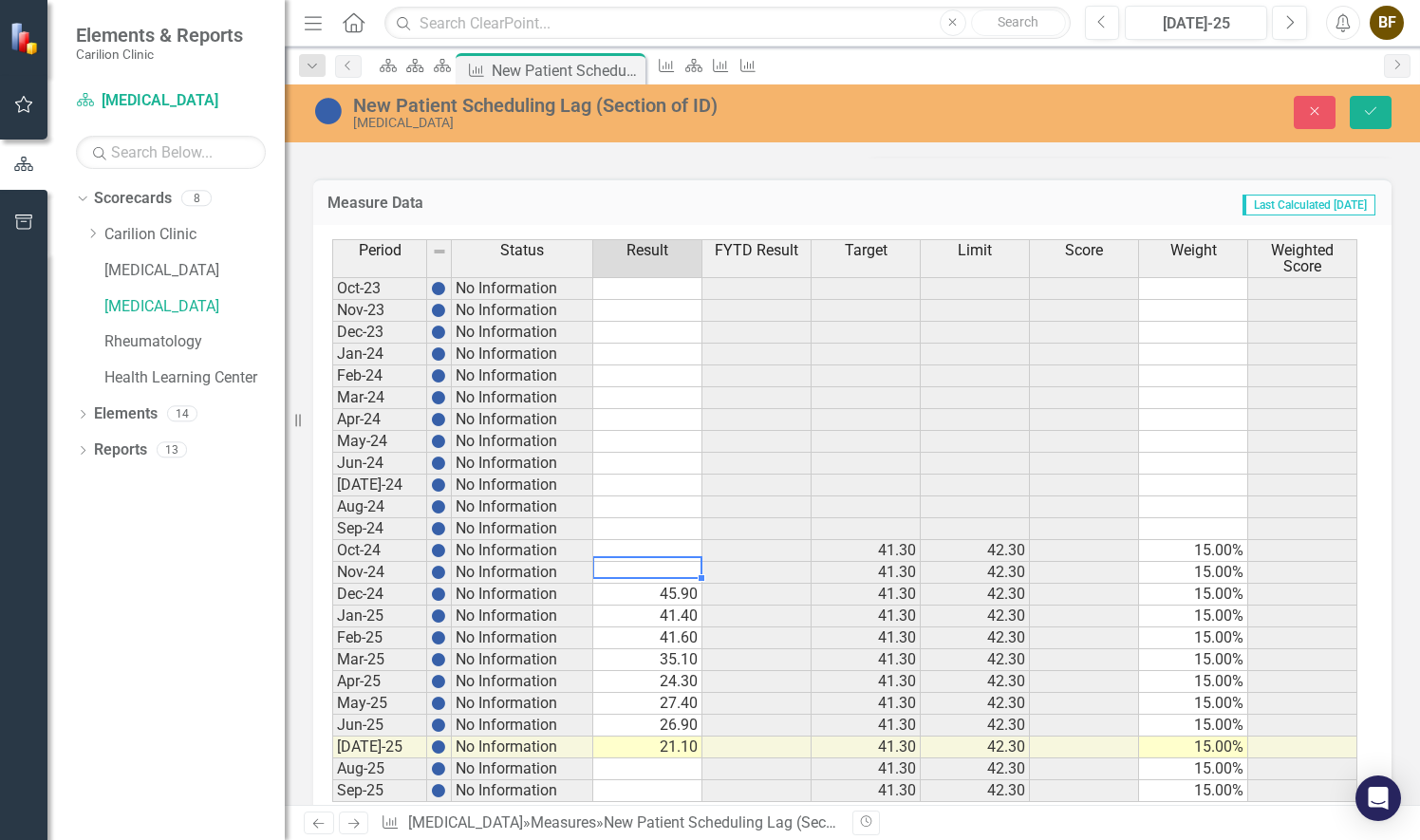
click at [678, 562] on td at bounding box center [648, 573] width 109 height 21
click at [672, 566] on td at bounding box center [648, 573] width 109 height 21
click at [683, 540] on td at bounding box center [648, 550] width 109 height 21
click at [636, 540] on td at bounding box center [648, 550] width 109 height 21
type textarea "45.7"
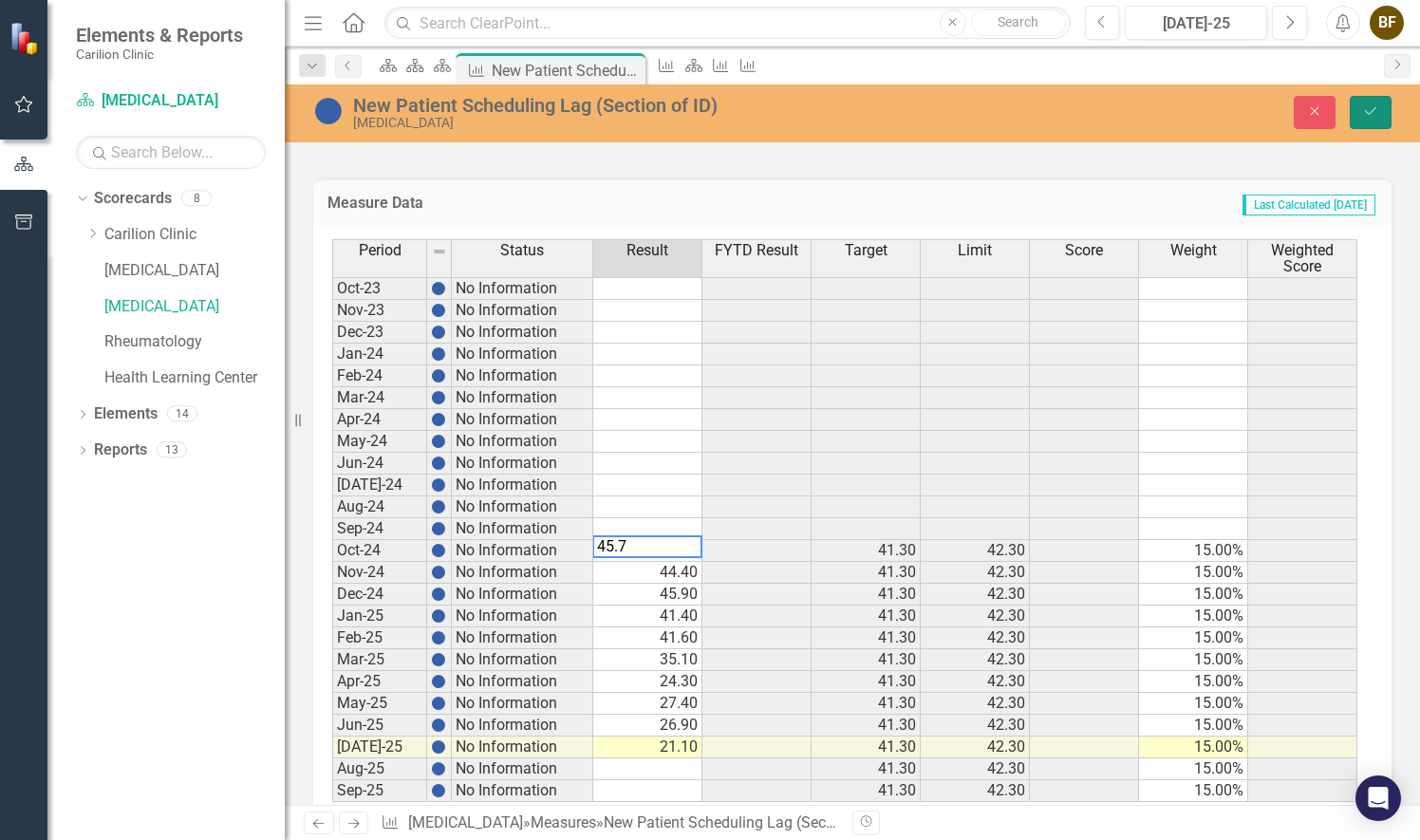
click at [1375, 114] on icon "Save" at bounding box center [1370, 111] width 18 height 14
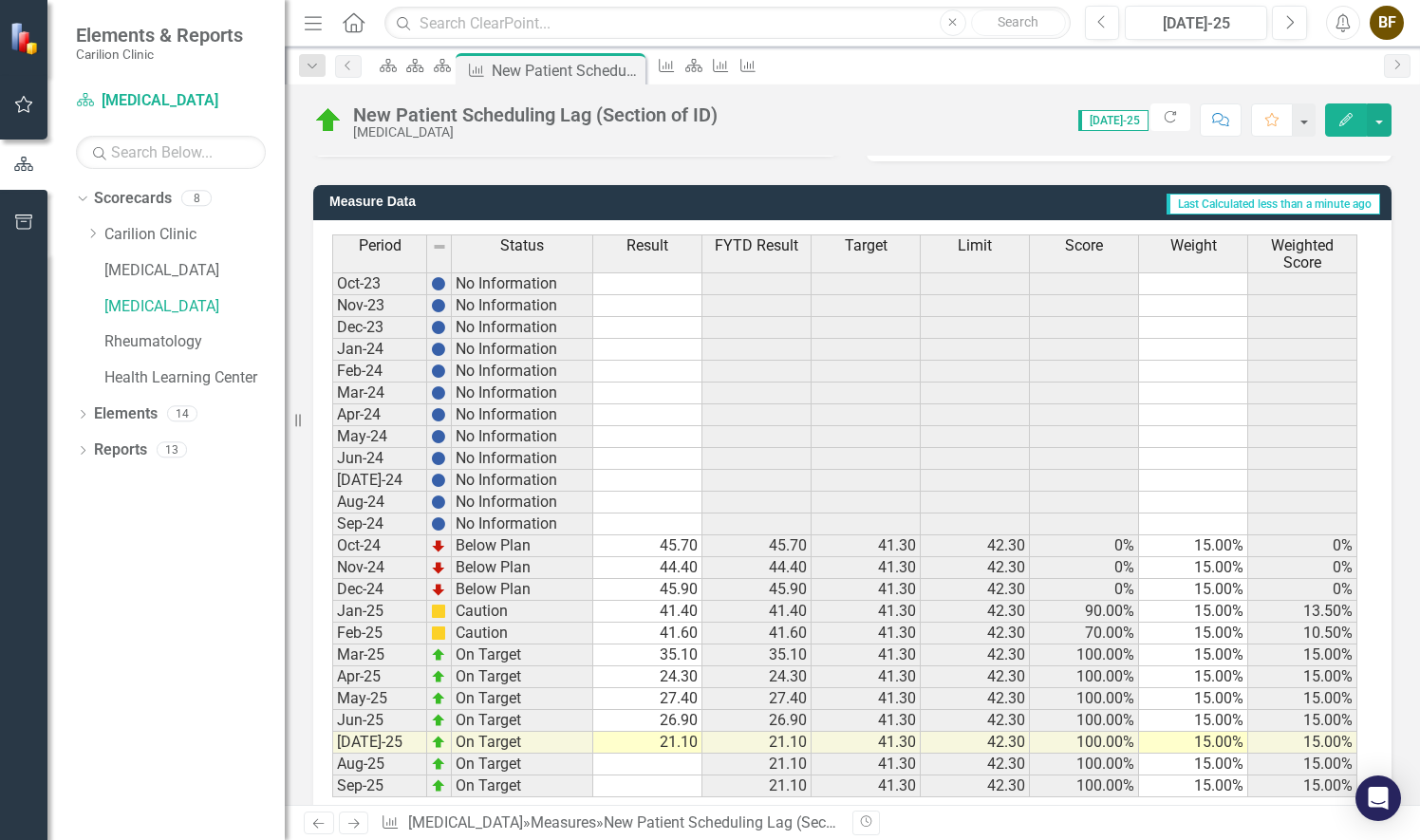
scroll to position [499, 0]
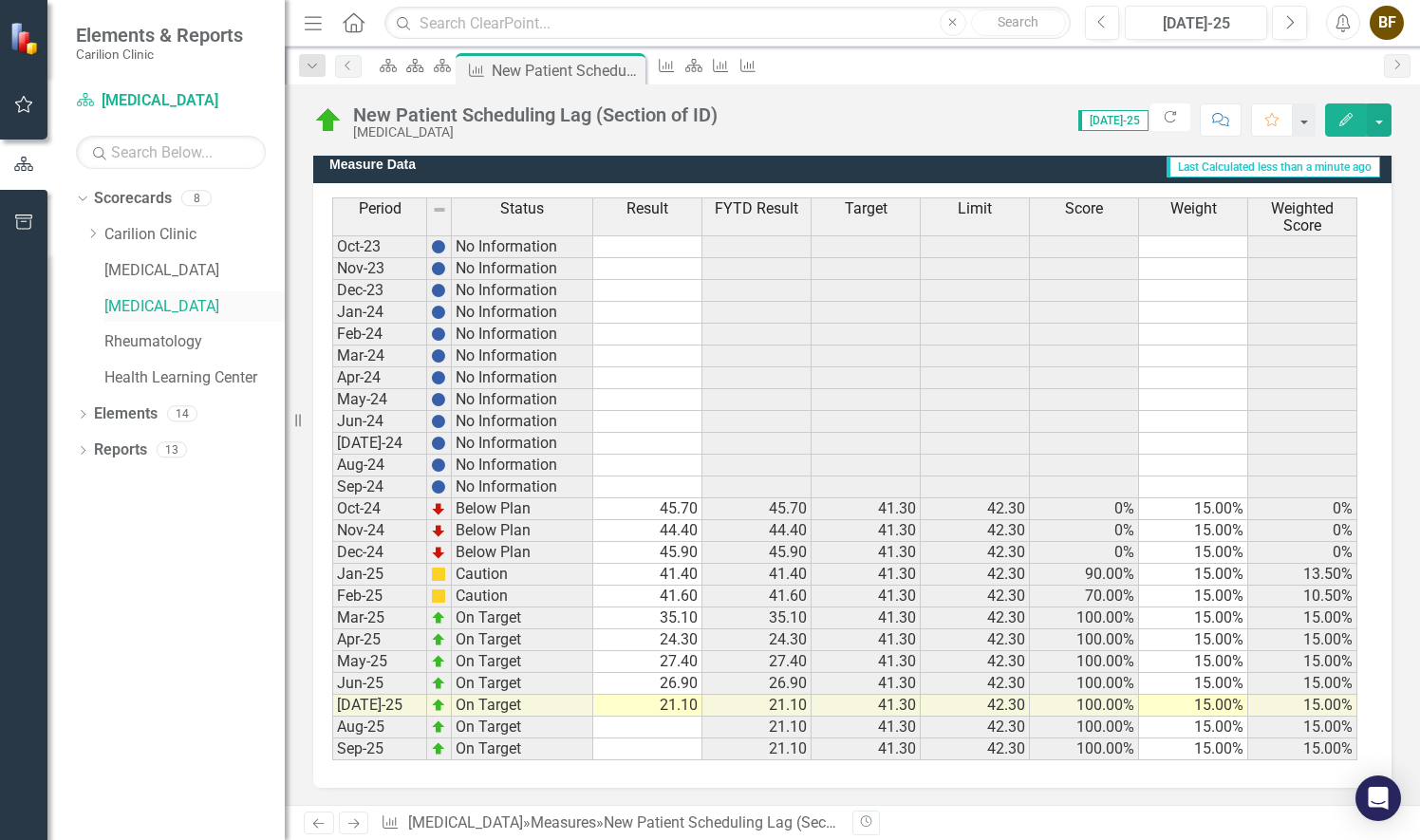
click at [167, 301] on link "[MEDICAL_DATA]" at bounding box center [194, 306] width 180 height 21
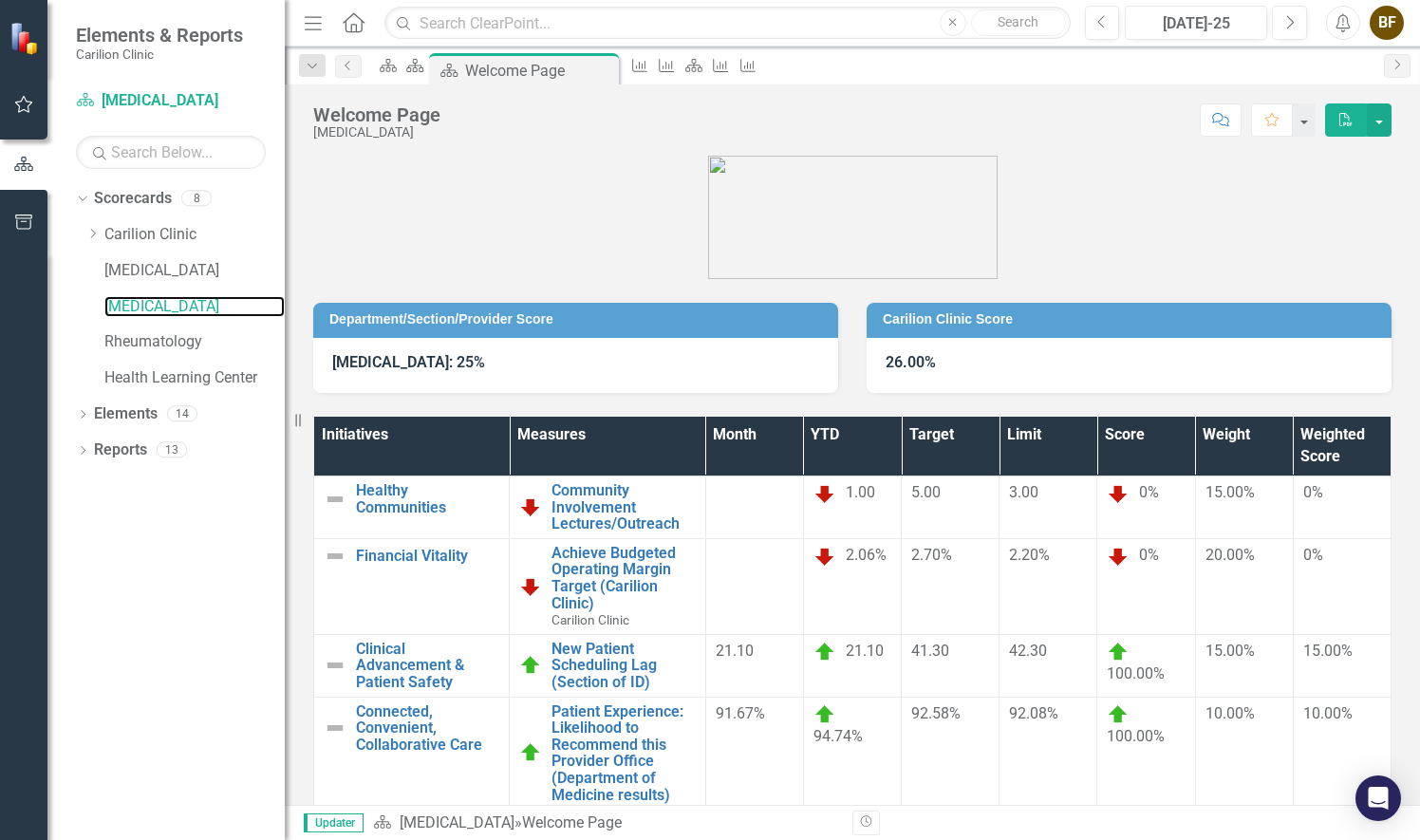
scroll to position [184, 0]
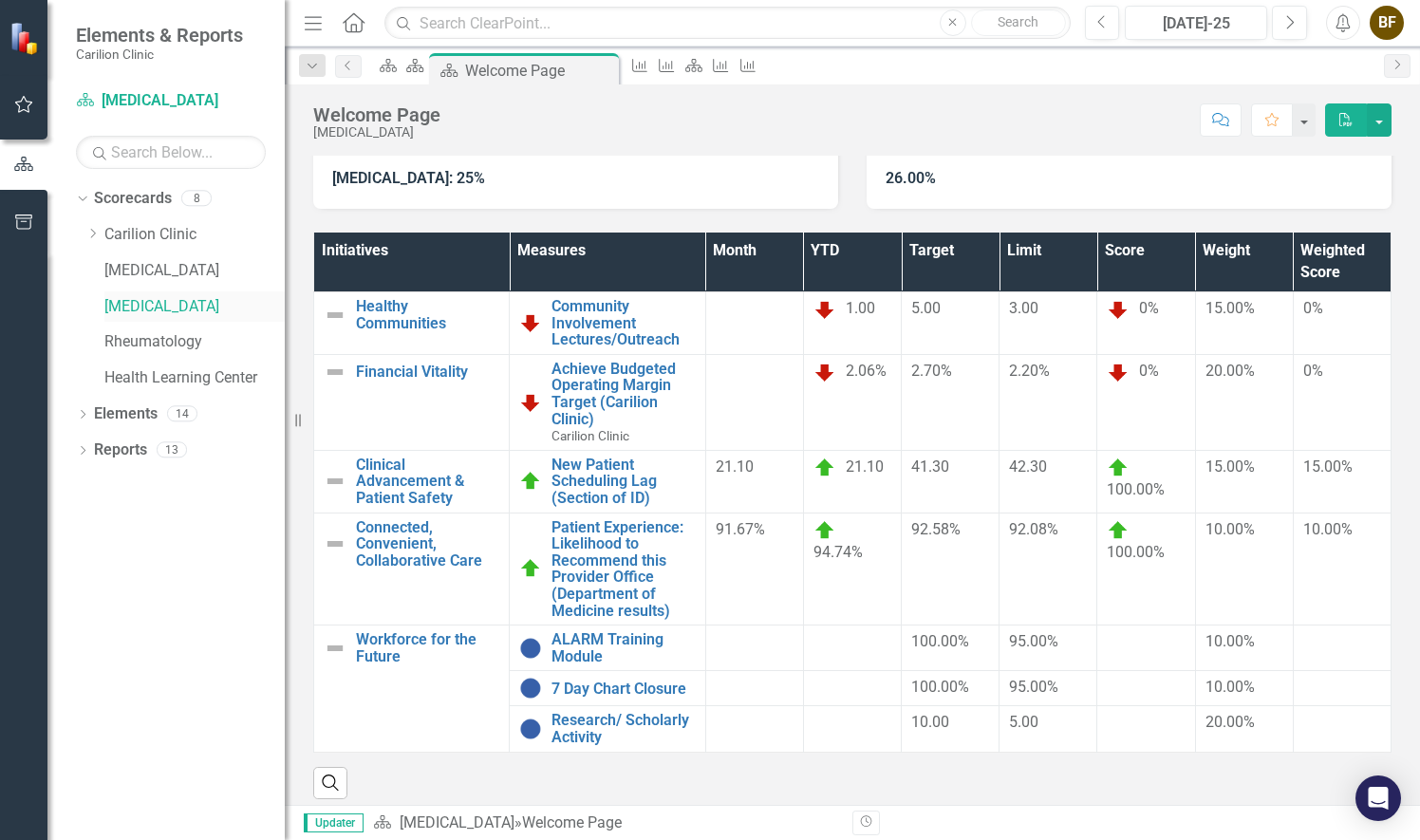
click at [220, 305] on link "[MEDICAL_DATA]" at bounding box center [194, 306] width 180 height 21
click at [172, 298] on link "[MEDICAL_DATA]" at bounding box center [194, 306] width 180 height 21
click at [206, 299] on link "[MEDICAL_DATA]" at bounding box center [194, 306] width 180 height 21
click at [583, 472] on link "New Patient Scheduling Lag (Section of ID)" at bounding box center [622, 481] width 143 height 51
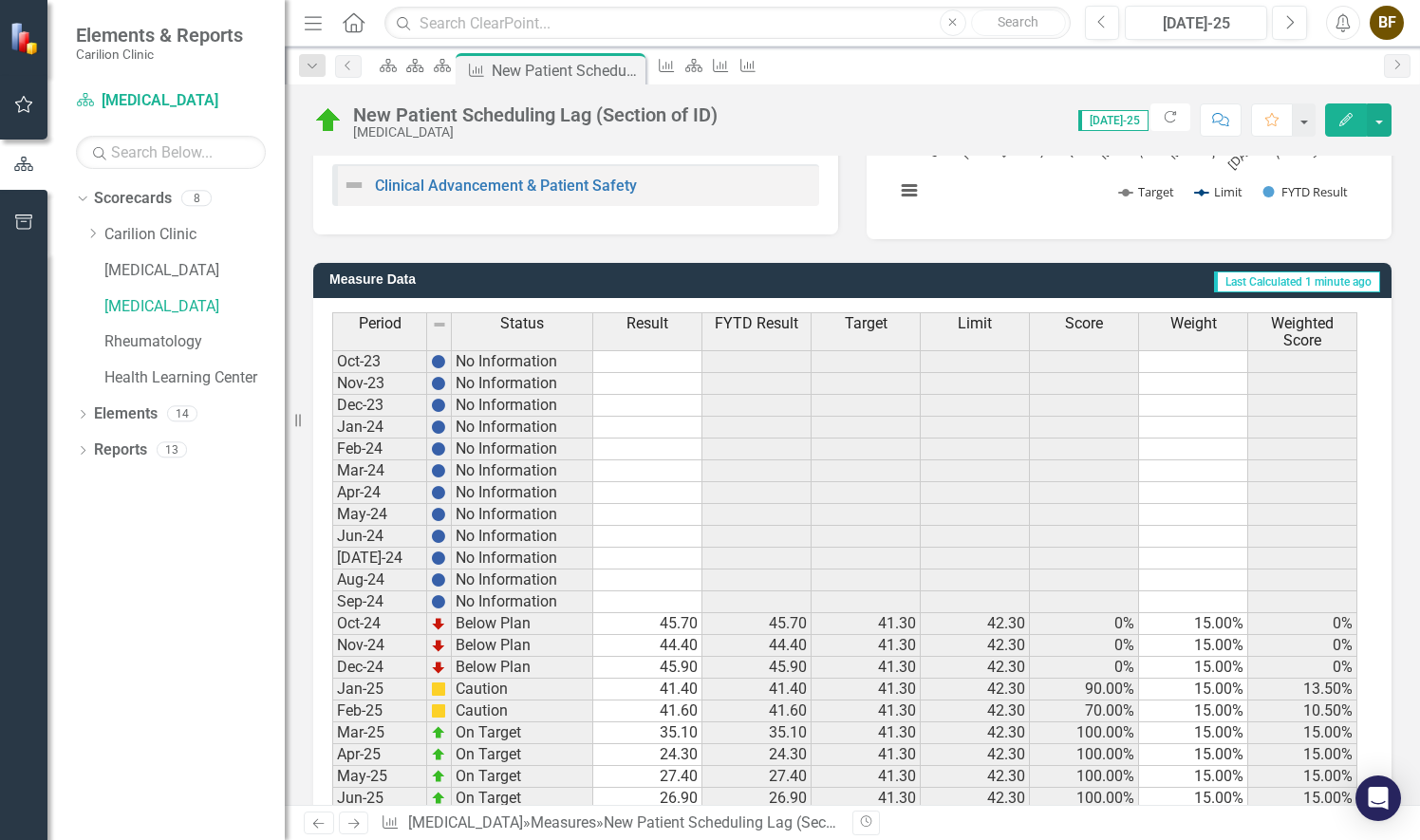
scroll to position [492, 0]
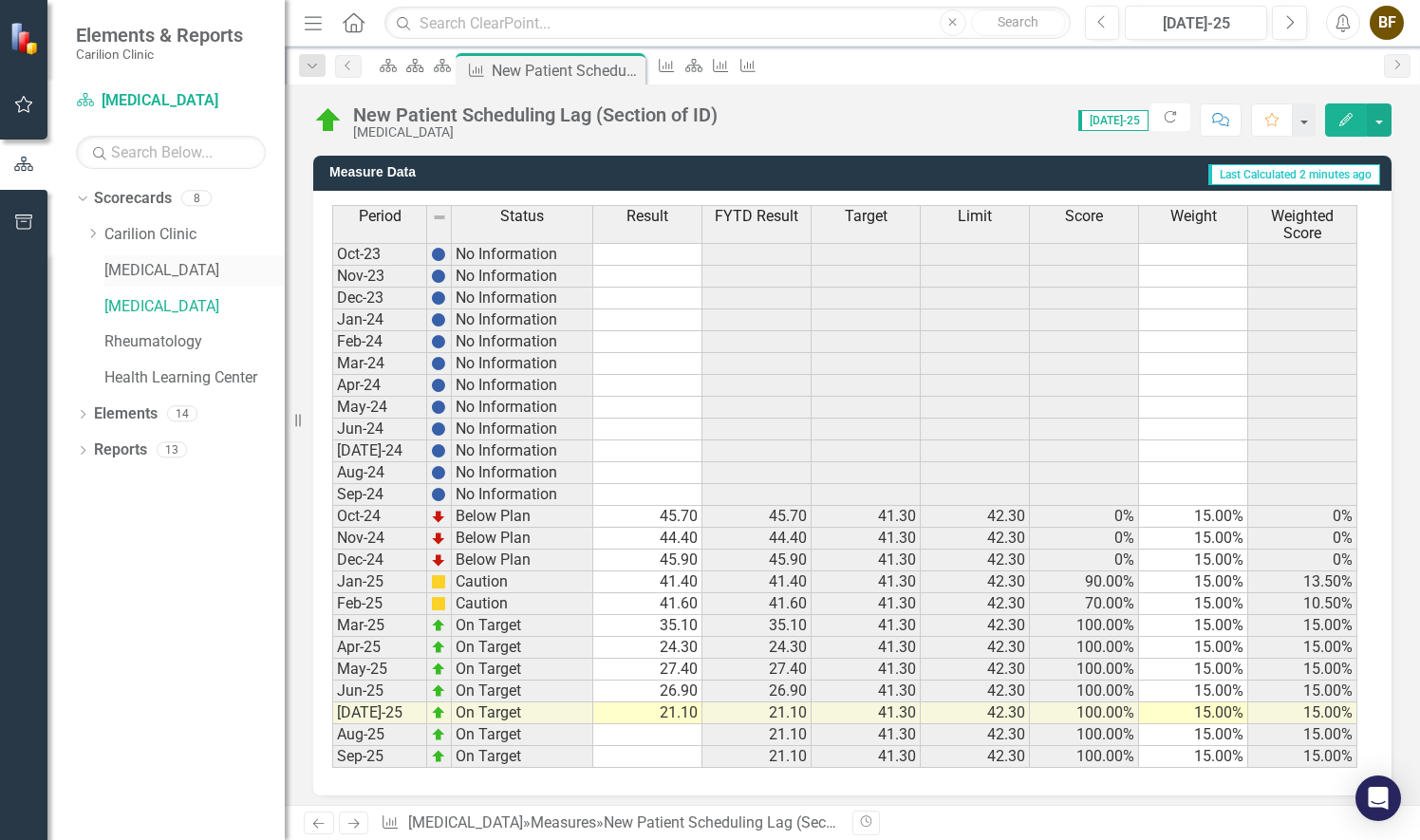
click at [160, 273] on link "[MEDICAL_DATA]" at bounding box center [194, 270] width 180 height 21
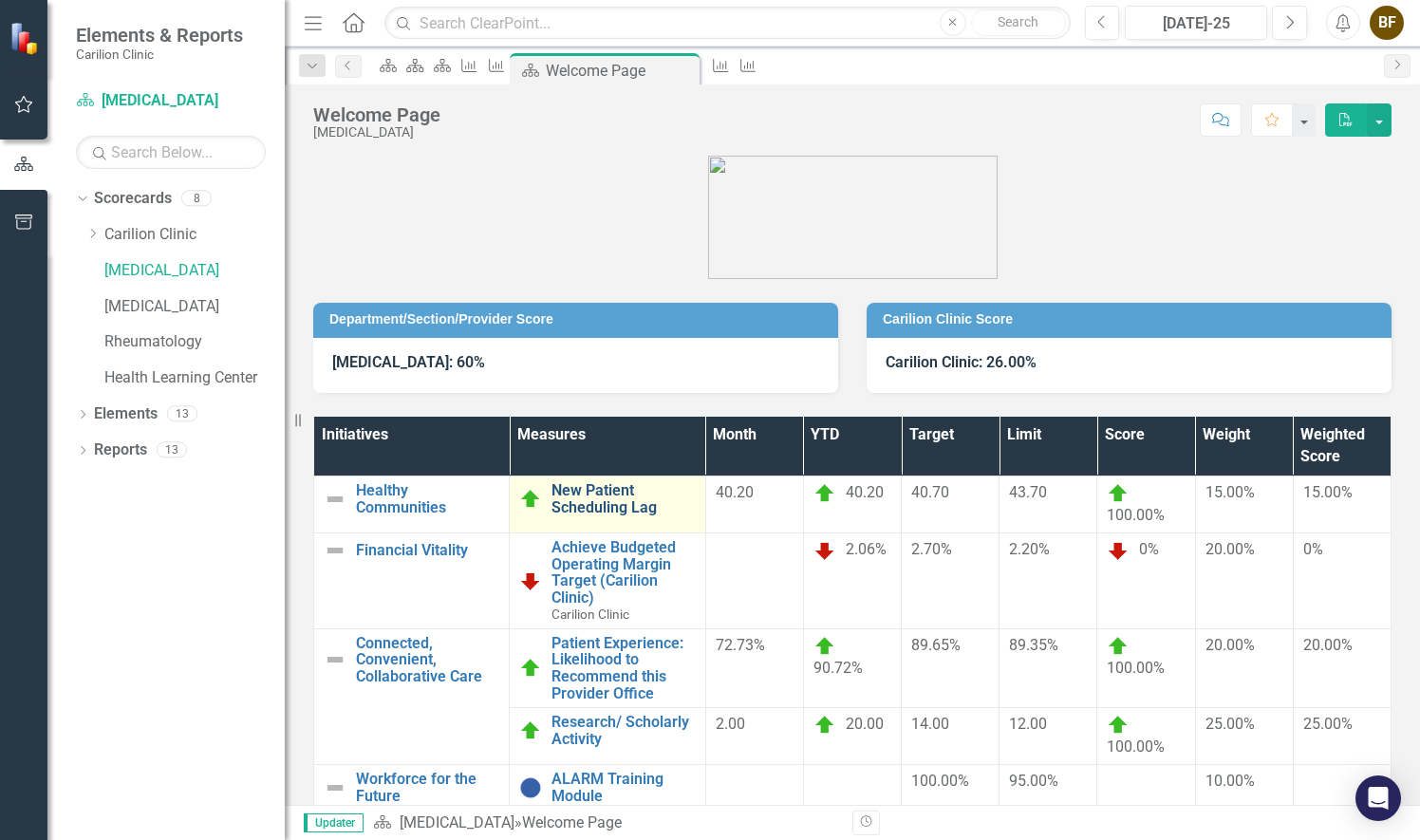
click at [620, 494] on link "New Patient Scheduling Lag" at bounding box center [622, 499] width 143 height 33
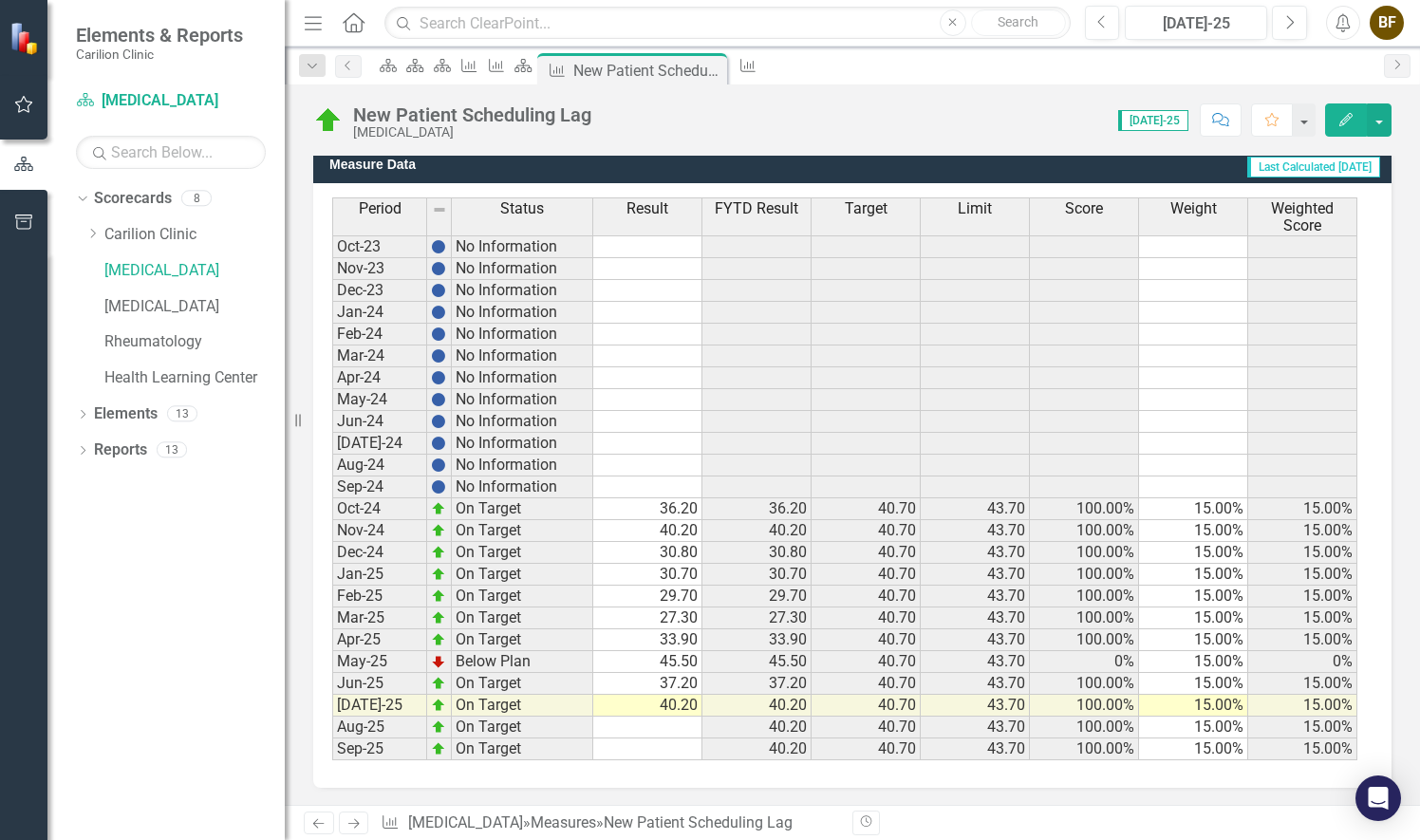
scroll to position [319, 0]
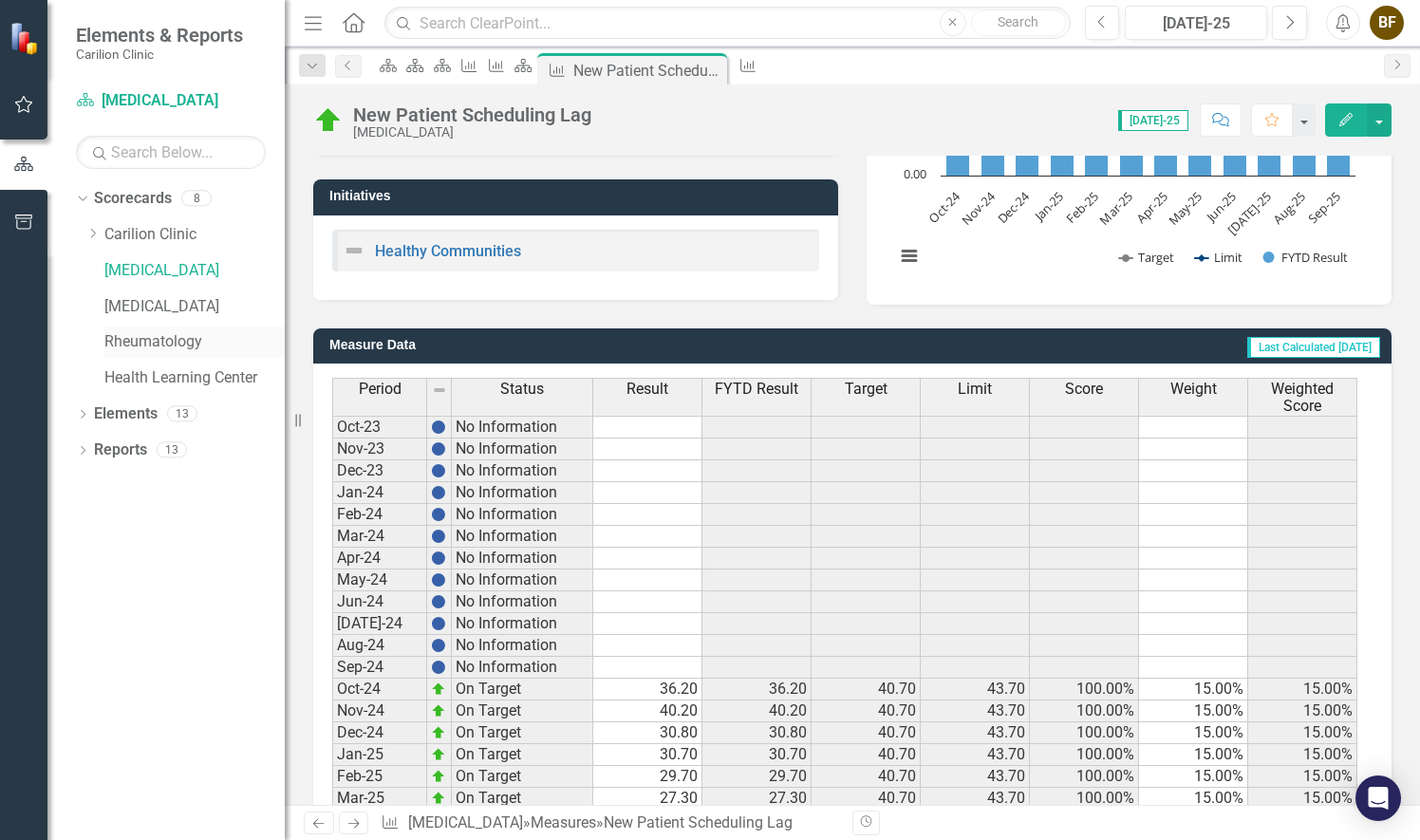
click at [167, 339] on link "Rheumatology" at bounding box center [194, 342] width 180 height 21
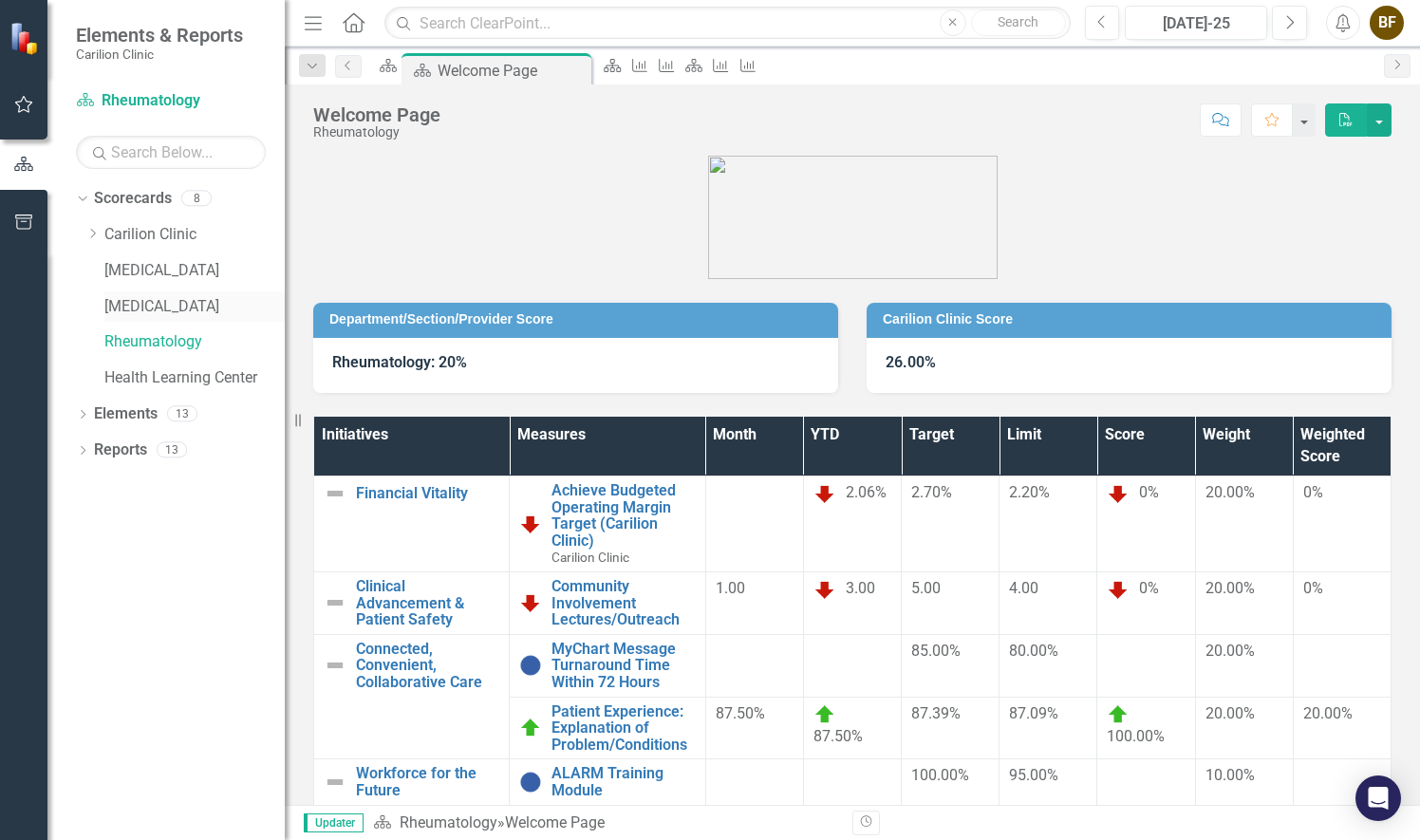
click at [166, 301] on link "[MEDICAL_DATA]" at bounding box center [194, 306] width 180 height 21
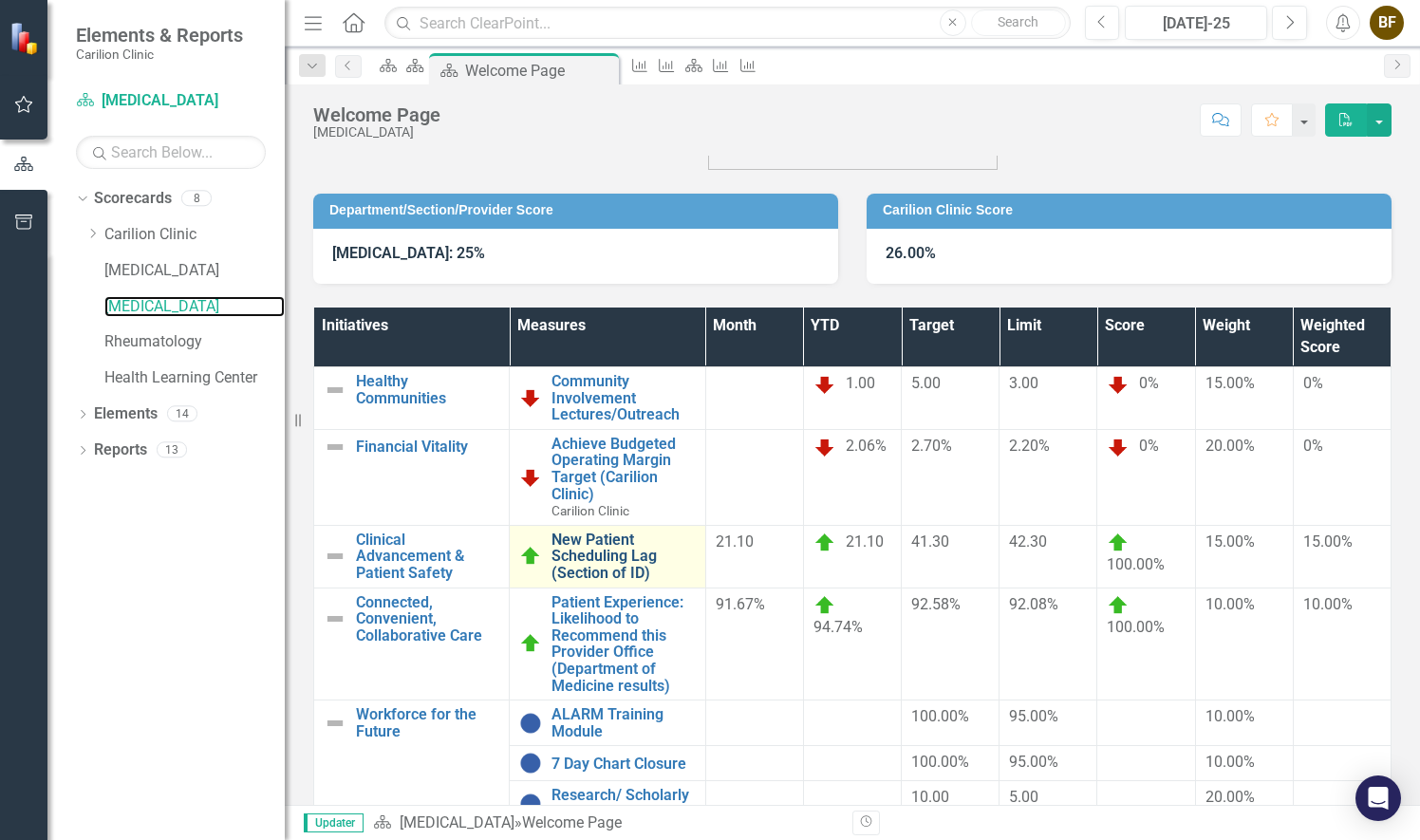
scroll to position [192, 0]
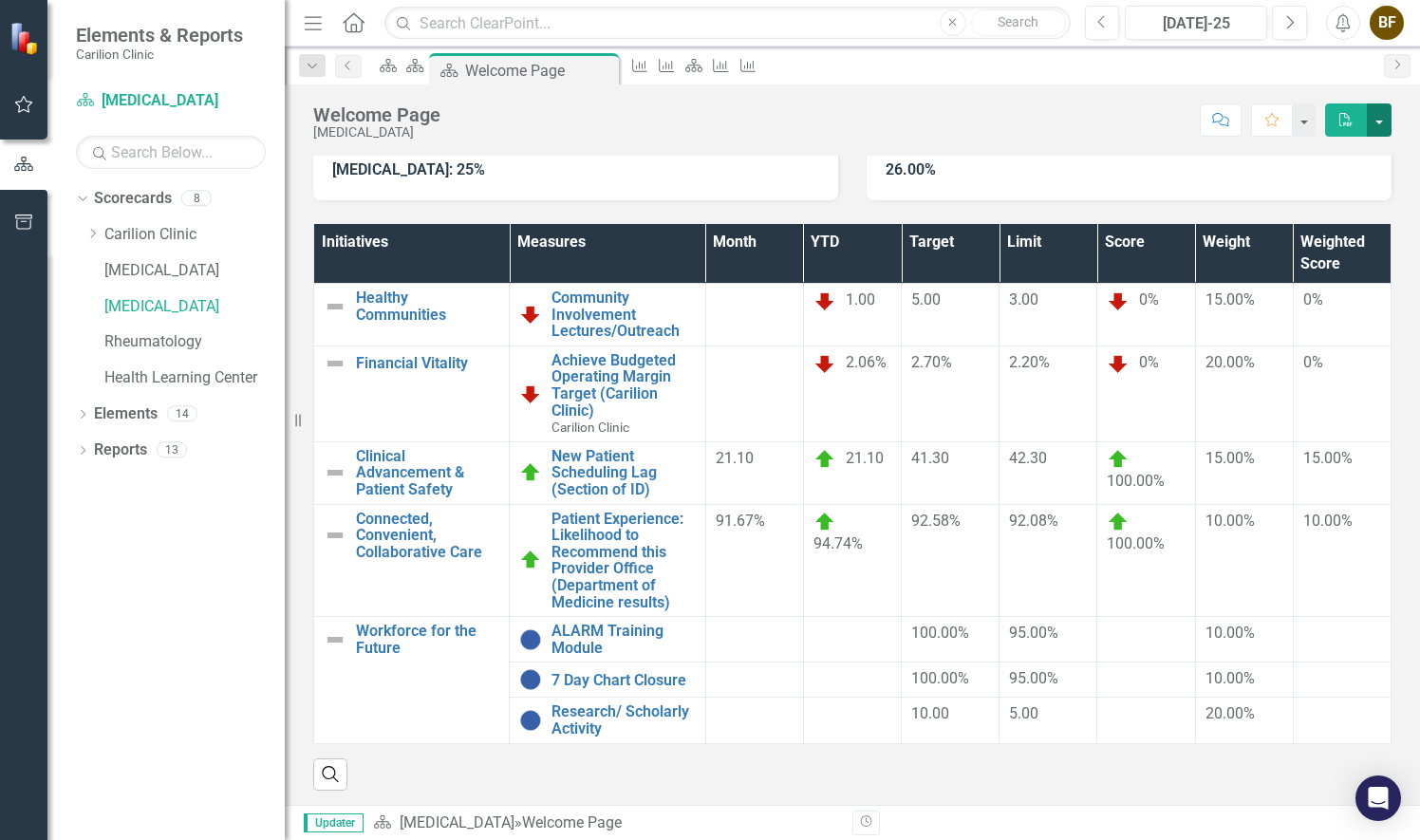
click at [1380, 126] on button "button" at bounding box center [1378, 120] width 24 height 33
click at [1327, 228] on link "Email Email Page" at bounding box center [1314, 228] width 154 height 35
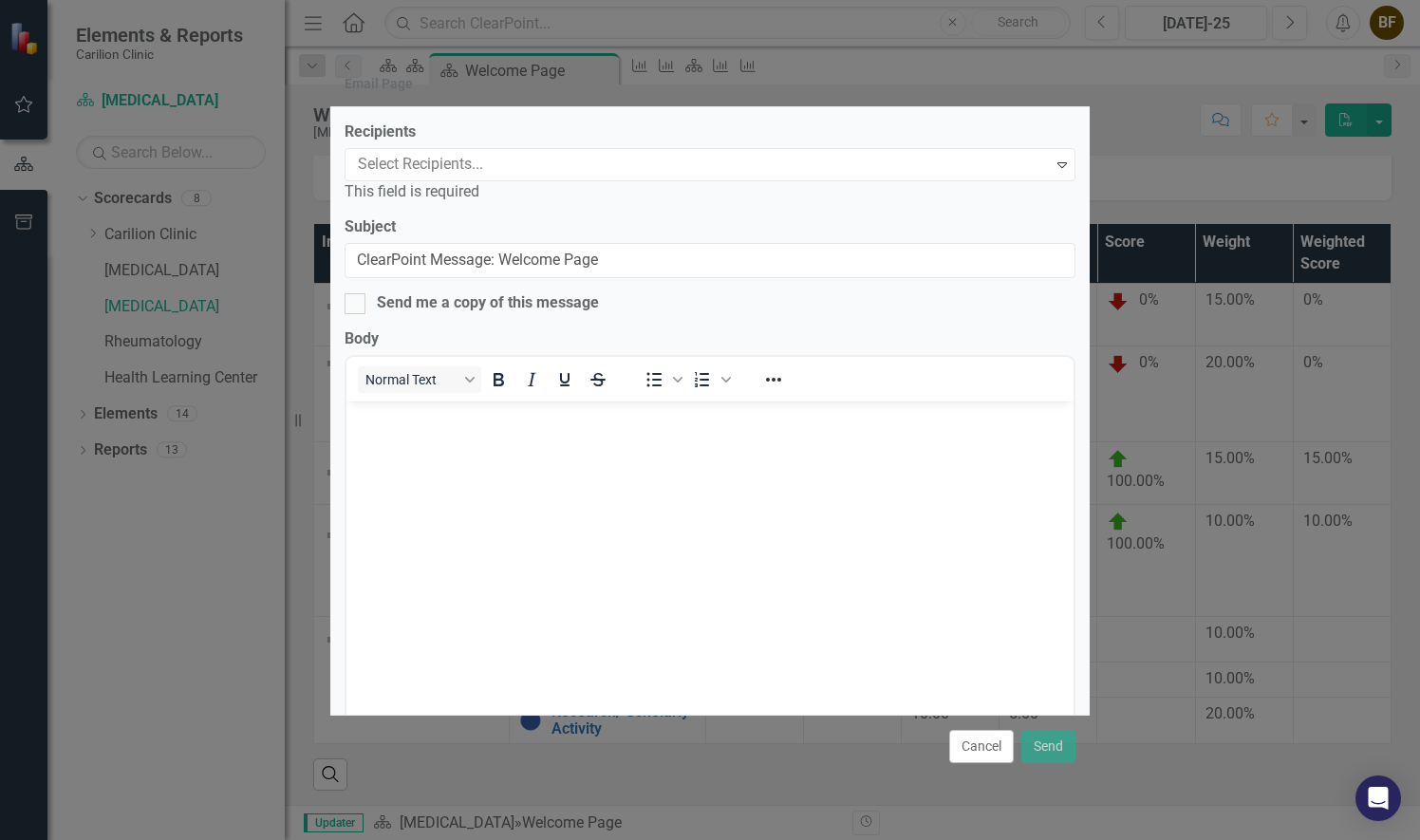
scroll to position [0, 0]
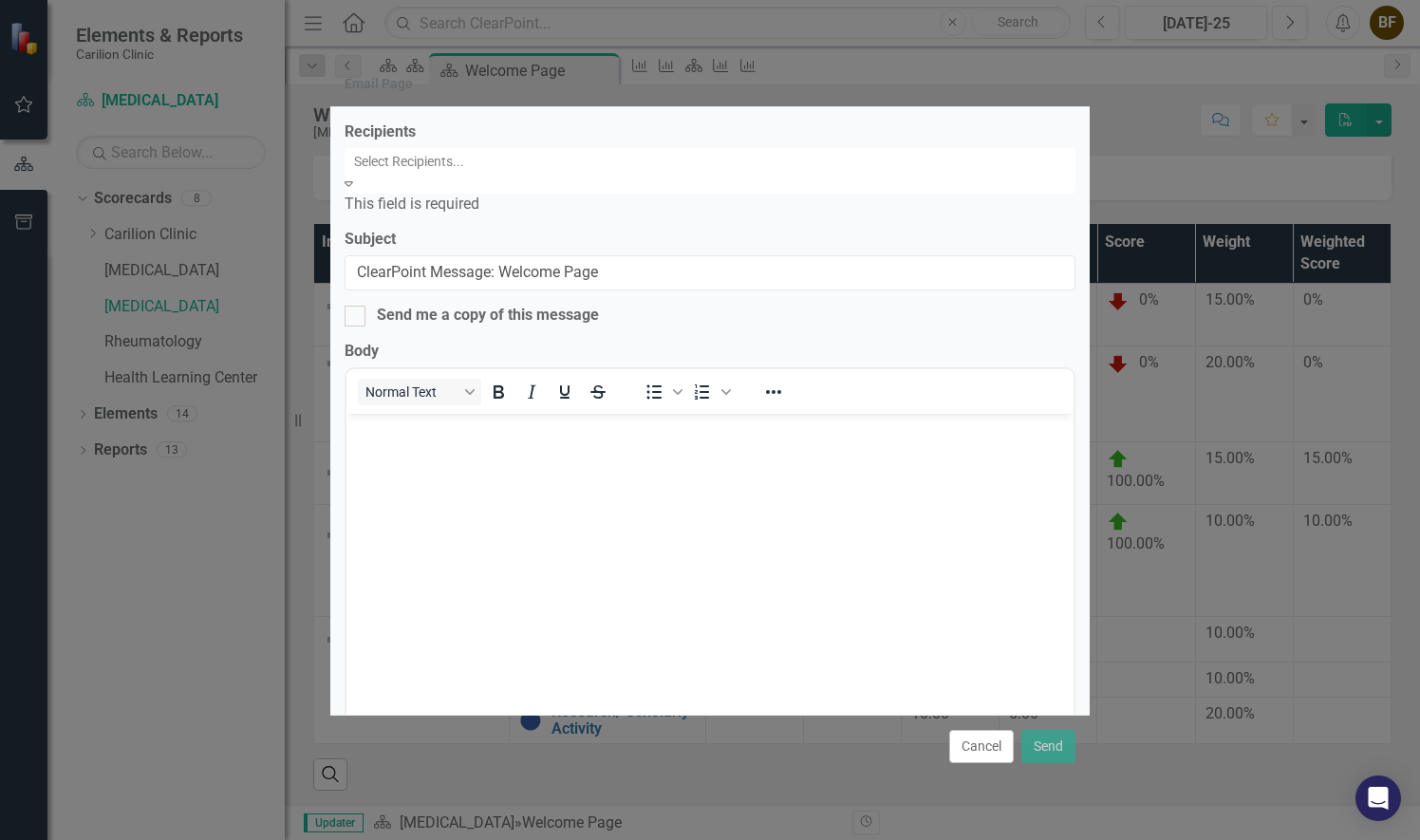
click at [353, 175] on div "Expand" at bounding box center [348, 185] width 9 height 19
click at [808, 172] on div at bounding box center [711, 160] width 730 height 22
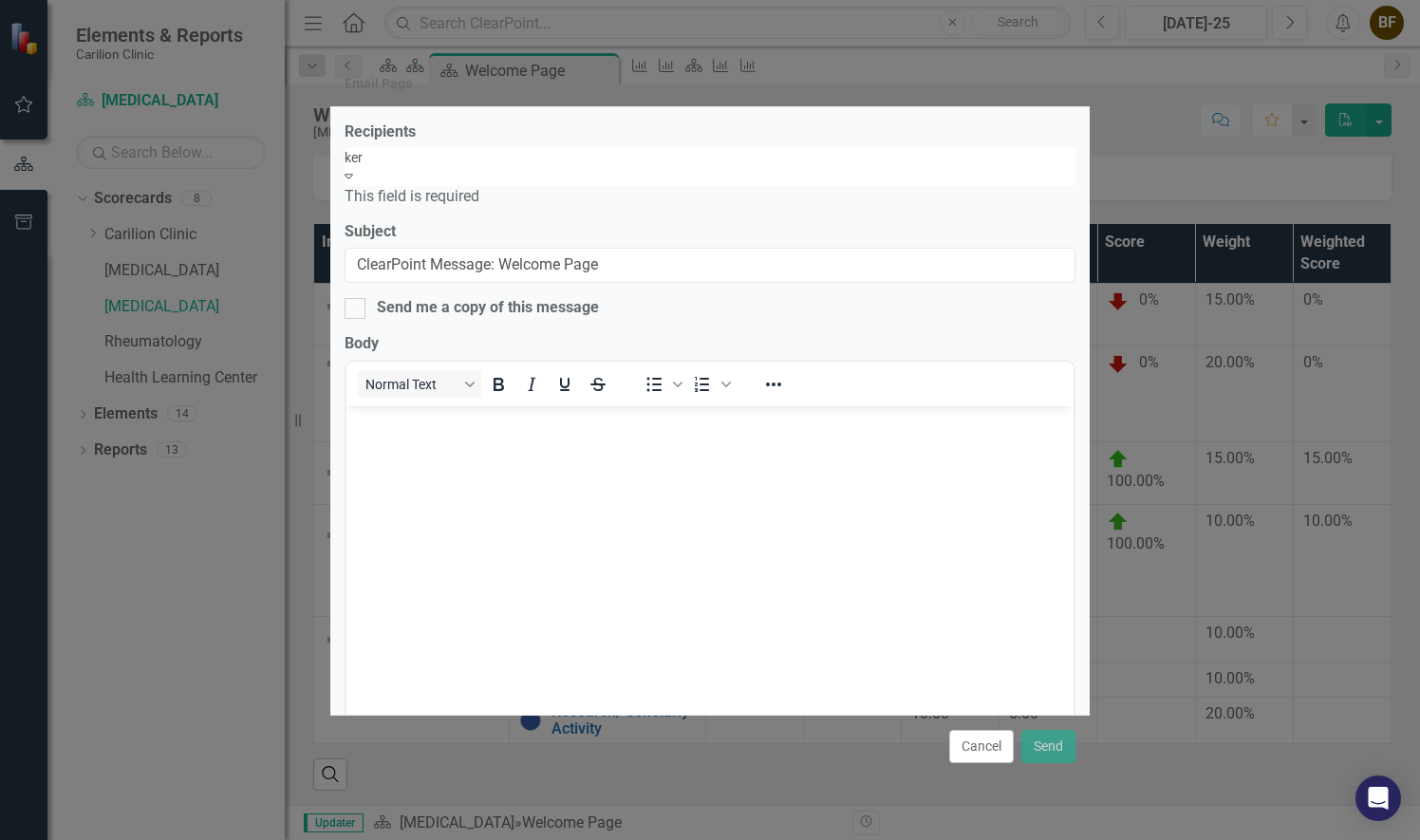
type input "kerk"
click at [763, 839] on div "[PERSON_NAME] ERING" at bounding box center [710, 851] width 1420 height 21
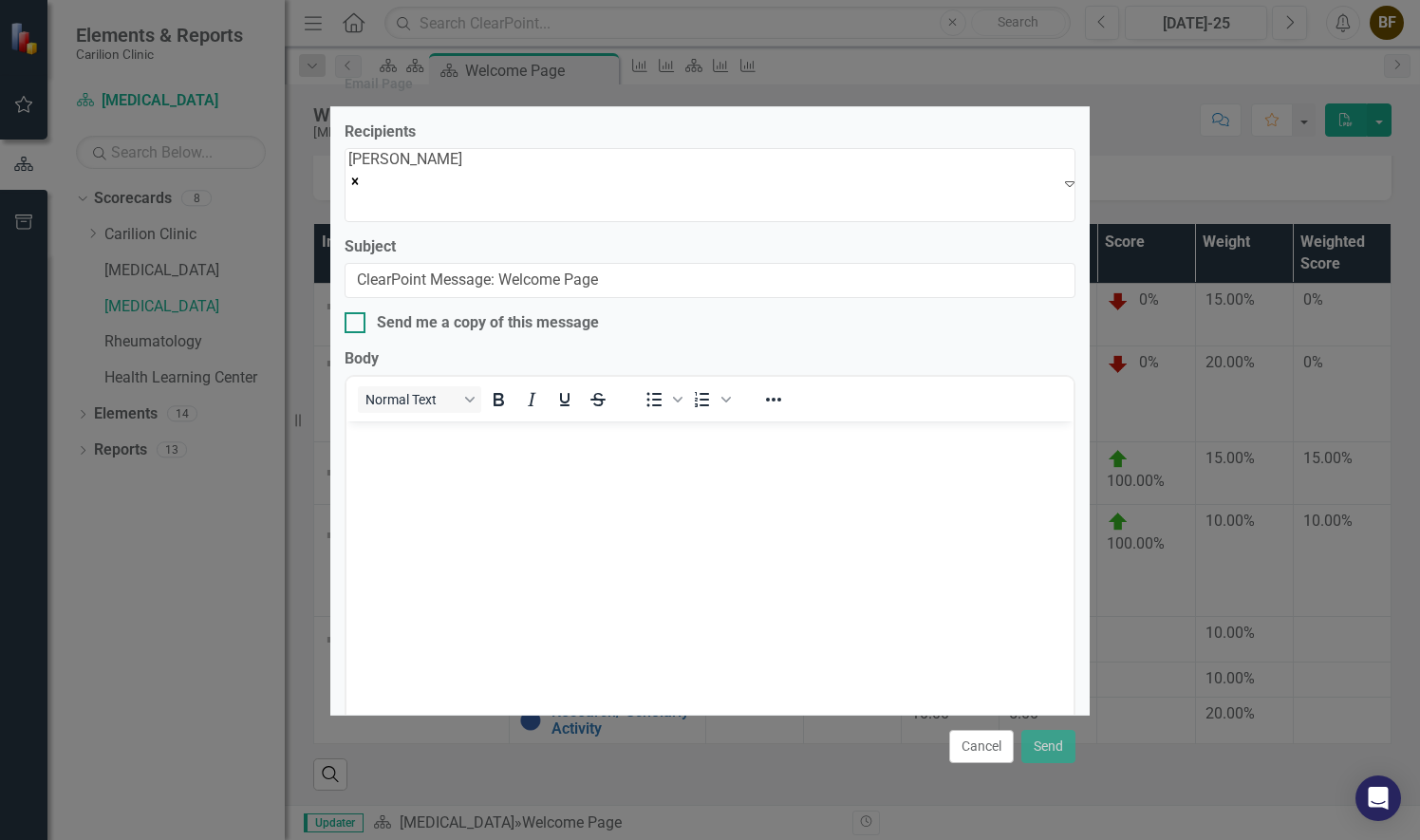
click at [352, 319] on div at bounding box center [354, 322] width 20 height 20
click at [352, 319] on input "Send me a copy of this message" at bounding box center [350, 318] width 13 height 13
checkbox input "true"
drag, startPoint x: 499, startPoint y: 279, endPoint x: 335, endPoint y: 281, distance: 164.0
click at [335, 281] on div "Recipients [PERSON_NAME] Expand Subject ClearPoint Message: Welcome Page Send m…" at bounding box center [710, 410] width 760 height 608
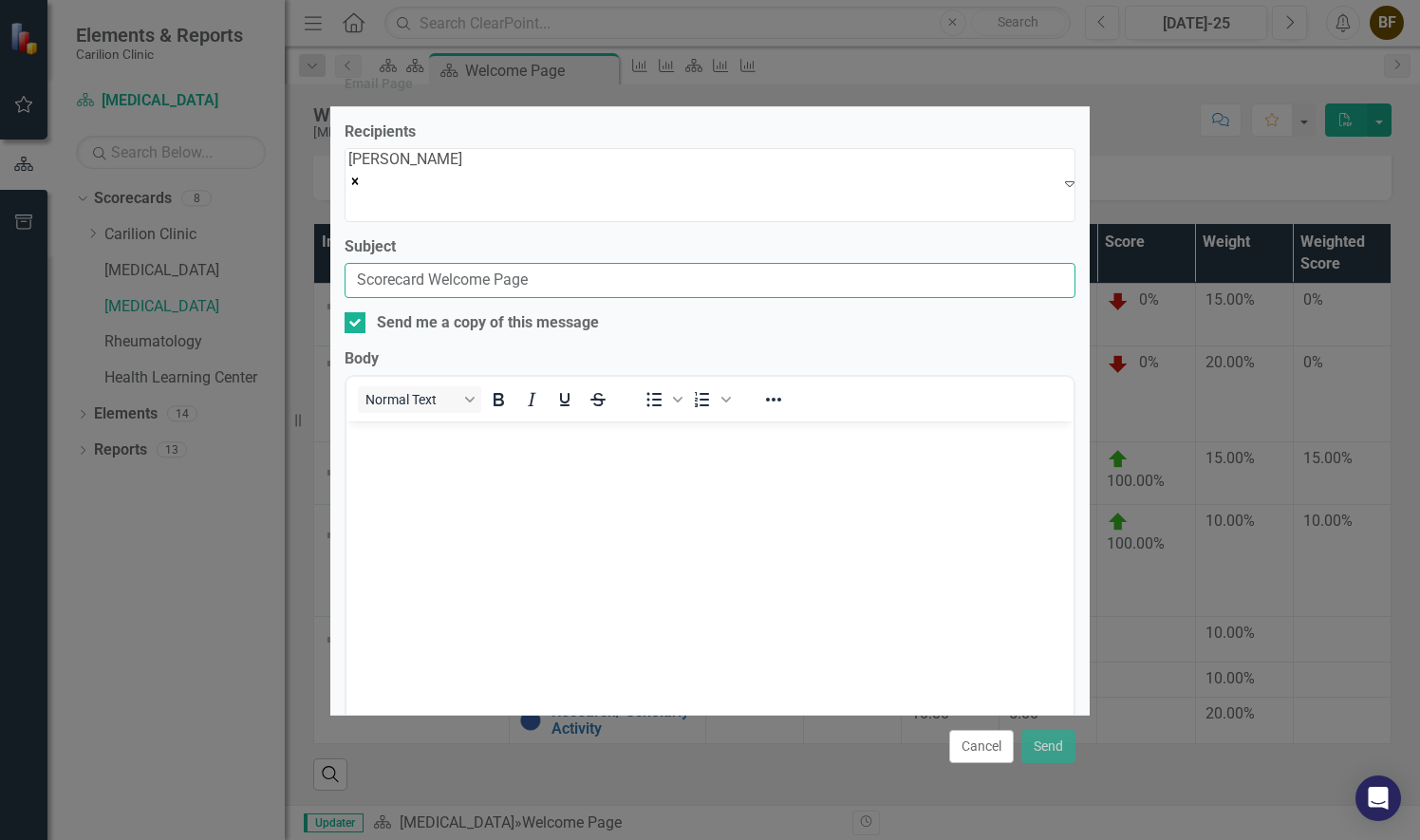
type input "Scorecard Welcome Page"
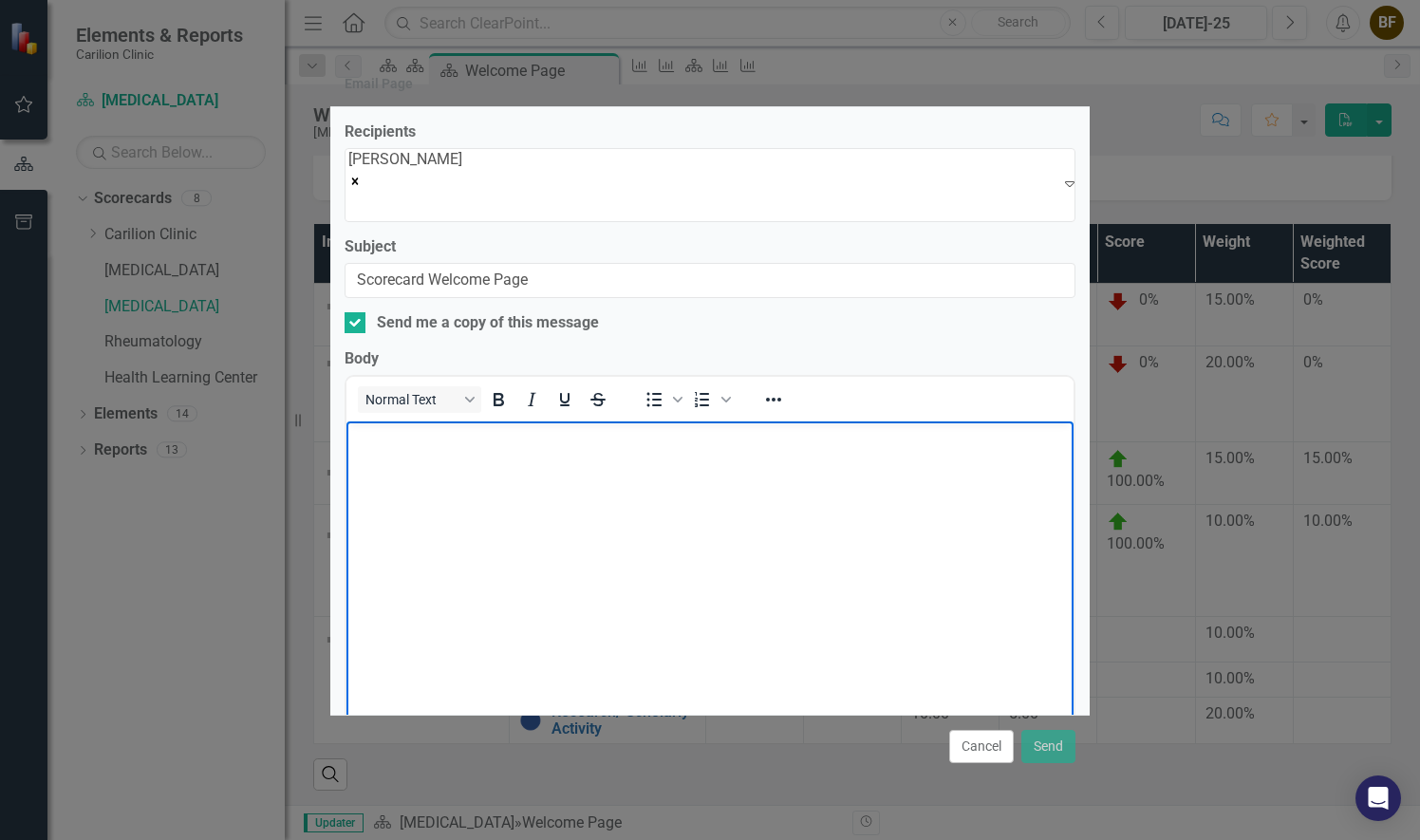
click at [475, 472] on body "Rich Text Area. Press ALT-0 for help." at bounding box center [710, 562] width 728 height 285
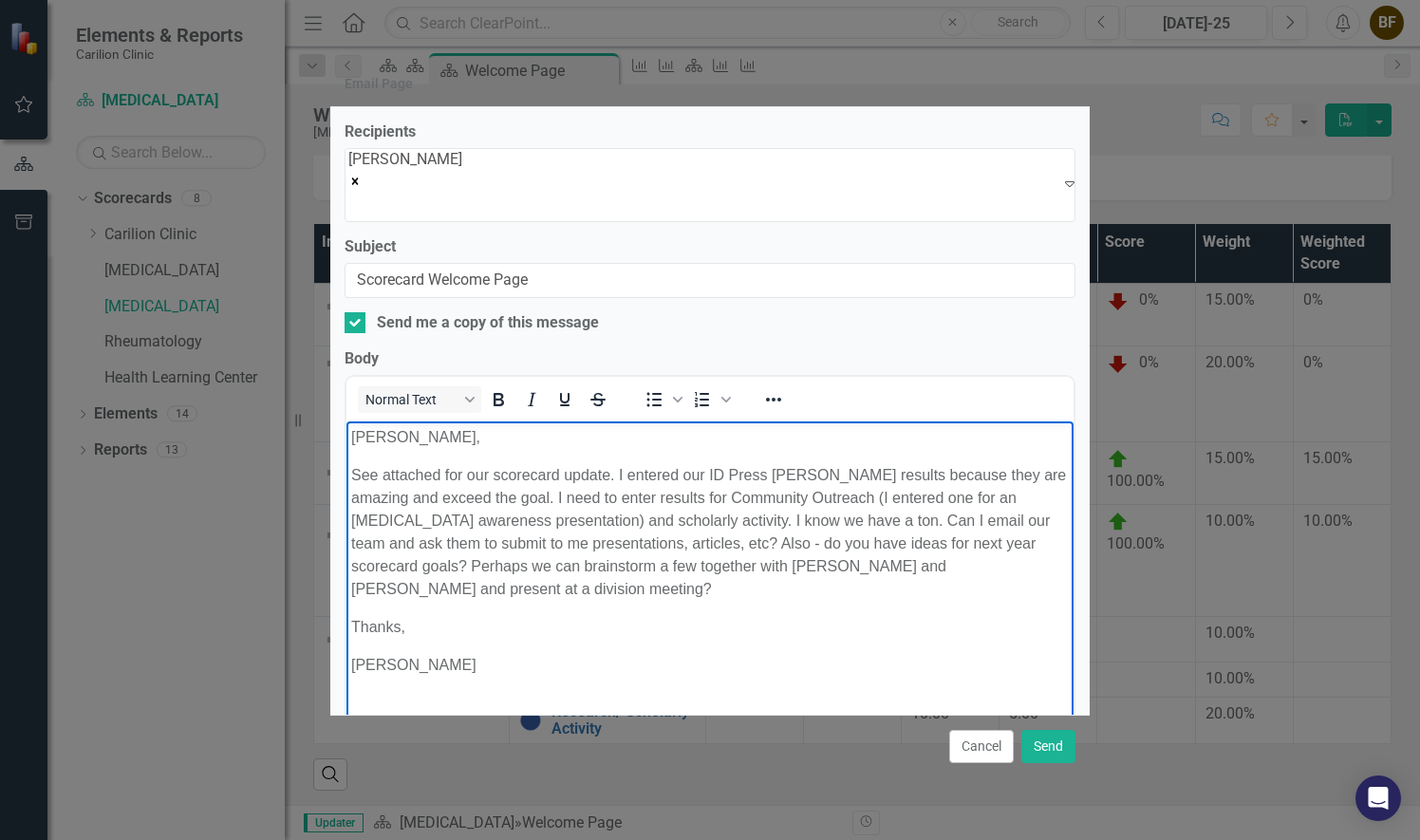
click at [513, 588] on p "See attached for our scorecard update. I entered our ID Press [PERSON_NAME] res…" at bounding box center [710, 531] width 718 height 137
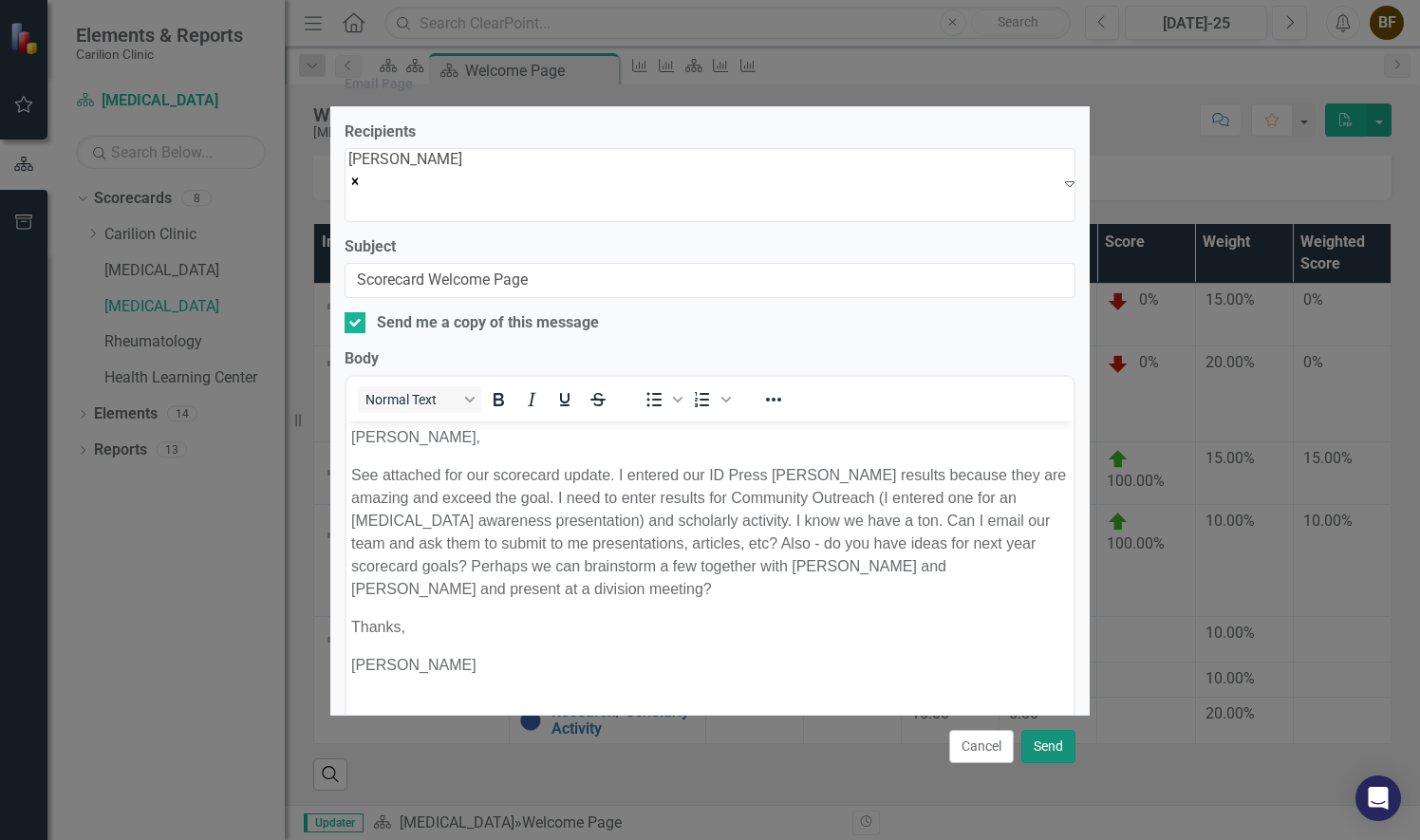
click at [1045, 739] on button "Send" at bounding box center [1048, 746] width 54 height 33
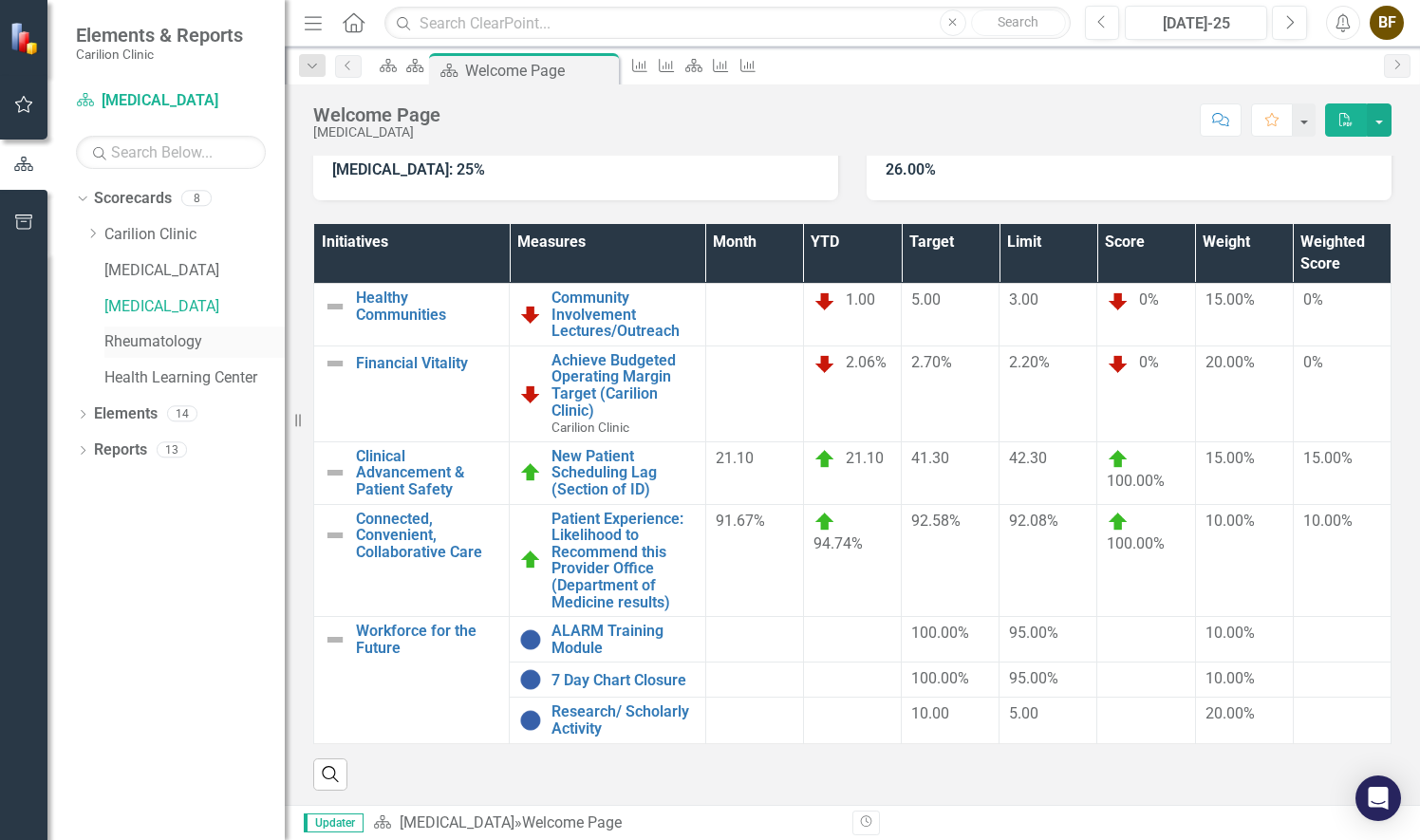
click at [165, 351] on link "Rheumatology" at bounding box center [194, 342] width 180 height 21
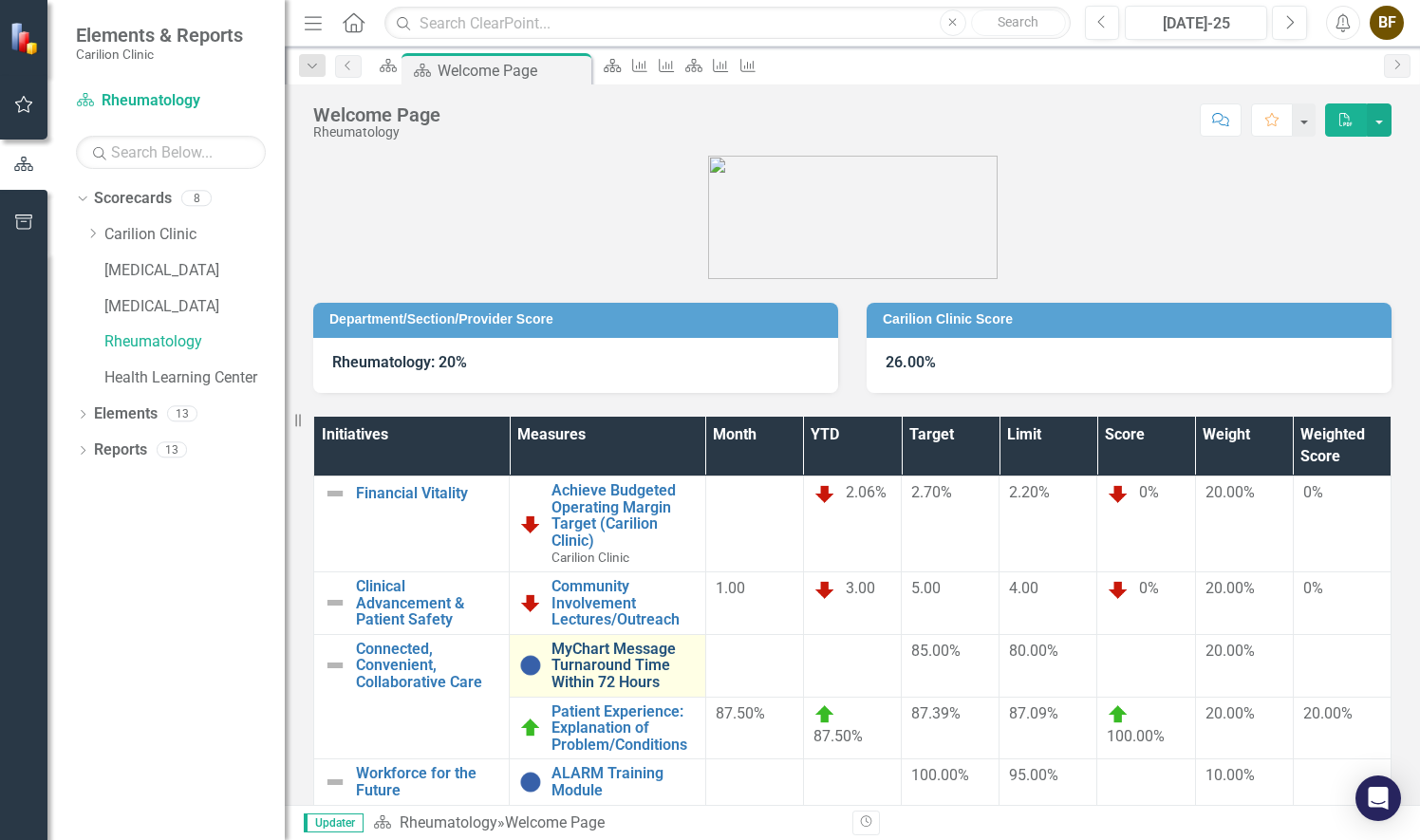
click at [615, 667] on link "MyChart Message Turnaround Time Within 72 Hours" at bounding box center [622, 666] width 143 height 51
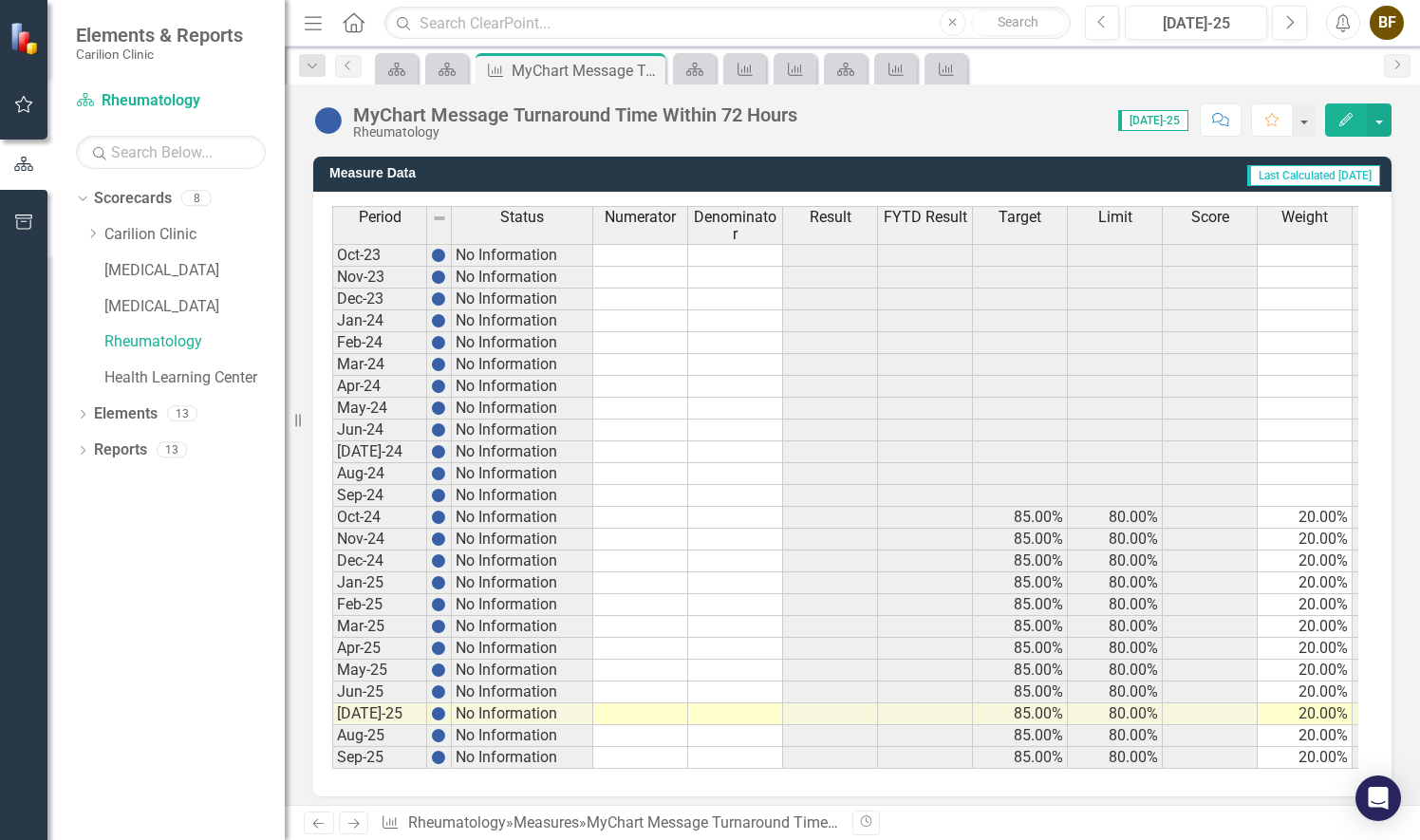
scroll to position [513, 0]
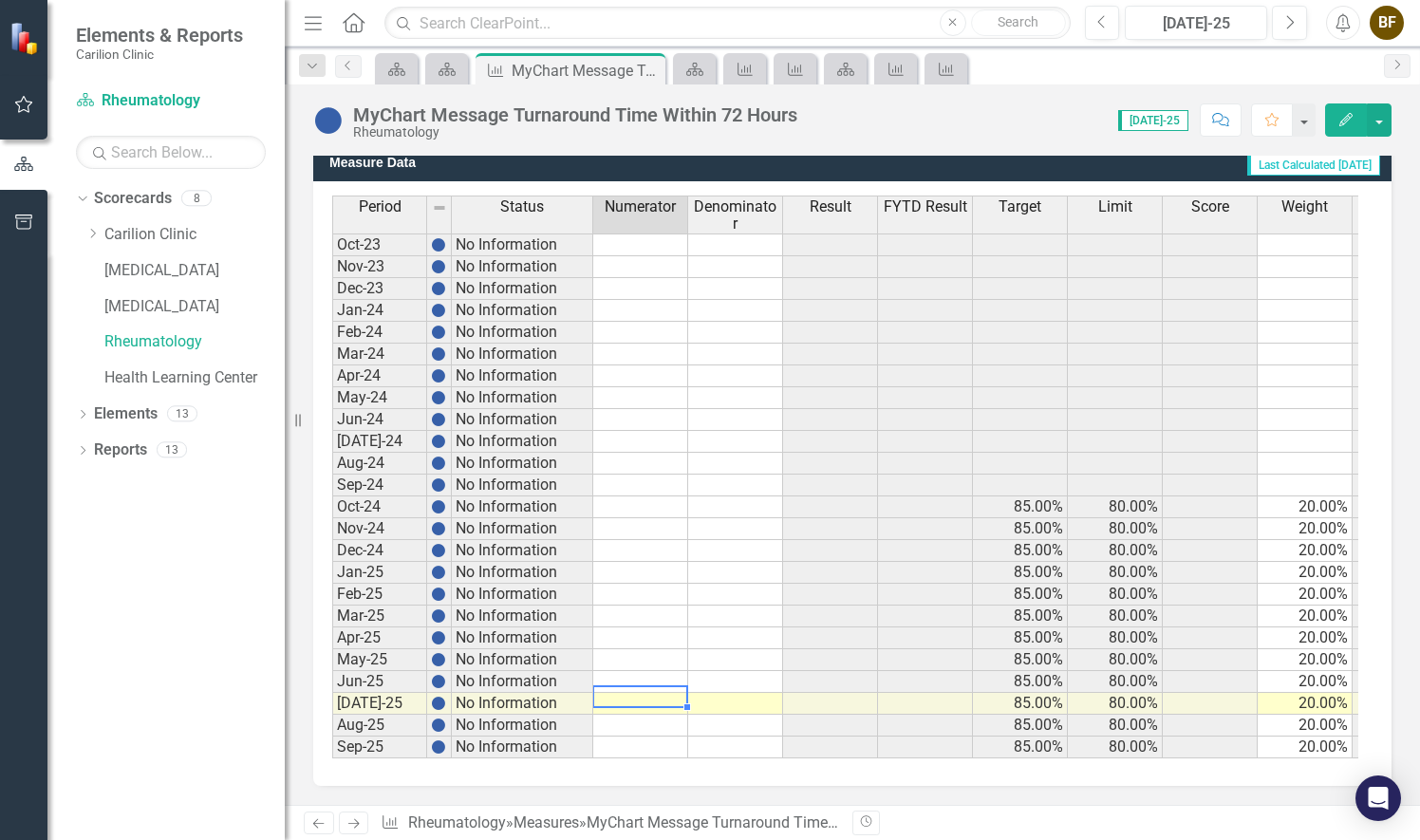
click at [609, 692] on td at bounding box center [641, 703] width 95 height 21
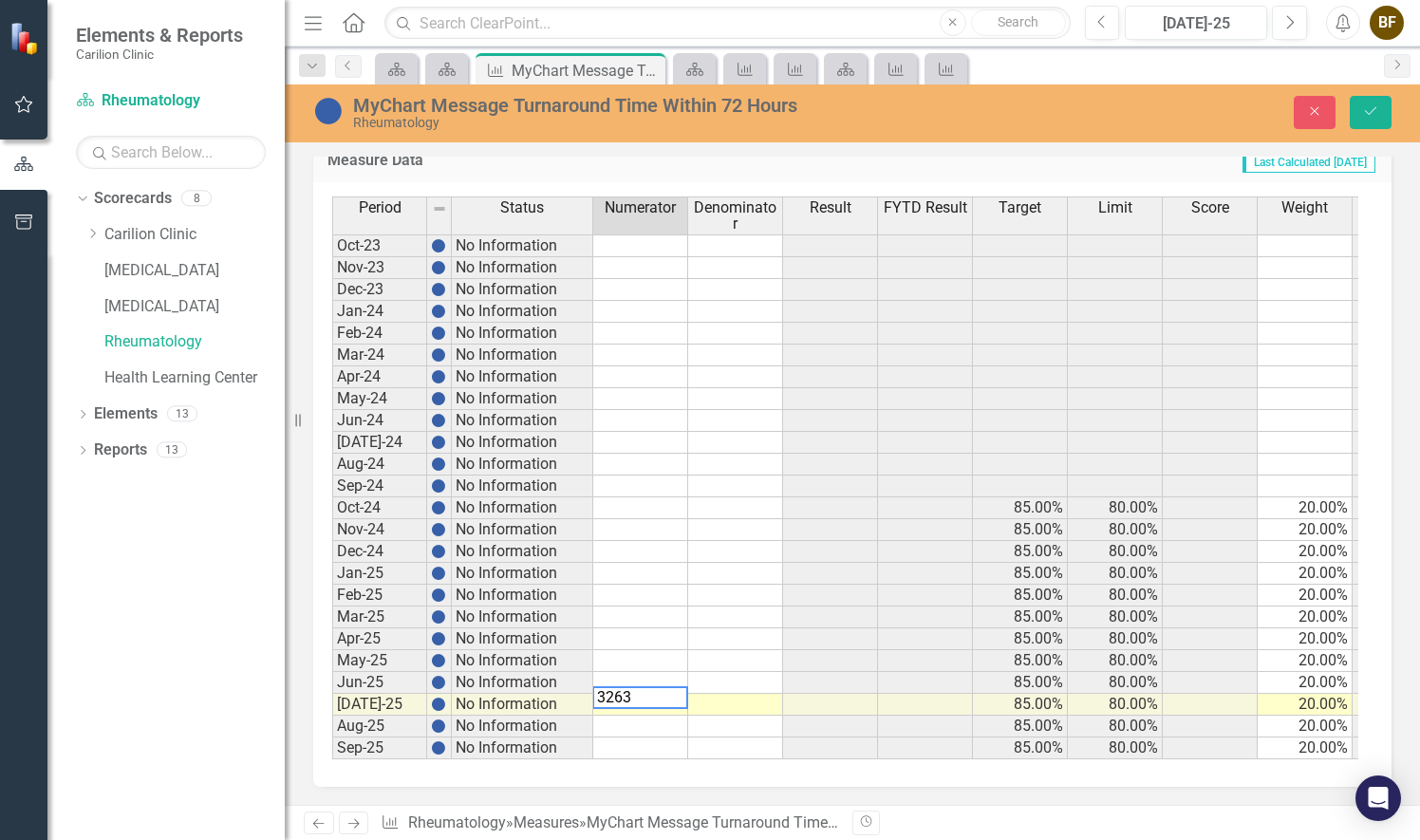
type textarea "3263"
click at [754, 696] on td at bounding box center [736, 704] width 95 height 21
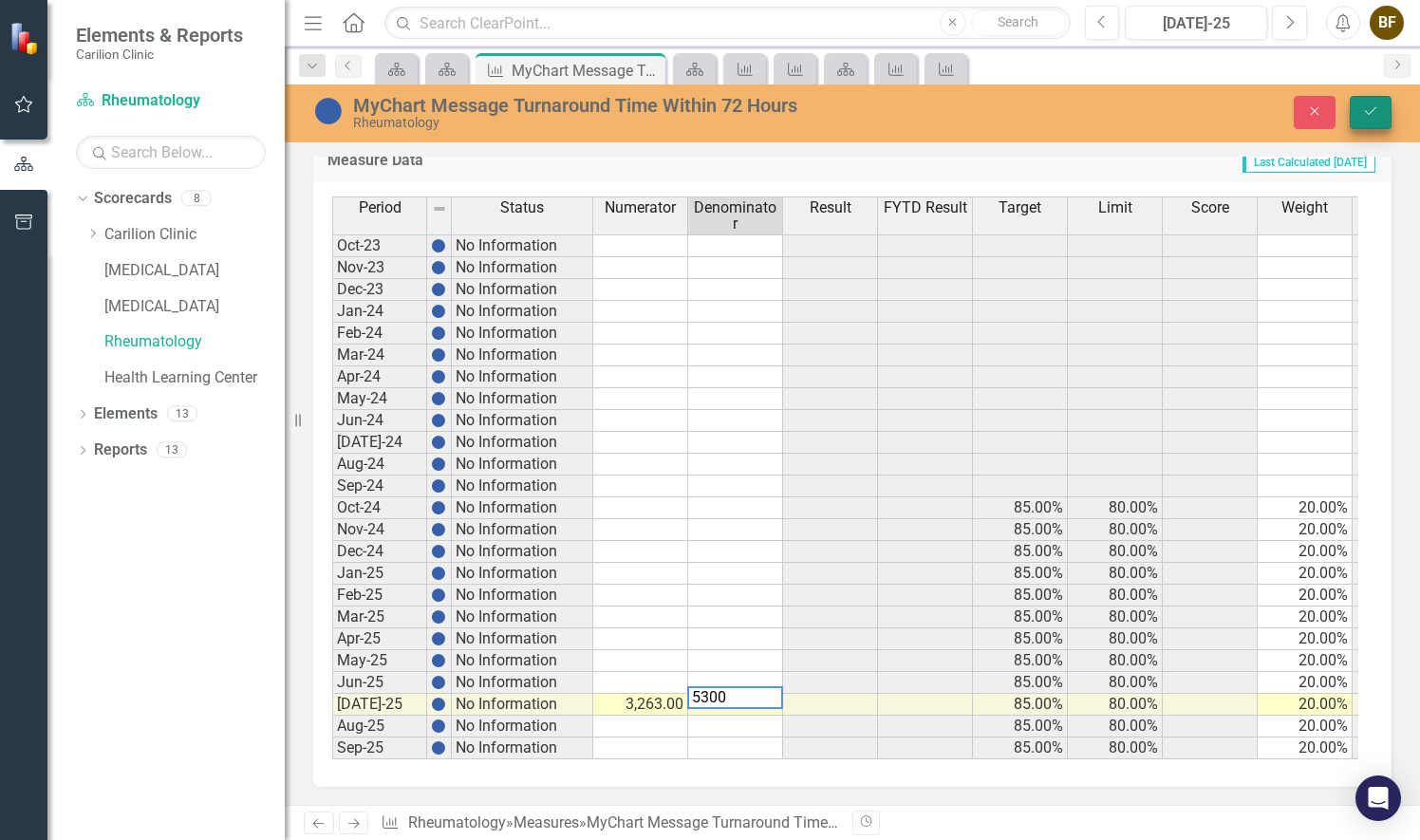
type textarea "5300"
click at [1367, 117] on icon "Save" at bounding box center [1370, 111] width 18 height 14
